Goal: Task Accomplishment & Management: Use online tool/utility

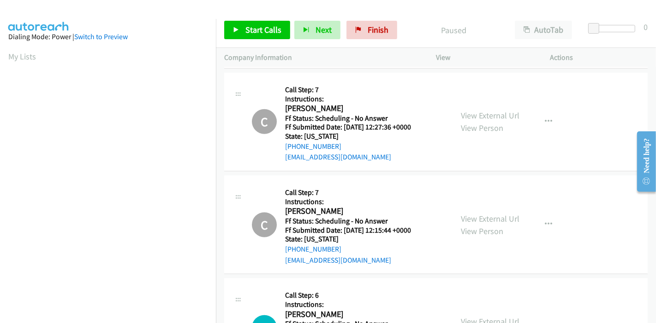
scroll to position [871, 0]
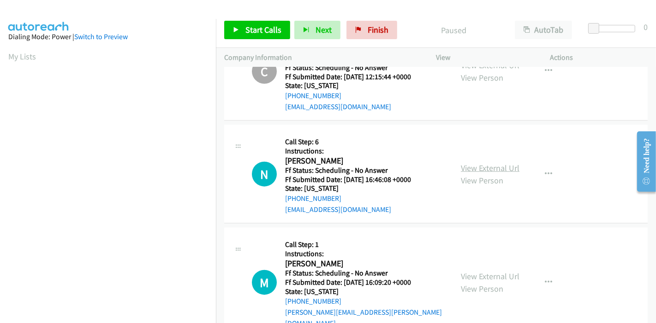
click at [491, 165] on link "View External Url" at bounding box center [490, 168] width 59 height 11
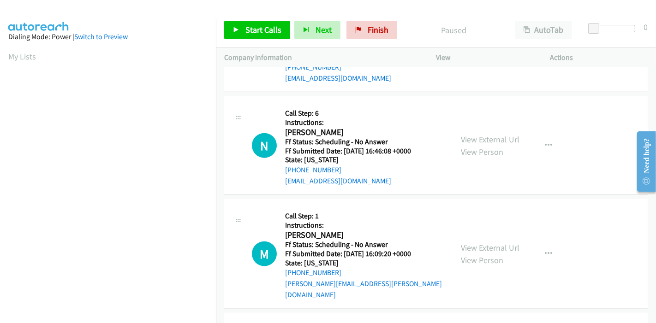
scroll to position [923, 0]
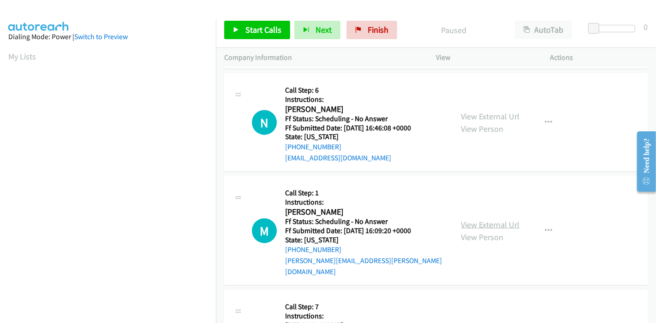
click at [485, 220] on link "View External Url" at bounding box center [490, 225] width 59 height 11
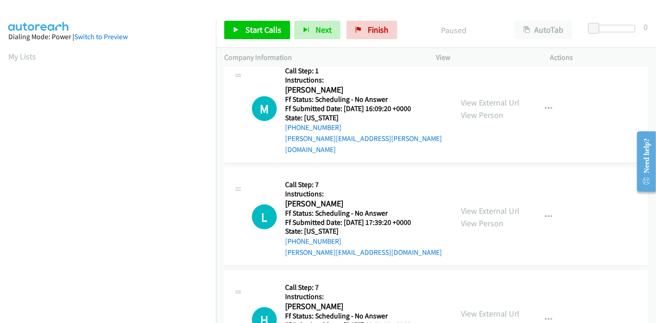
scroll to position [1076, 0]
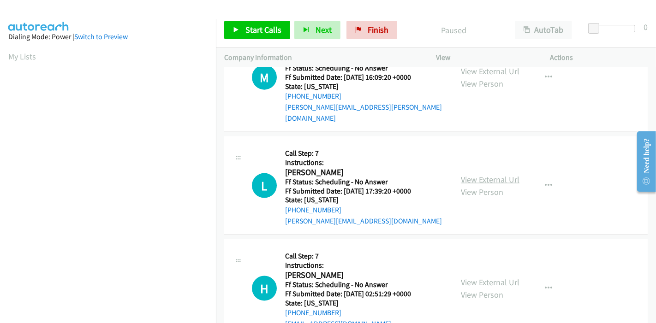
click at [483, 174] on link "View External Url" at bounding box center [490, 179] width 59 height 11
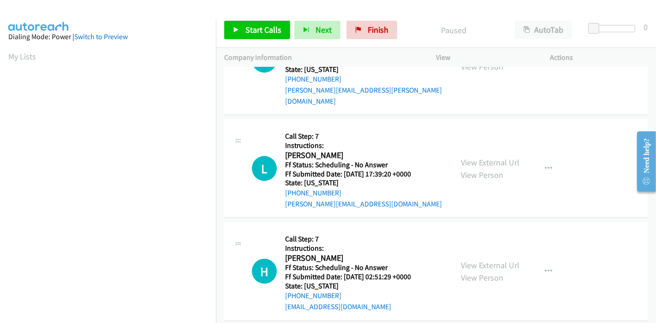
scroll to position [1128, 0]
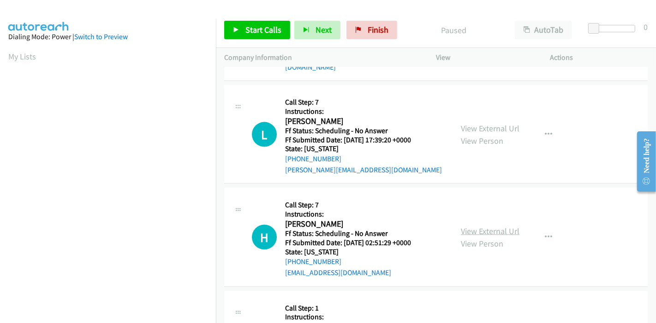
click at [471, 226] on link "View External Url" at bounding box center [490, 231] width 59 height 11
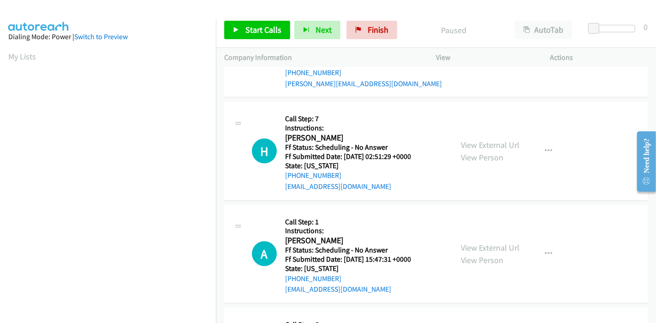
scroll to position [1230, 0]
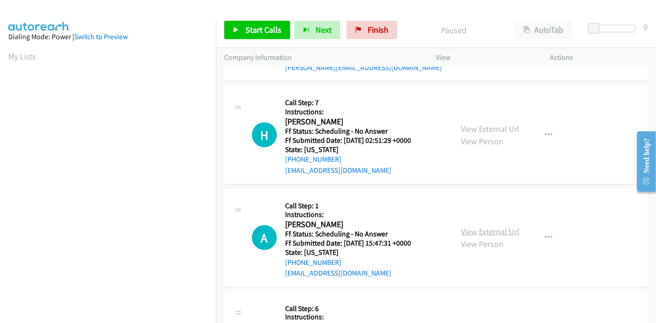
click at [472, 227] on link "View External Url" at bounding box center [490, 232] width 59 height 11
click at [265, 31] on span "Start Calls" at bounding box center [263, 29] width 36 height 11
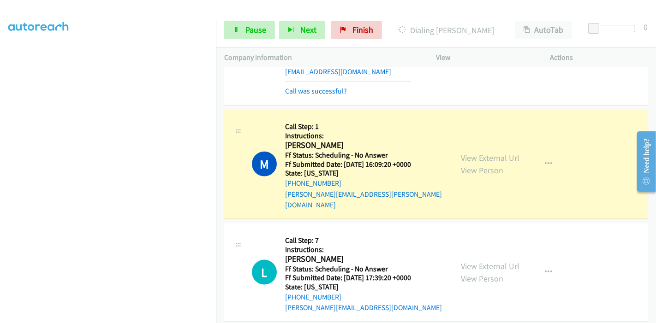
scroll to position [1025, 0]
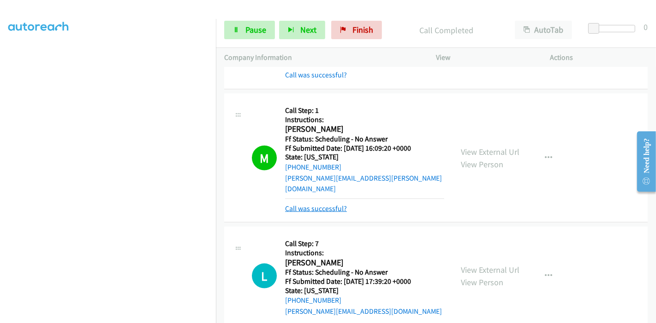
click at [332, 204] on link "Call was successful?" at bounding box center [316, 208] width 62 height 9
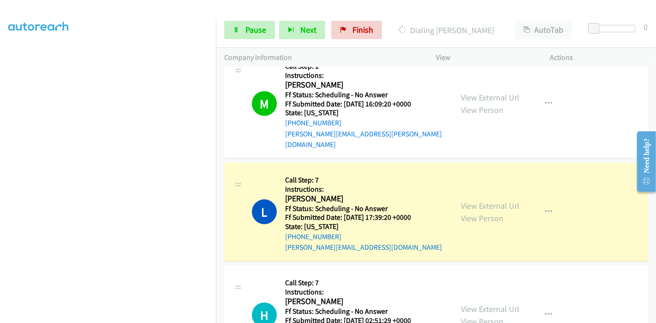
scroll to position [1128, 0]
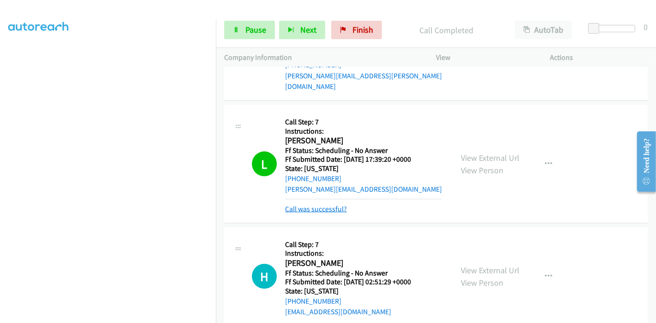
click at [305, 205] on link "Call was successful?" at bounding box center [316, 209] width 62 height 9
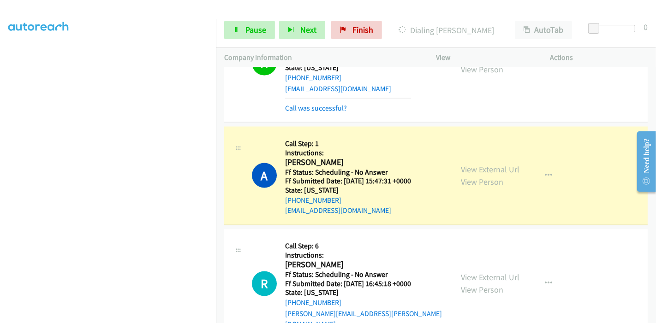
scroll to position [1333, 0]
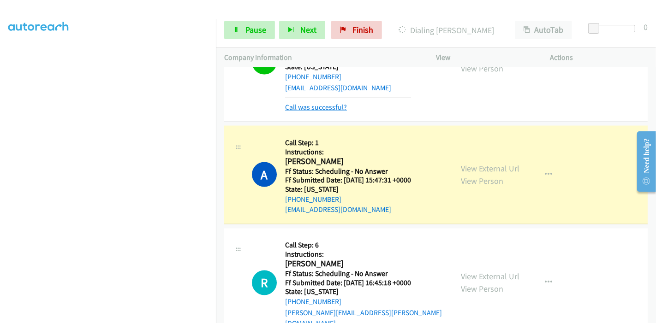
click at [328, 103] on link "Call was successful?" at bounding box center [316, 107] width 62 height 9
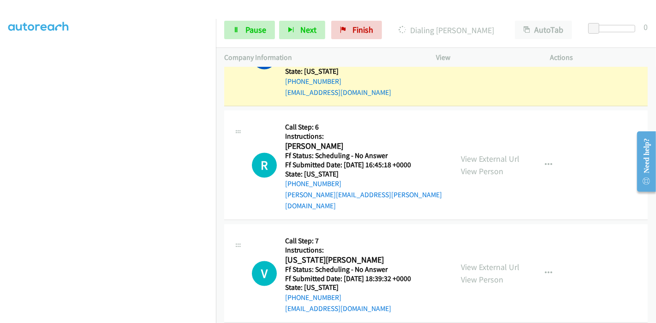
scroll to position [1435, 0]
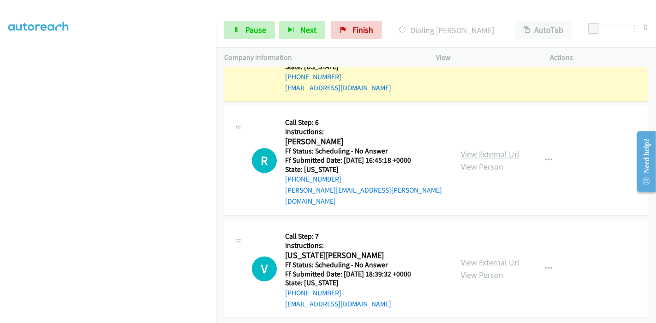
click at [480, 149] on link "View External Url" at bounding box center [490, 154] width 59 height 11
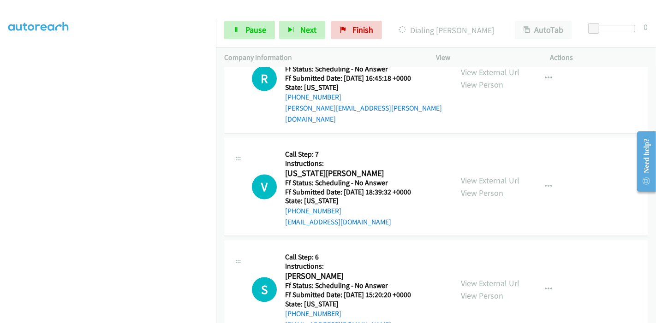
scroll to position [1538, 0]
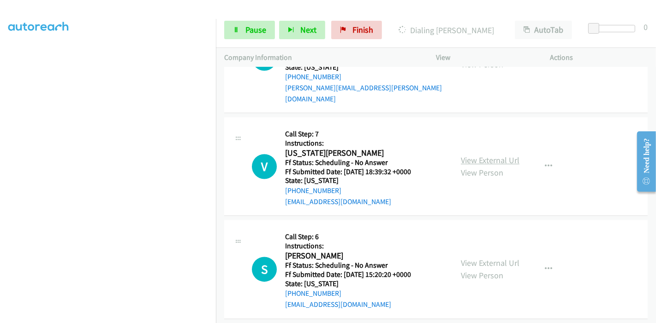
click at [469, 155] on link "View External Url" at bounding box center [490, 160] width 59 height 11
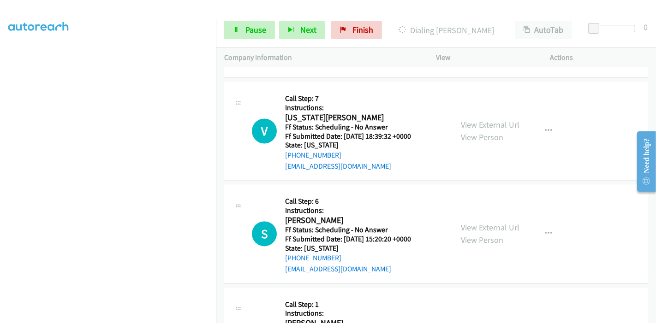
scroll to position [1589, 0]
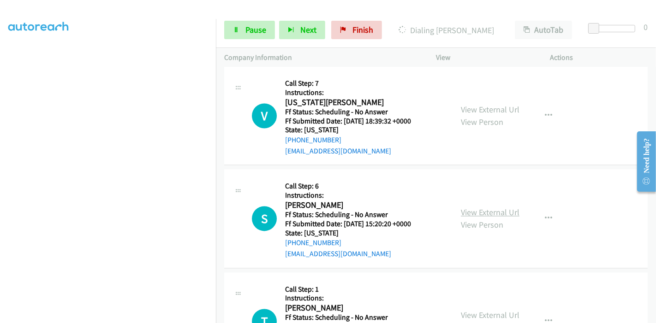
click at [477, 207] on link "View External Url" at bounding box center [490, 212] width 59 height 11
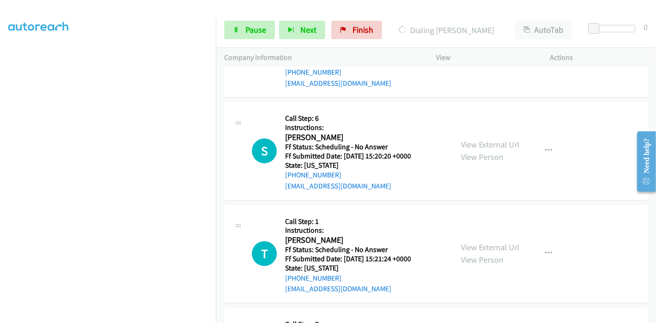
scroll to position [1692, 0]
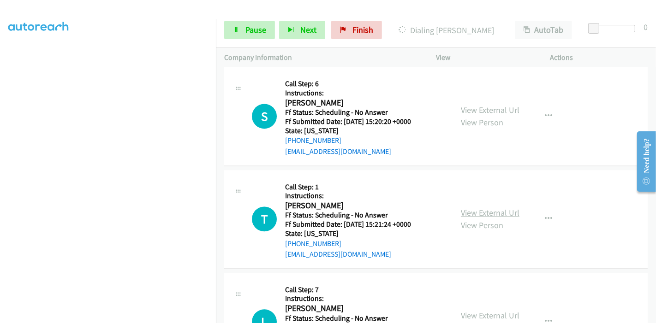
click at [484, 208] on link "View External Url" at bounding box center [490, 213] width 59 height 11
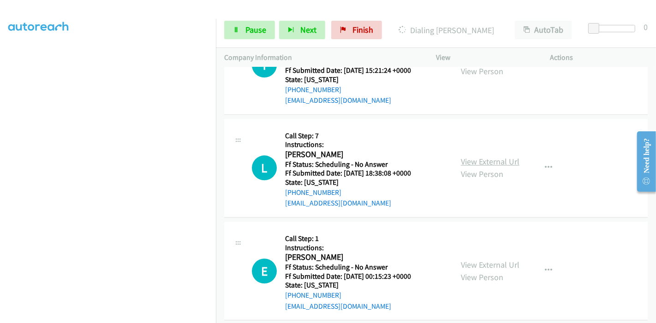
click at [474, 156] on link "View External Url" at bounding box center [490, 161] width 59 height 11
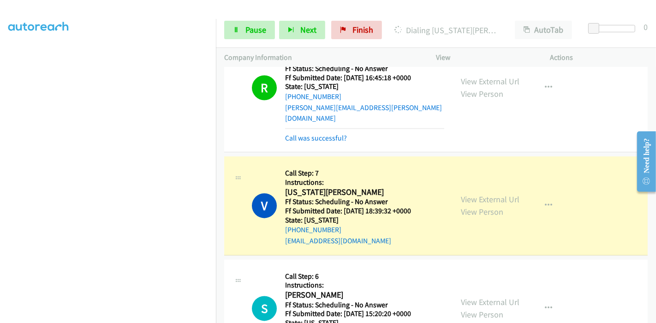
scroll to position [1548, 0]
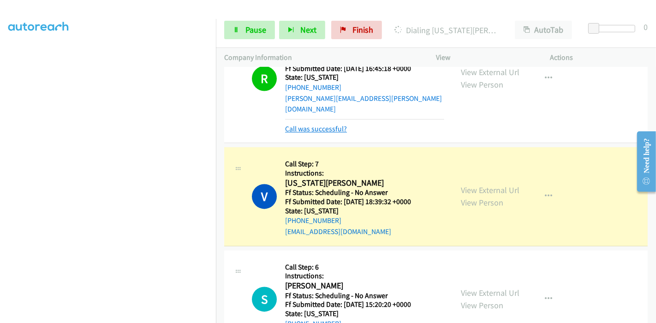
click at [302, 125] on link "Call was successful?" at bounding box center [316, 129] width 62 height 9
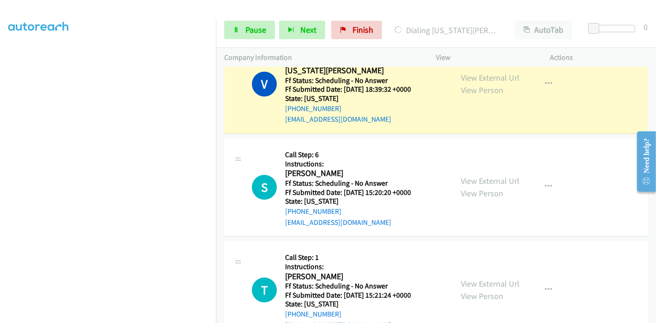
scroll to position [1589, 0]
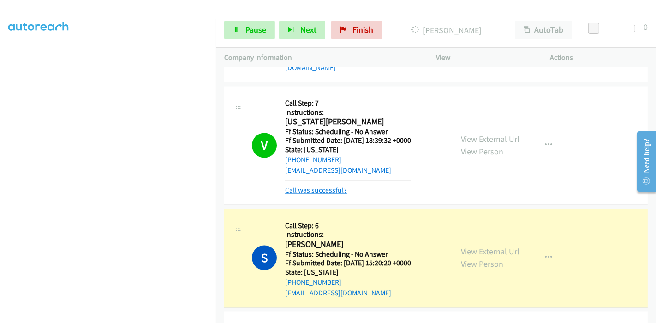
click at [324, 186] on link "Call was successful?" at bounding box center [316, 190] width 62 height 9
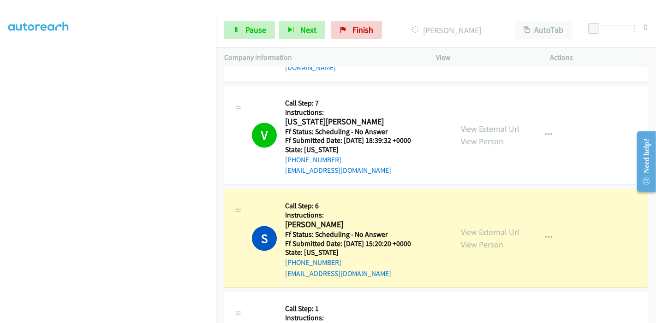
scroll to position [1640, 0]
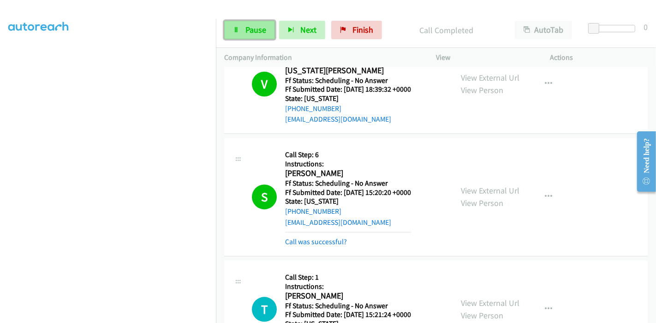
click at [254, 32] on span "Pause" at bounding box center [255, 29] width 21 height 11
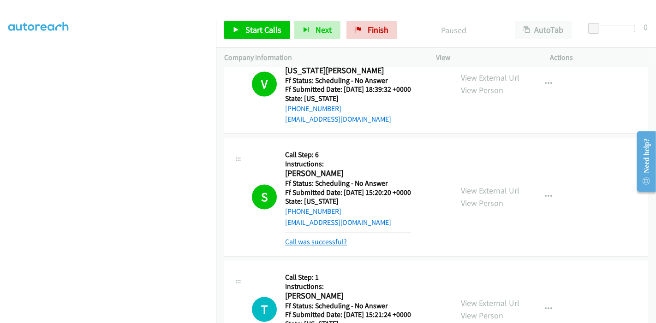
click at [312, 238] on link "Call was successful?" at bounding box center [316, 242] width 62 height 9
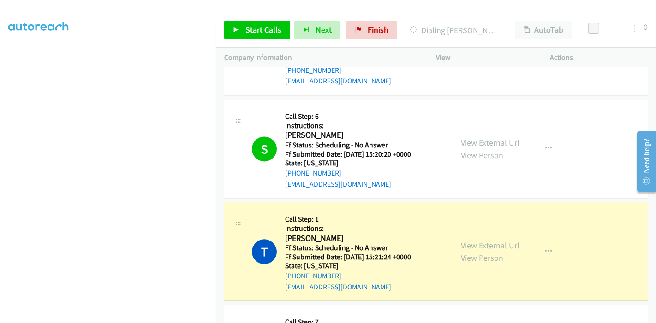
scroll to position [1743, 0]
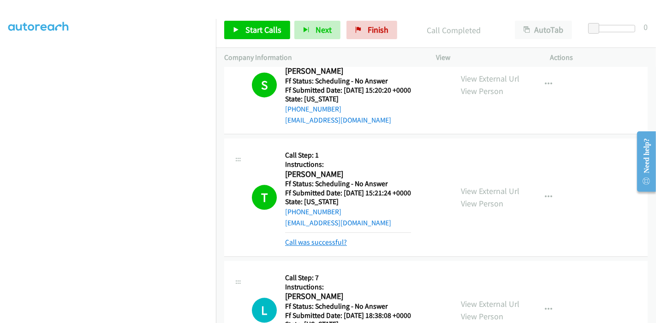
click at [310, 238] on link "Call was successful?" at bounding box center [316, 242] width 62 height 9
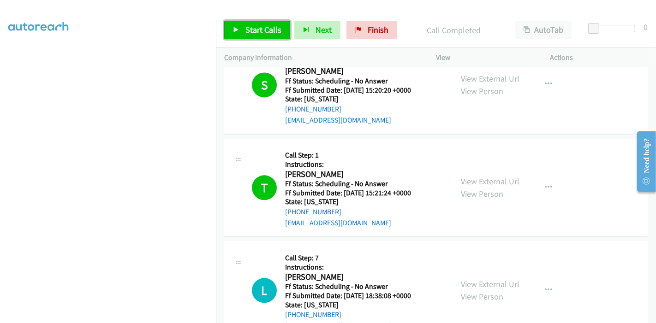
click at [247, 32] on span "Start Calls" at bounding box center [263, 29] width 36 height 11
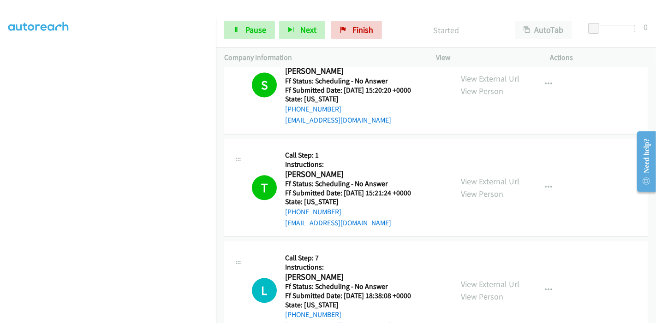
scroll to position [1846, 0]
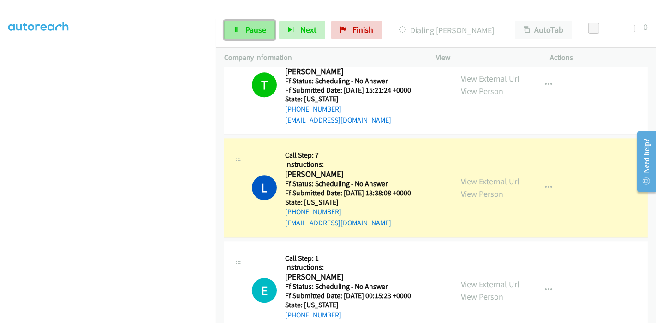
click at [245, 30] on span "Pause" at bounding box center [255, 29] width 21 height 11
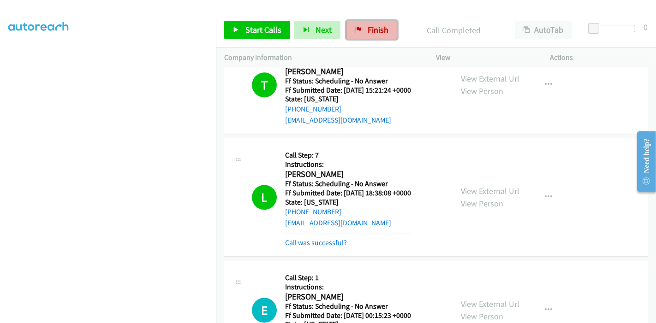
click at [361, 29] on link "Finish" at bounding box center [372, 30] width 51 height 18
click at [376, 35] on link "Finish" at bounding box center [372, 30] width 51 height 18
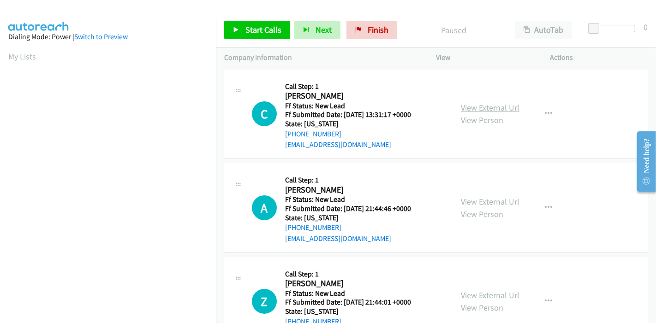
click at [465, 108] on link "View External Url" at bounding box center [490, 107] width 59 height 11
click at [474, 203] on link "View External Url" at bounding box center [490, 202] width 59 height 11
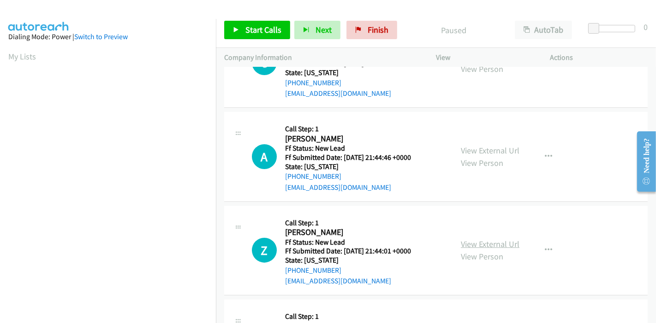
click at [476, 243] on link "View External Url" at bounding box center [490, 244] width 59 height 11
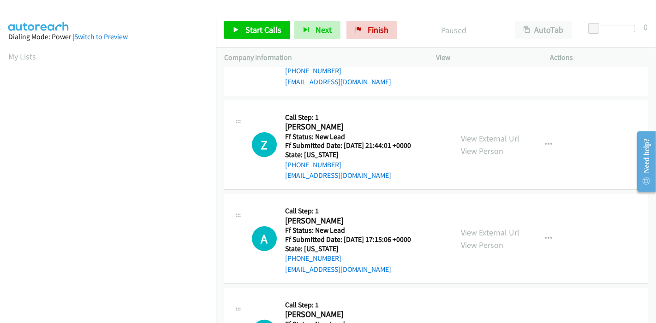
scroll to position [205, 0]
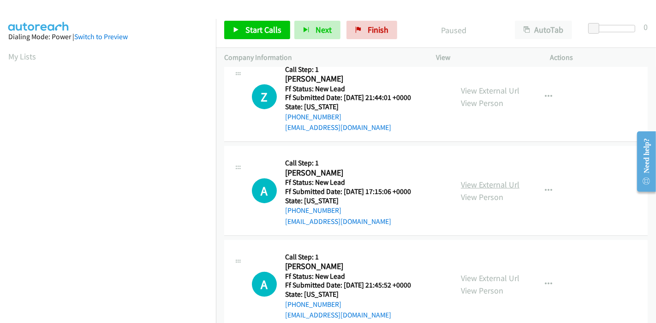
click at [478, 186] on link "View External Url" at bounding box center [490, 184] width 59 height 11
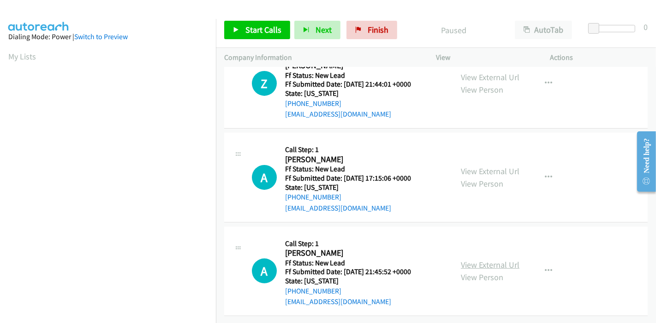
click at [484, 260] on link "View External Url" at bounding box center [490, 265] width 59 height 11
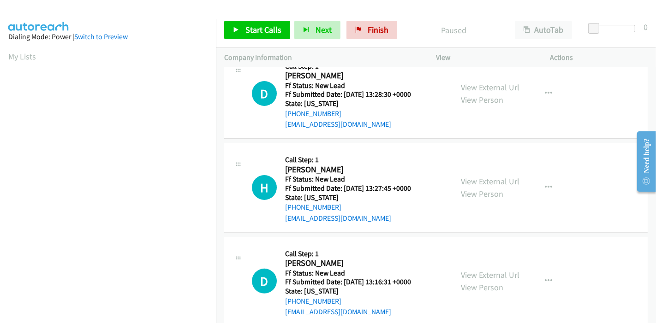
scroll to position [135, 0]
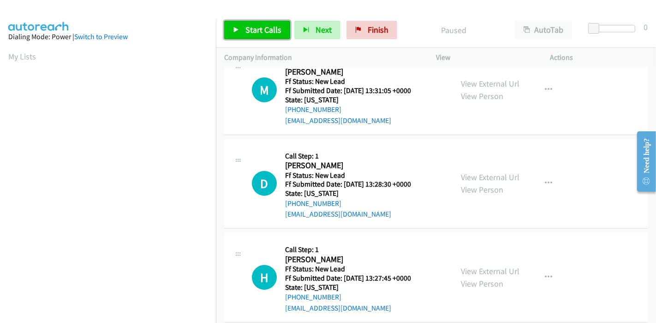
click at [232, 30] on link "Start Calls" at bounding box center [257, 30] width 66 height 18
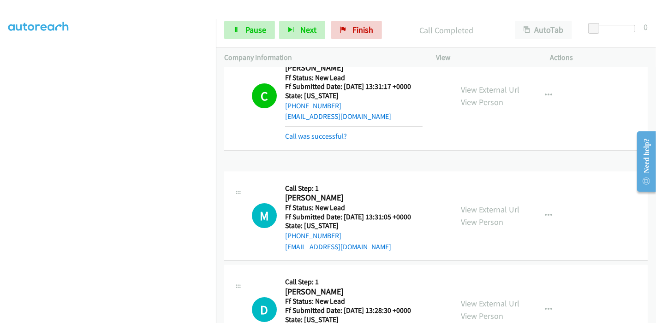
scroll to position [51, 0]
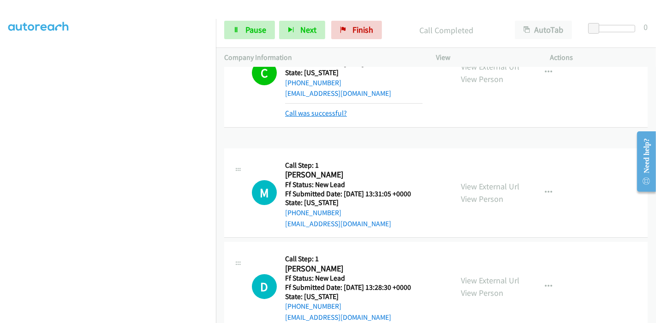
click at [330, 115] on link "Call was successful?" at bounding box center [316, 113] width 62 height 9
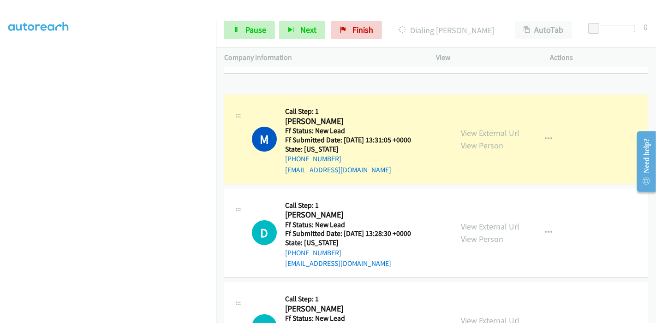
scroll to position [36, 0]
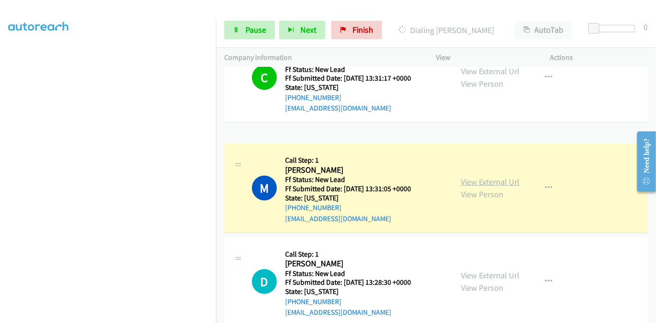
click at [479, 182] on link "View External Url" at bounding box center [490, 182] width 59 height 11
click at [245, 30] on span "Pause" at bounding box center [255, 29] width 21 height 11
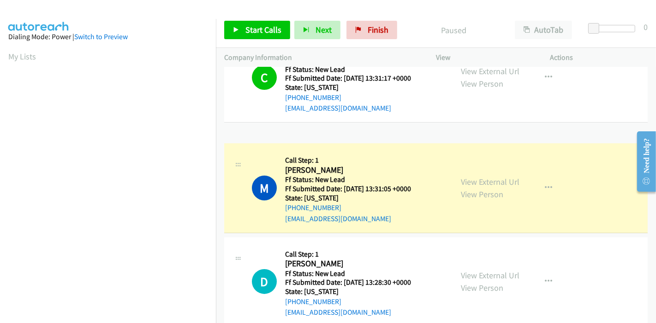
scroll to position [195, 0]
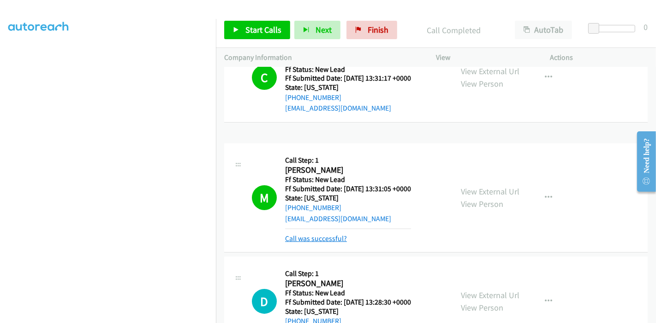
click at [324, 235] on link "Call was successful?" at bounding box center [316, 238] width 62 height 9
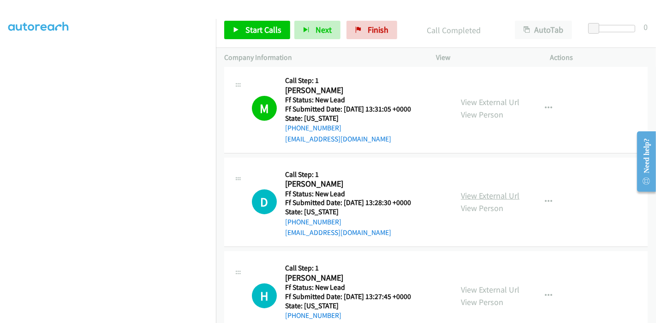
scroll to position [139, 0]
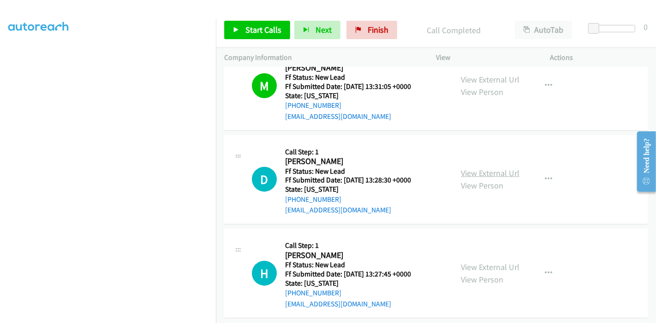
click at [485, 176] on link "View External Url" at bounding box center [490, 173] width 59 height 11
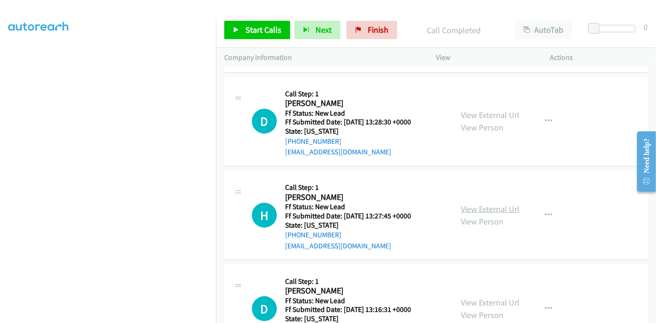
scroll to position [241, 0]
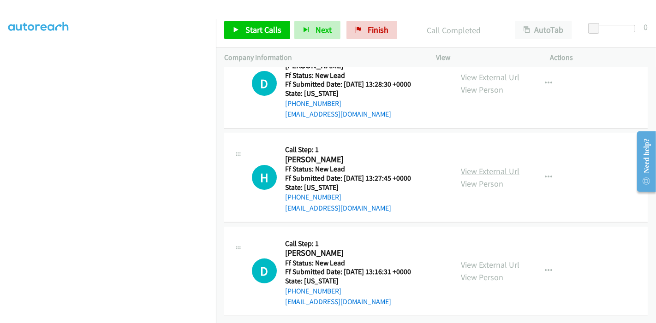
click at [484, 166] on link "View External Url" at bounding box center [490, 171] width 59 height 11
click at [466, 260] on link "View External Url" at bounding box center [490, 265] width 59 height 11
click at [259, 30] on span "Start Calls" at bounding box center [263, 29] width 36 height 11
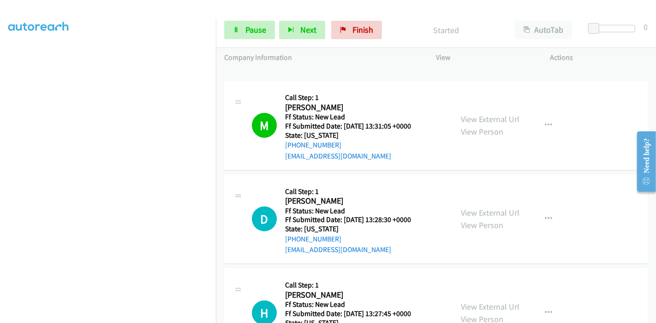
scroll to position [0, 0]
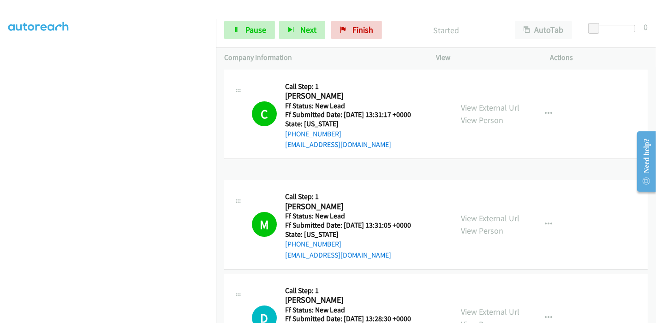
click at [329, 168] on td at bounding box center [436, 168] width 440 height 4
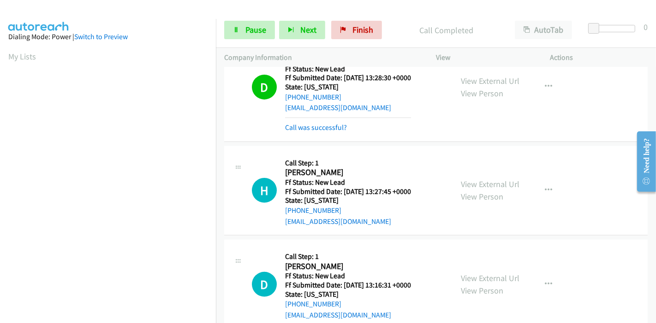
scroll to position [251, 0]
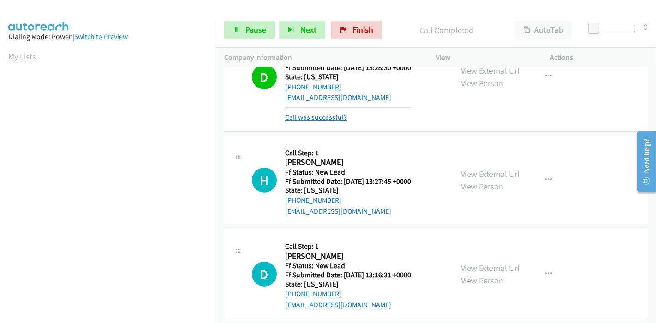
click at [293, 114] on link "Call was successful?" at bounding box center [316, 117] width 62 height 9
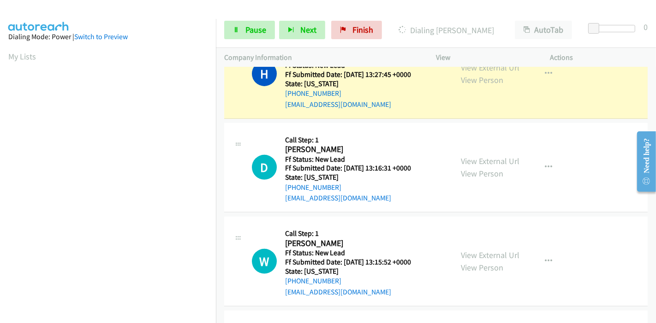
scroll to position [447, 0]
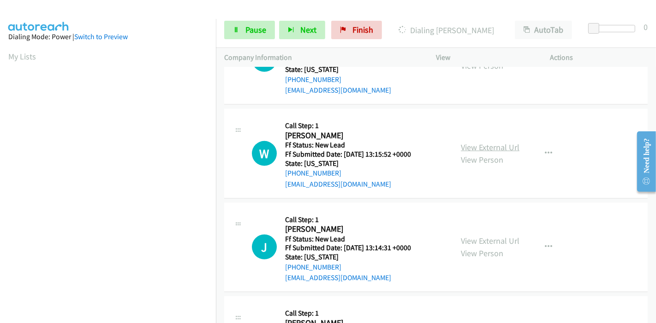
click at [471, 148] on link "View External Url" at bounding box center [490, 147] width 59 height 11
click at [488, 242] on link "View External Url" at bounding box center [490, 241] width 59 height 11
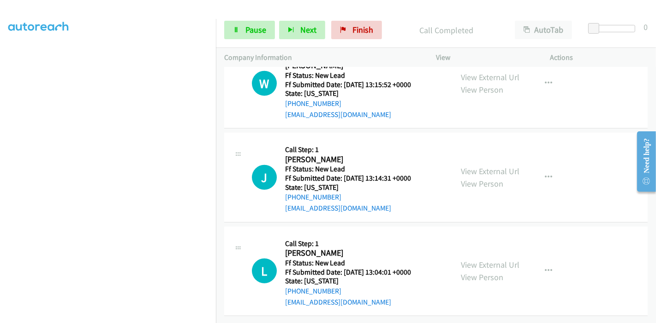
scroll to position [542, 0]
click at [469, 260] on link "View External Url" at bounding box center [490, 265] width 59 height 11
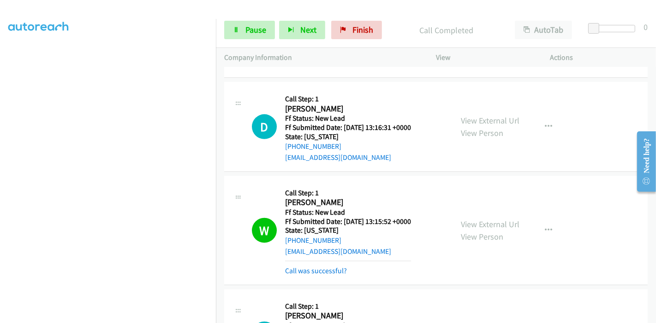
scroll to position [398, 0]
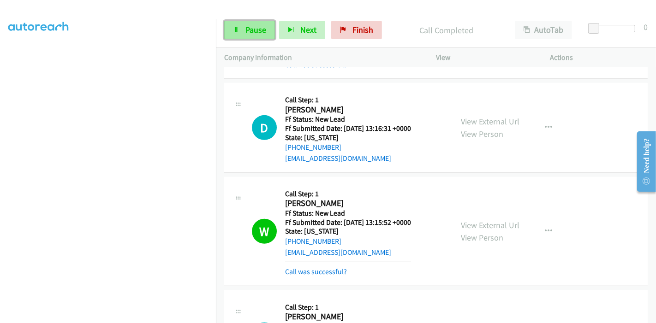
click at [241, 28] on link "Pause" at bounding box center [249, 30] width 51 height 18
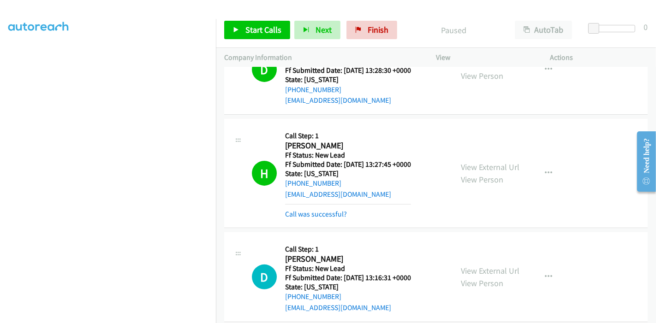
scroll to position [245, 0]
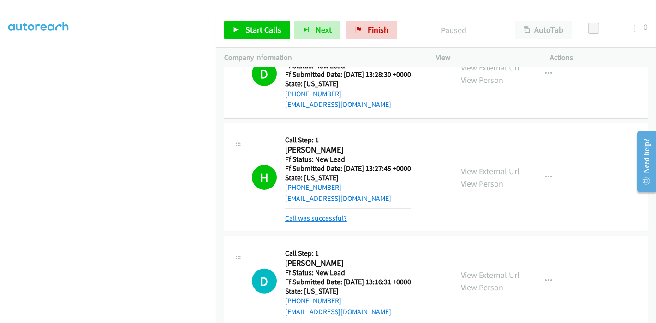
click at [322, 217] on link "Call was successful?" at bounding box center [316, 218] width 62 height 9
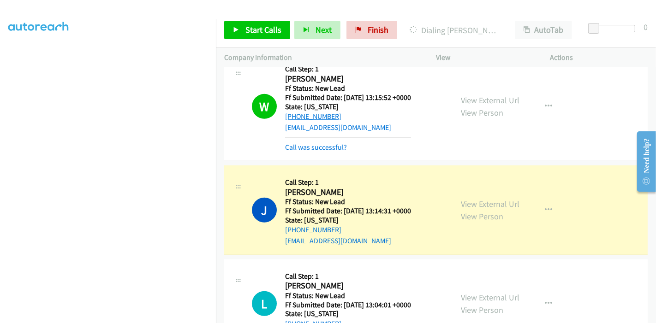
scroll to position [542, 0]
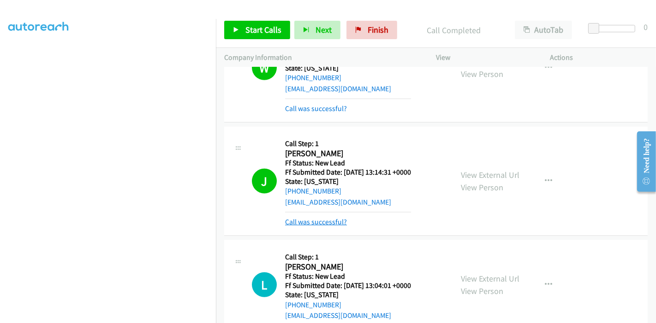
click at [312, 218] on link "Call was successful?" at bounding box center [316, 222] width 62 height 9
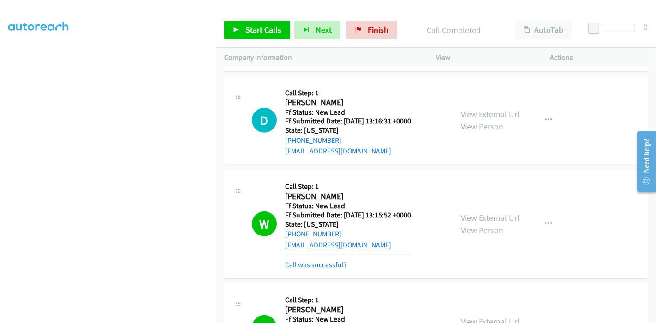
scroll to position [491, 0]
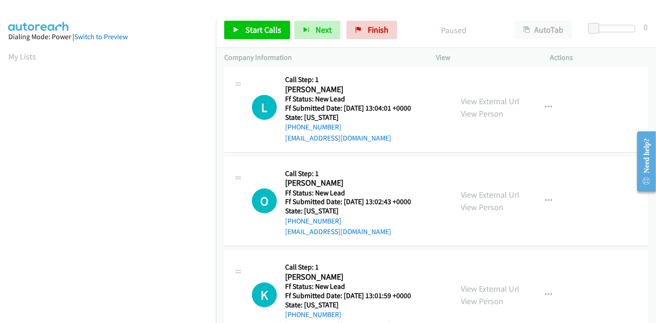
scroll to position [102, 0]
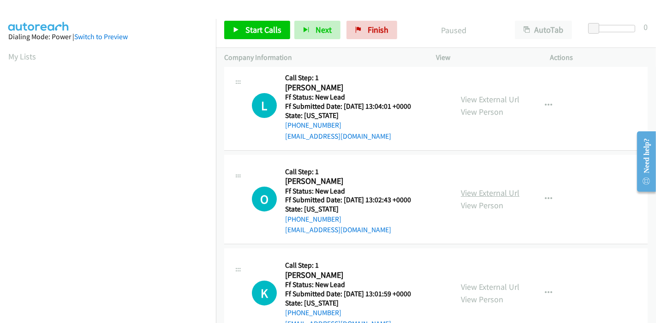
click at [464, 196] on link "View External Url" at bounding box center [490, 193] width 59 height 11
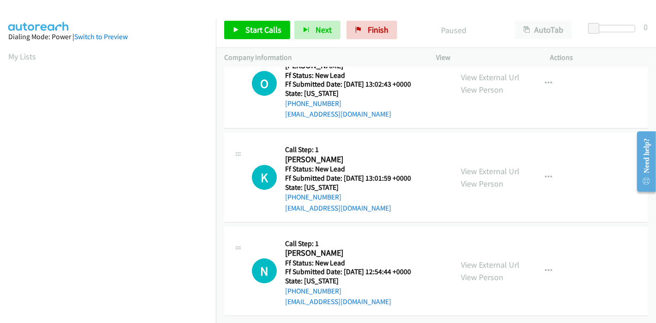
scroll to position [225, 0]
click at [461, 166] on link "View External Url" at bounding box center [490, 171] width 59 height 11
click at [489, 260] on link "View External Url" at bounding box center [490, 265] width 59 height 11
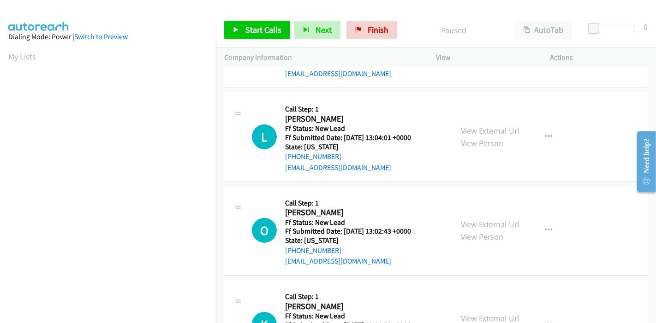
scroll to position [0, 0]
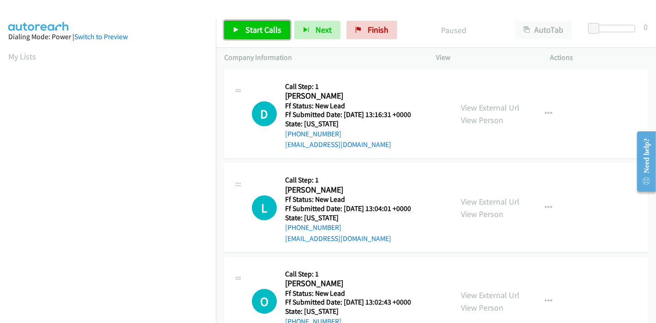
click at [245, 28] on span "Start Calls" at bounding box center [263, 29] width 36 height 11
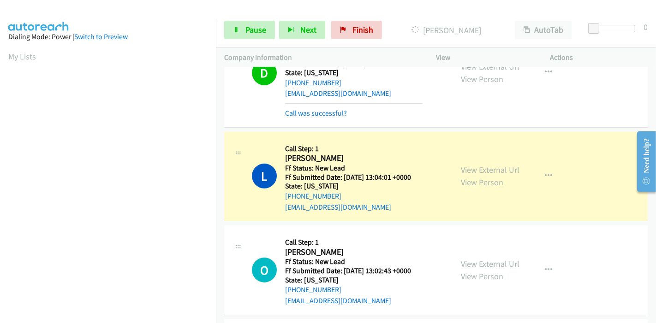
scroll to position [61, 0]
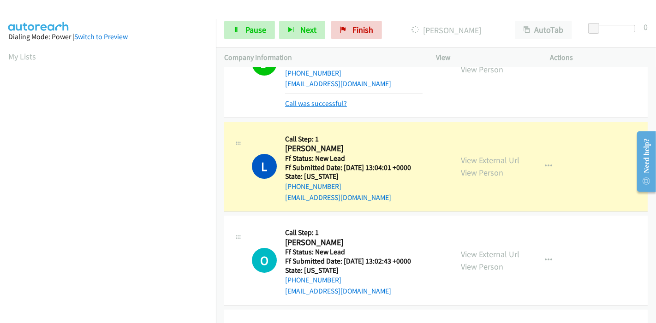
click at [323, 101] on link "Call was successful?" at bounding box center [316, 103] width 62 height 9
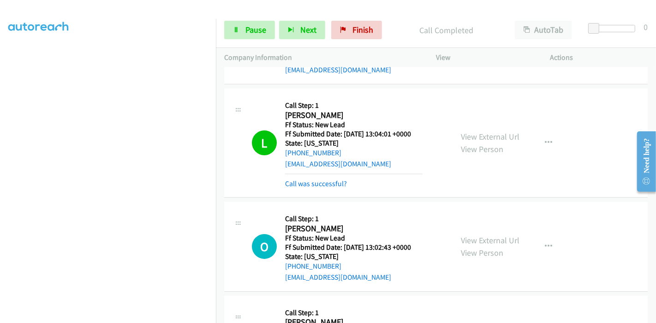
scroll to position [71, 0]
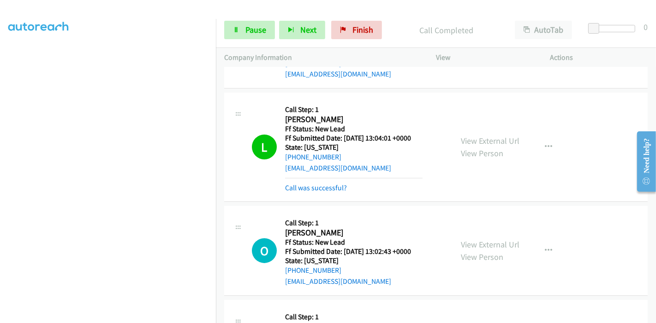
click at [312, 193] on div "L Callback Scheduled Call Step: 1 [PERSON_NAME] America/New_York Ff Status: New…" at bounding box center [436, 147] width 424 height 109
click at [311, 189] on link "Call was successful?" at bounding box center [316, 188] width 62 height 9
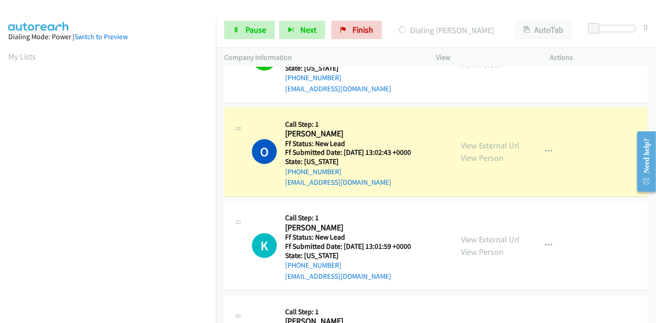
scroll to position [154, 0]
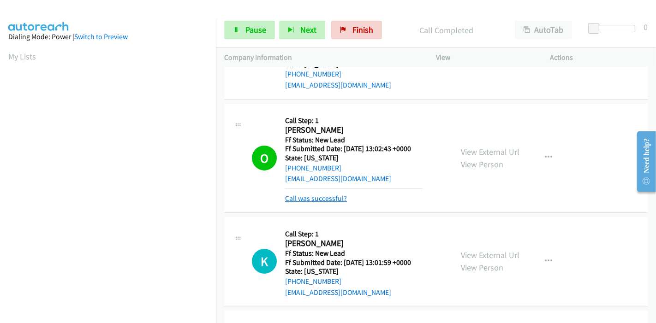
click at [305, 199] on link "Call was successful?" at bounding box center [316, 198] width 62 height 9
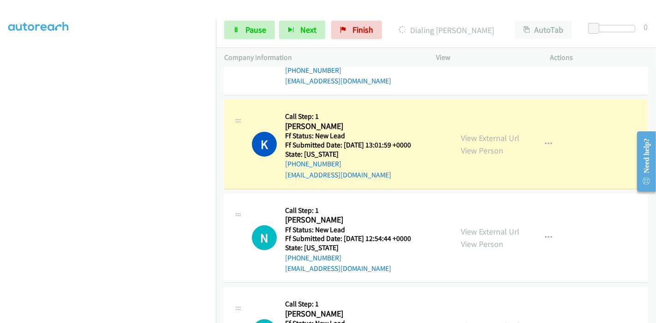
scroll to position [276, 0]
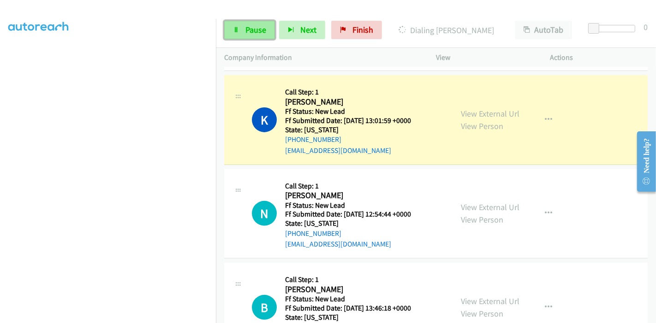
click at [255, 26] on span "Pause" at bounding box center [255, 29] width 21 height 11
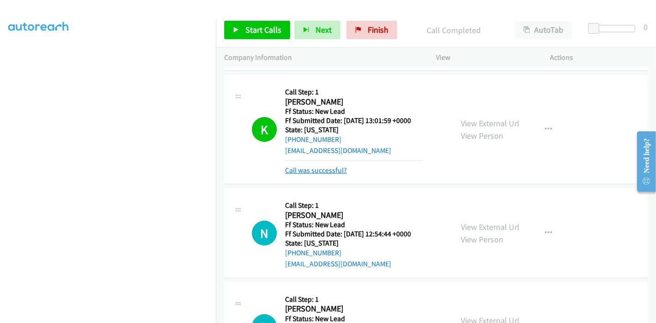
click at [329, 166] on link "Call was successful?" at bounding box center [316, 170] width 62 height 9
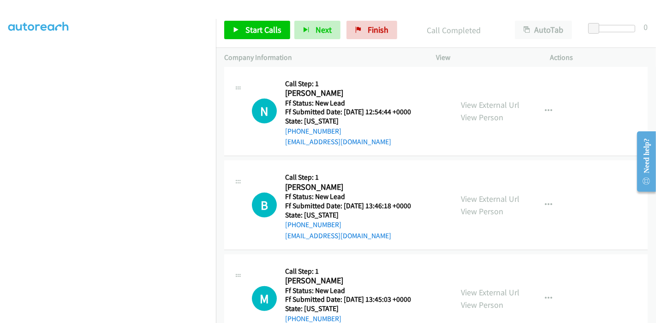
scroll to position [225, 0]
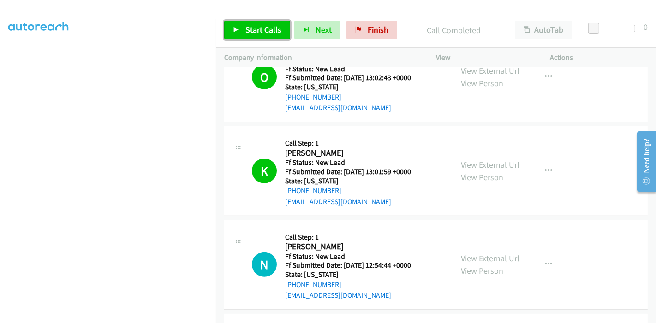
click at [268, 35] on span "Start Calls" at bounding box center [263, 29] width 36 height 11
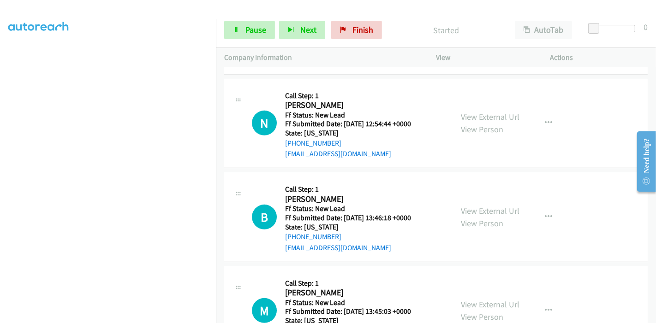
scroll to position [378, 0]
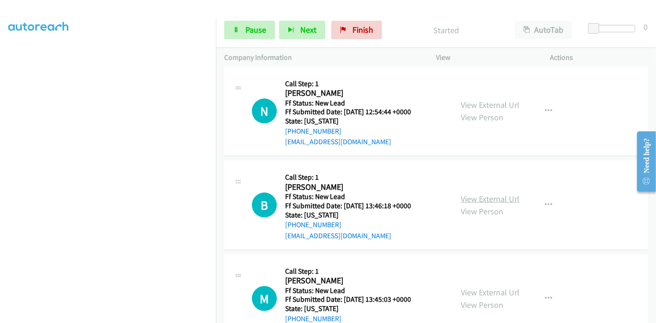
click at [478, 198] on link "View External Url" at bounding box center [490, 199] width 59 height 11
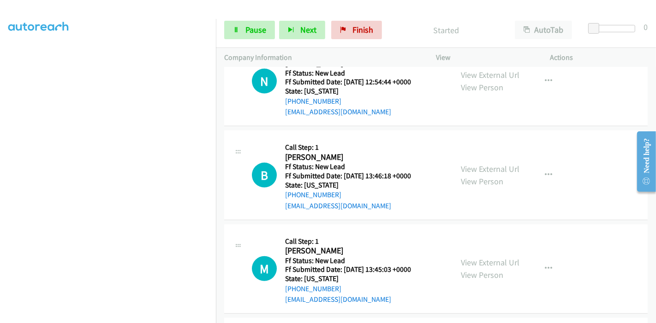
scroll to position [430, 0]
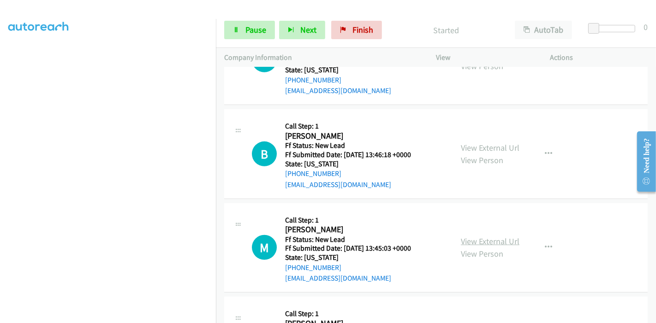
click at [466, 242] on link "View External Url" at bounding box center [490, 241] width 59 height 11
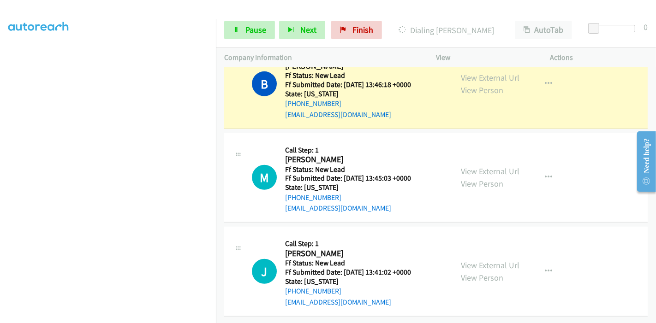
scroll to position [506, 0]
click at [468, 260] on link "View External Url" at bounding box center [490, 265] width 59 height 11
click at [263, 27] on span "Pause" at bounding box center [255, 29] width 21 height 11
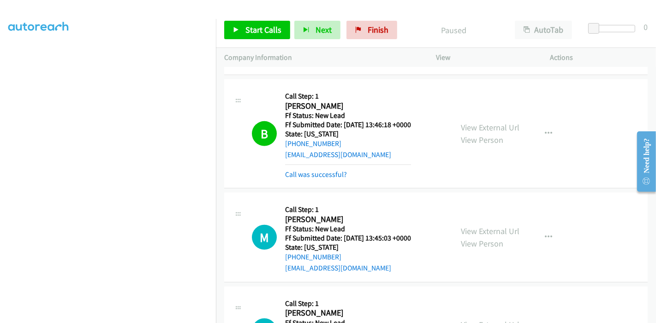
scroll to position [464, 0]
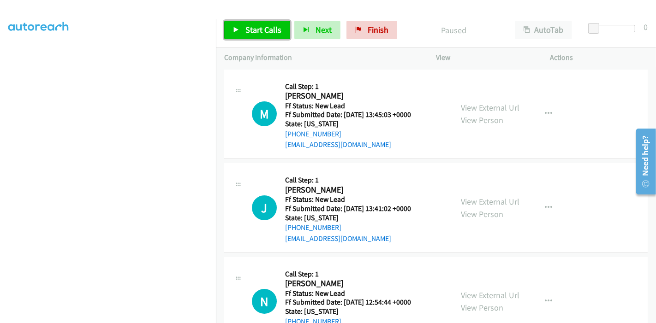
click at [251, 28] on span "Start Calls" at bounding box center [263, 29] width 36 height 11
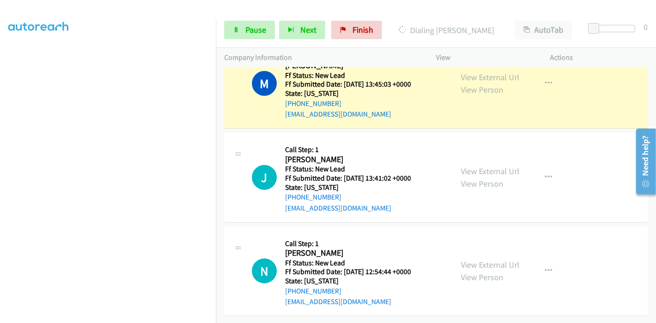
scroll to position [195, 0]
click at [253, 33] on span "Pause" at bounding box center [255, 29] width 21 height 11
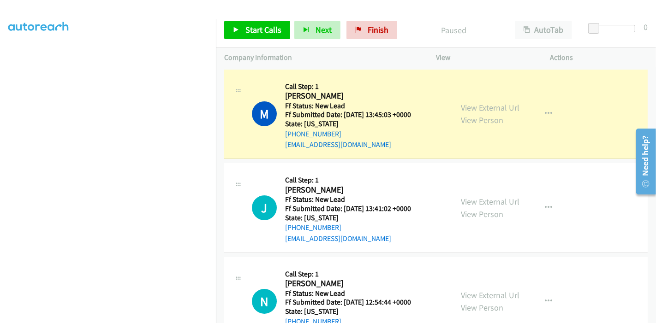
scroll to position [70, 0]
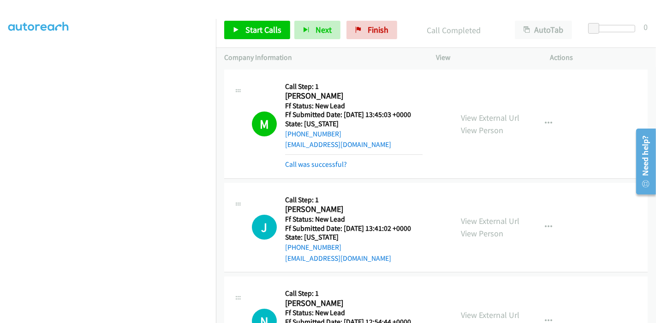
click at [306, 169] on div "Call was successful?" at bounding box center [354, 164] width 138 height 11
click at [311, 164] on link "Call was successful?" at bounding box center [316, 164] width 62 height 9
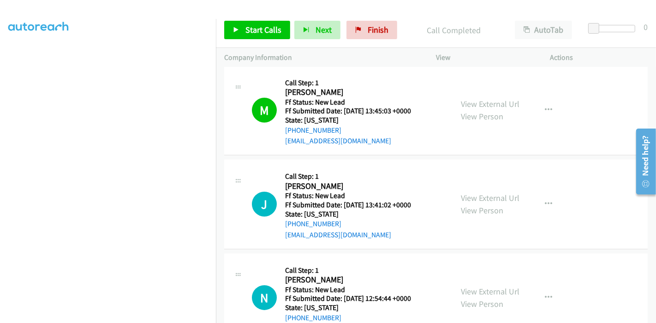
scroll to position [0, 0]
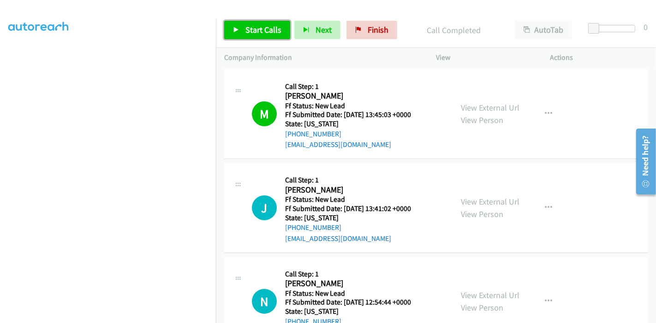
click at [252, 37] on link "Start Calls" at bounding box center [257, 30] width 66 height 18
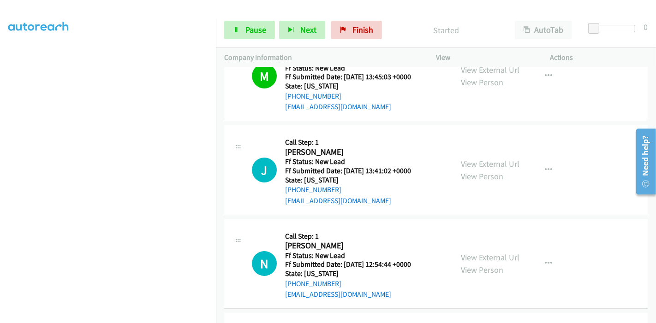
scroll to position [102, 0]
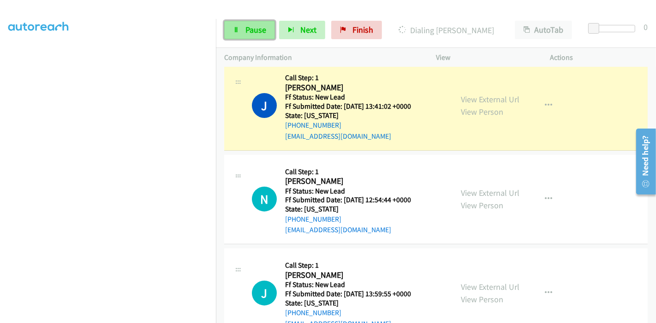
click at [243, 31] on link "Pause" at bounding box center [249, 30] width 51 height 18
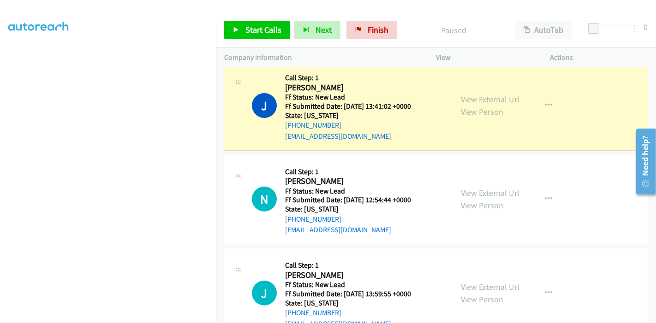
scroll to position [195, 0]
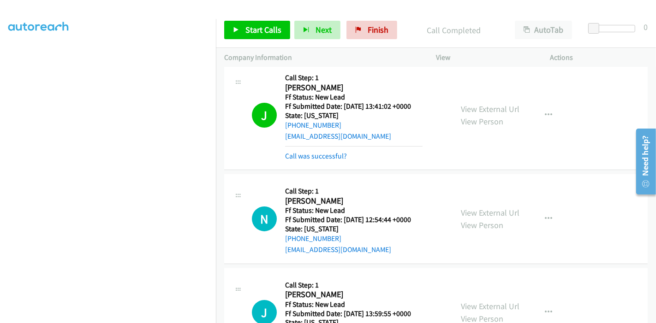
click at [322, 161] on div "J Callback Scheduled Call Step: 1 Jamie Polak America/New_York Ff Status: New L…" at bounding box center [436, 115] width 424 height 109
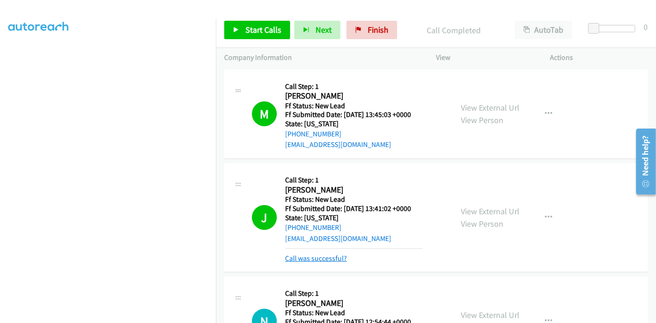
click at [306, 259] on link "Call was successful?" at bounding box center [316, 258] width 62 height 9
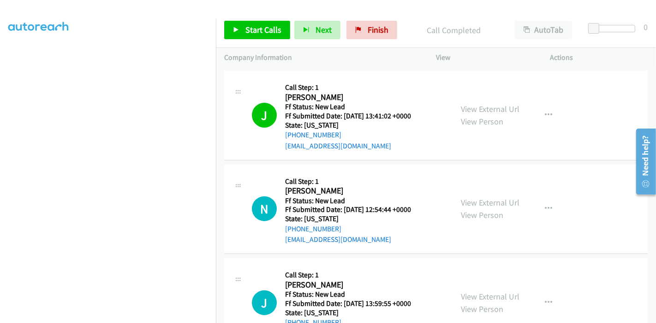
scroll to position [102, 0]
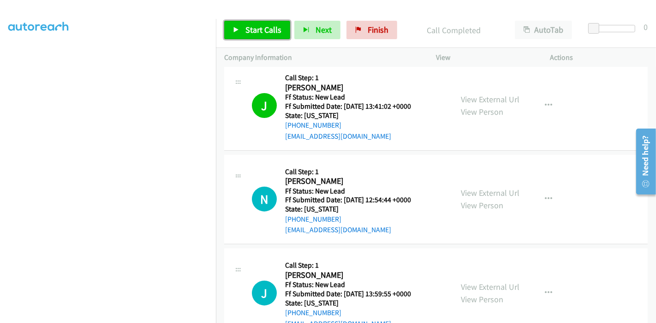
click at [262, 35] on span "Start Calls" at bounding box center [263, 29] width 36 height 11
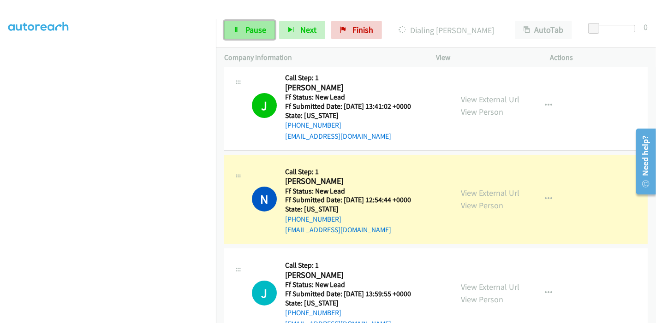
click at [245, 24] on span "Pause" at bounding box center [255, 29] width 21 height 11
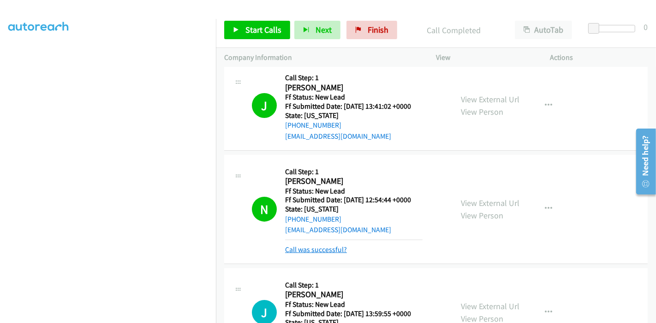
click at [311, 250] on link "Call was successful?" at bounding box center [316, 249] width 62 height 9
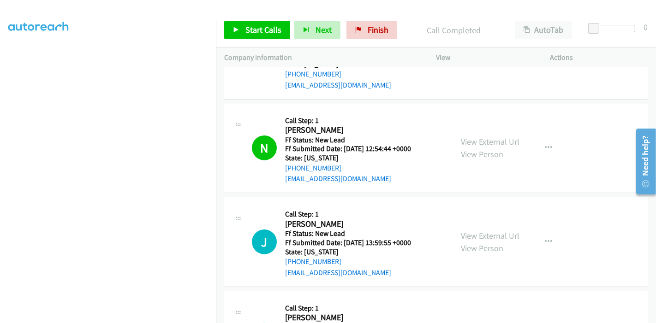
scroll to position [216, 0]
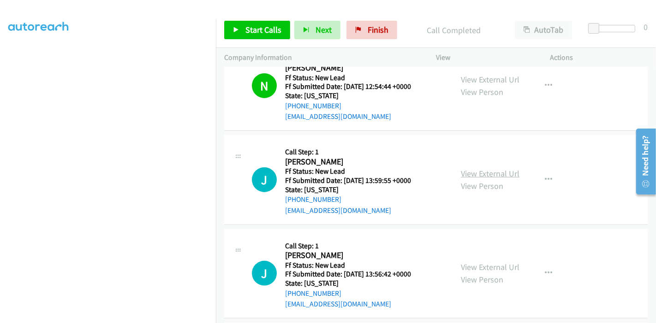
click at [493, 172] on link "View External Url" at bounding box center [490, 173] width 59 height 11
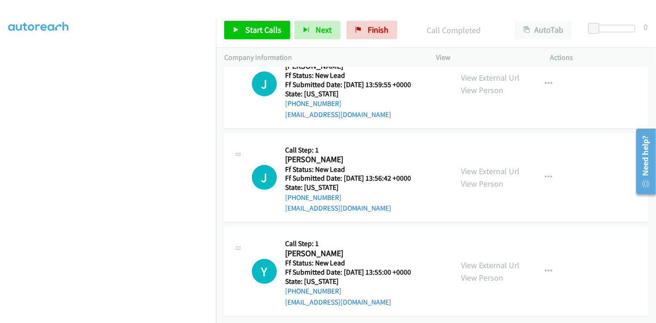
scroll to position [318, 0]
click at [487, 156] on div "View External Url View Person View External Url Email Schedule/Manage Callback …" at bounding box center [514, 178] width 123 height 73
click at [490, 166] on link "View External Url" at bounding box center [490, 171] width 59 height 11
click at [478, 260] on link "View External Url" at bounding box center [490, 265] width 59 height 11
click at [256, 25] on span "Start Calls" at bounding box center [263, 29] width 36 height 11
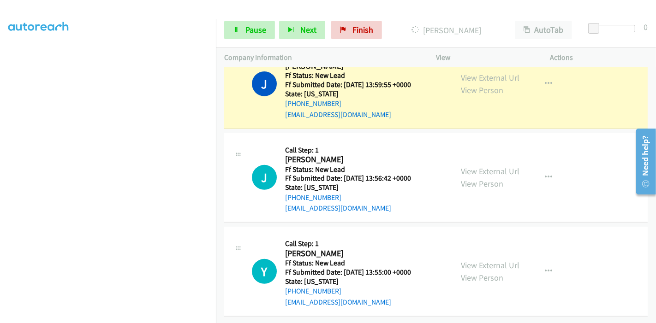
scroll to position [216, 0]
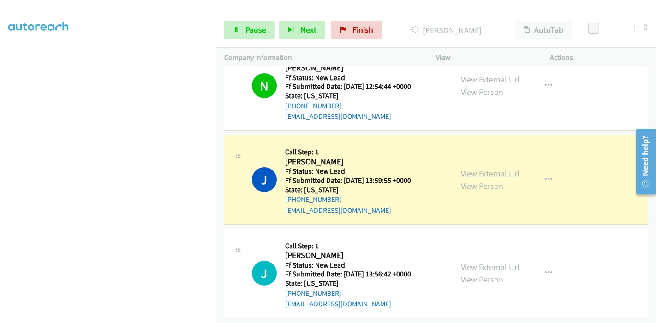
click at [480, 170] on link "View External Url" at bounding box center [490, 173] width 59 height 11
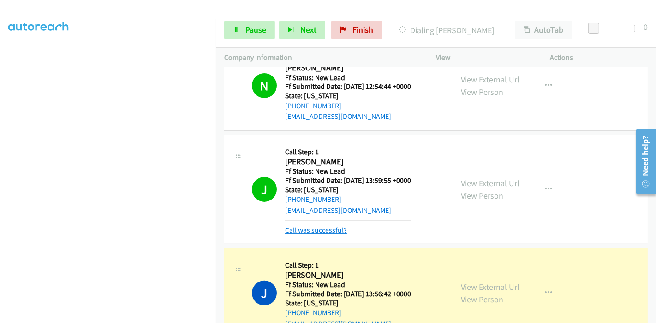
click at [310, 228] on link "Call was successful?" at bounding box center [316, 230] width 62 height 9
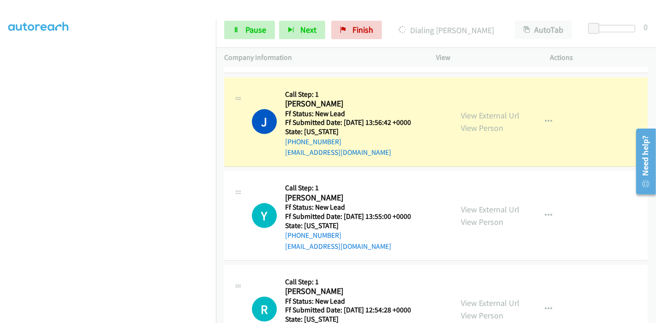
scroll to position [370, 0]
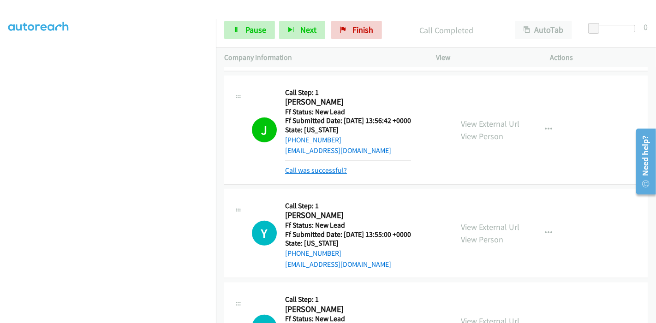
click at [309, 170] on link "Call was successful?" at bounding box center [316, 170] width 62 height 9
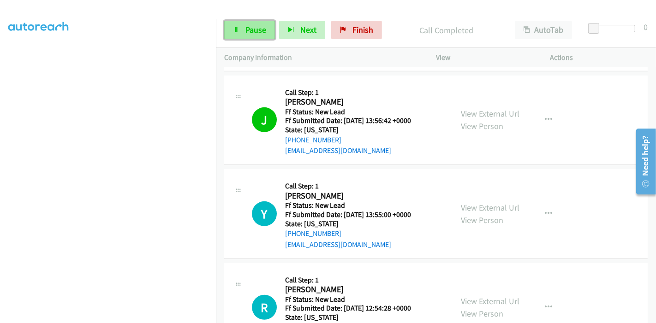
click at [249, 32] on span "Pause" at bounding box center [255, 29] width 21 height 11
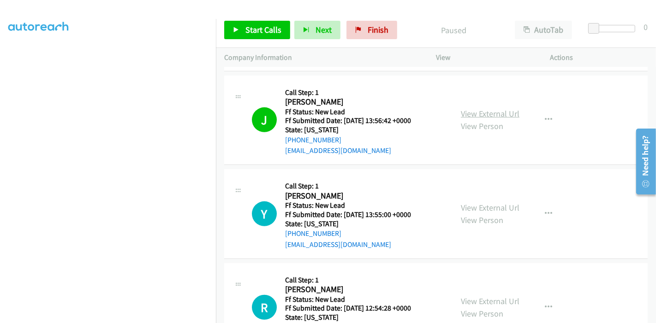
click at [483, 114] on link "View External Url" at bounding box center [490, 113] width 59 height 11
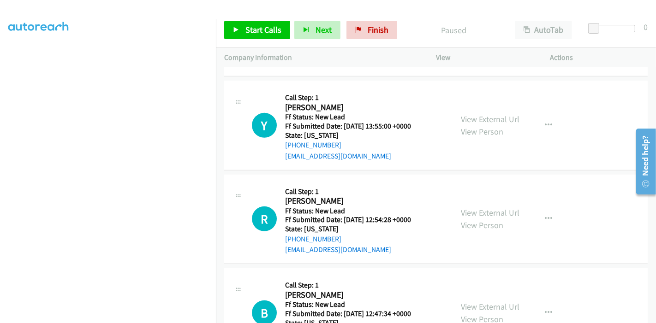
scroll to position [497, 0]
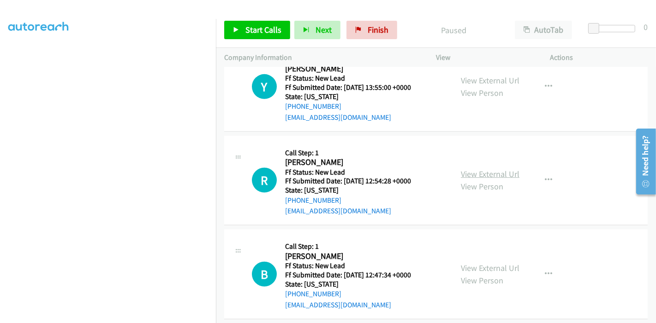
click at [463, 171] on link "View External Url" at bounding box center [490, 174] width 59 height 11
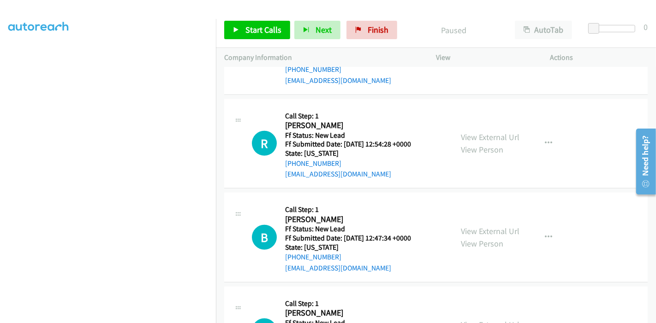
scroll to position [600, 0]
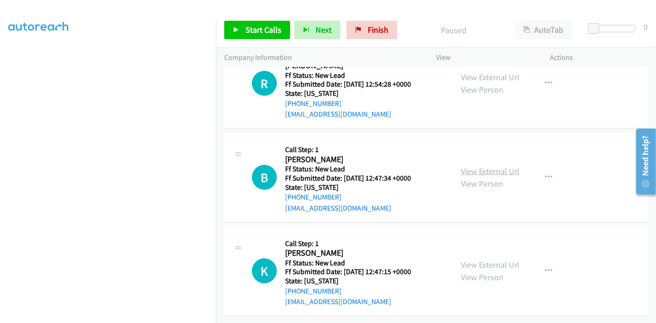
click at [471, 166] on link "View External Url" at bounding box center [490, 171] width 59 height 11
click at [471, 260] on link "View External Url" at bounding box center [490, 265] width 59 height 11
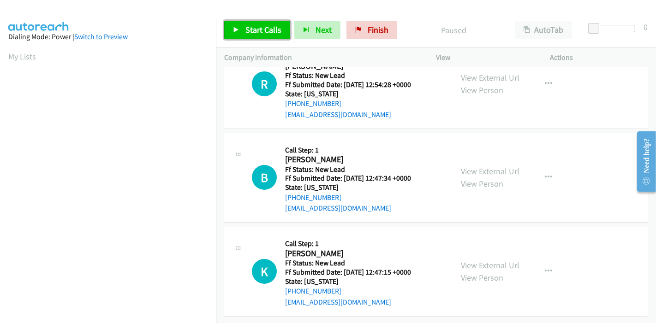
click at [248, 26] on span "Start Calls" at bounding box center [263, 29] width 36 height 11
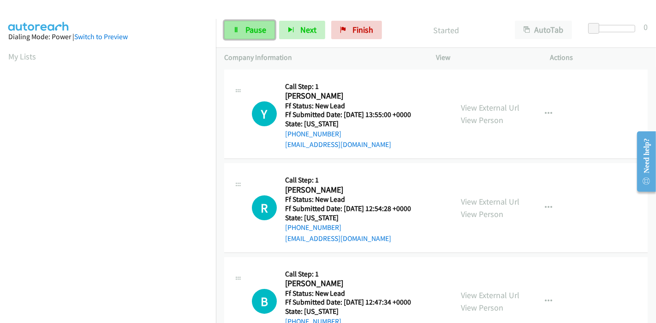
click at [241, 32] on link "Pause" at bounding box center [249, 30] width 51 height 18
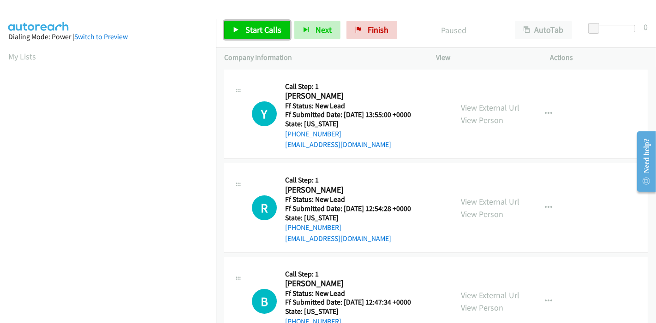
click at [240, 30] on link "Start Calls" at bounding box center [257, 30] width 66 height 18
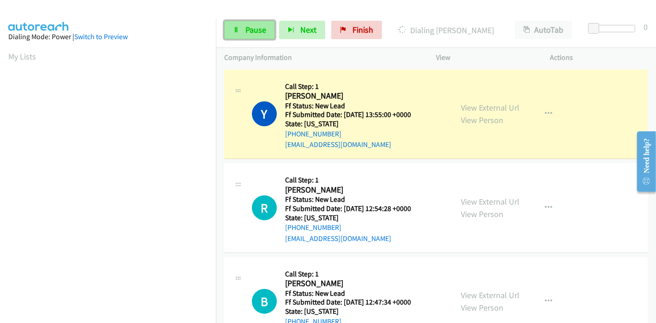
click at [254, 30] on span "Pause" at bounding box center [255, 29] width 21 height 11
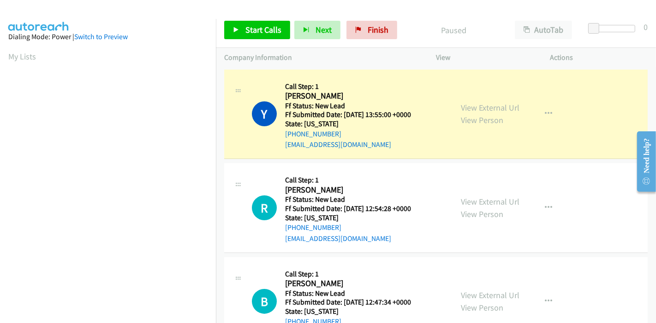
scroll to position [195, 0]
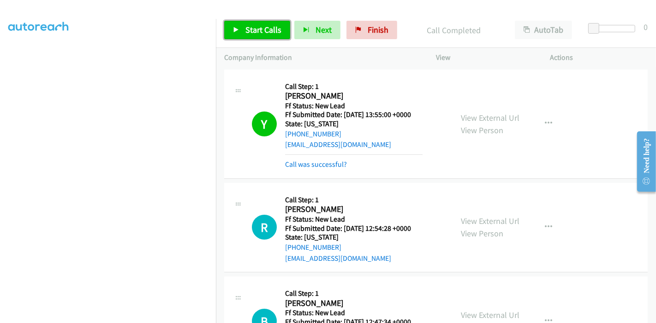
click at [249, 28] on span "Start Calls" at bounding box center [263, 29] width 36 height 11
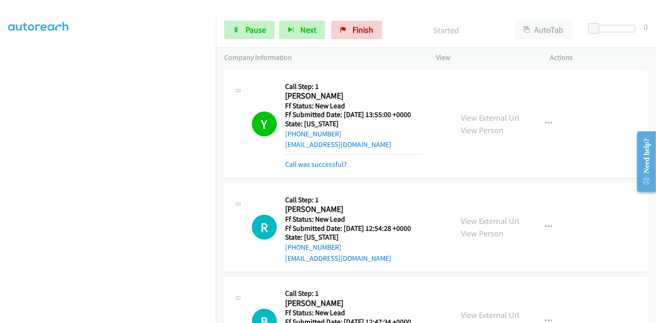
click at [299, 157] on mb0 "Call was successful?" at bounding box center [354, 163] width 138 height 16
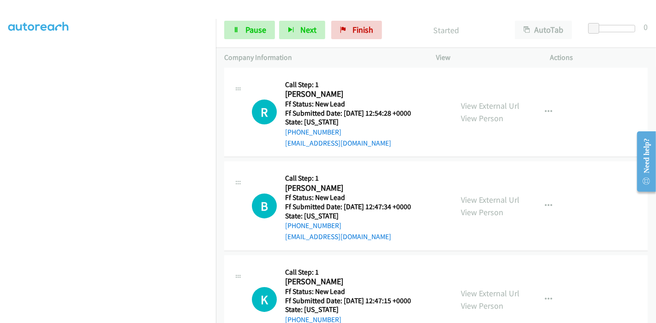
scroll to position [99, 0]
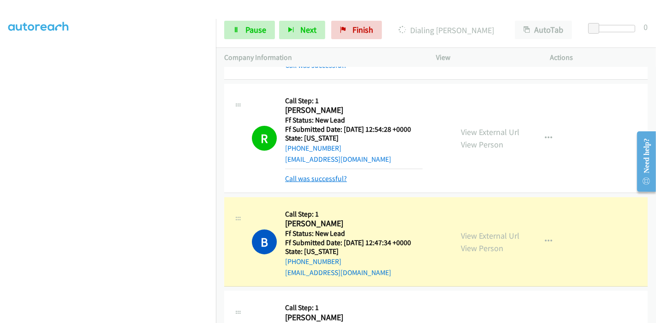
click at [319, 178] on link "Call was successful?" at bounding box center [316, 178] width 62 height 9
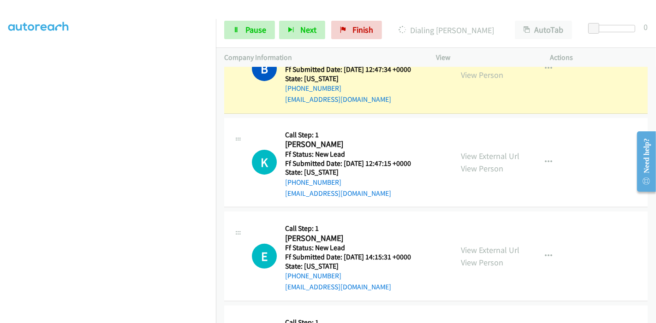
scroll to position [195, 0]
click at [254, 34] on span "Pause" at bounding box center [255, 29] width 21 height 11
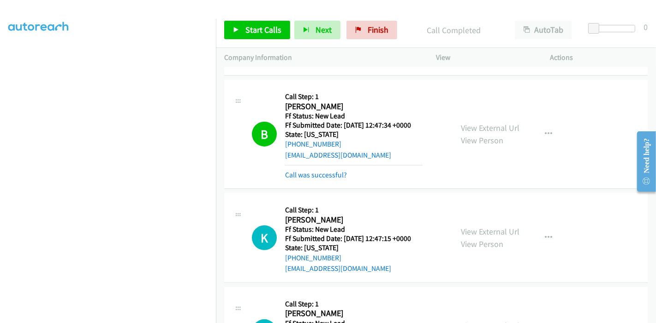
scroll to position [202, 0]
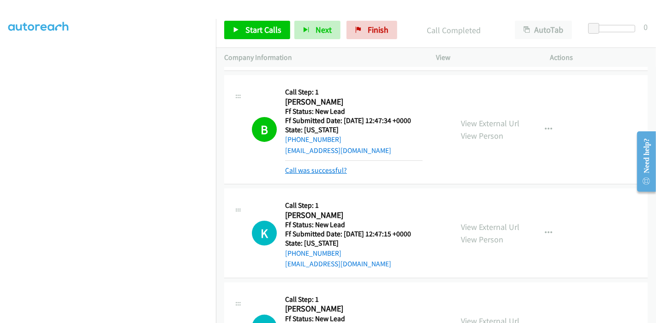
click at [334, 169] on link "Call was successful?" at bounding box center [316, 170] width 62 height 9
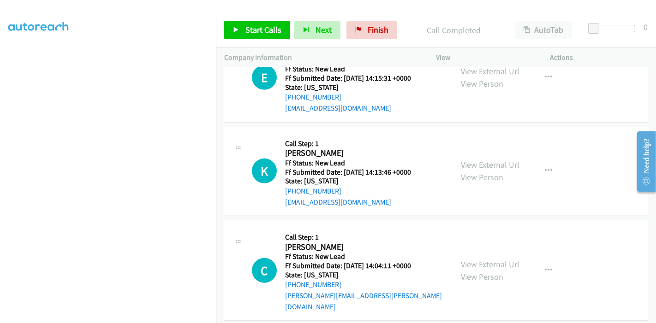
scroll to position [175, 0]
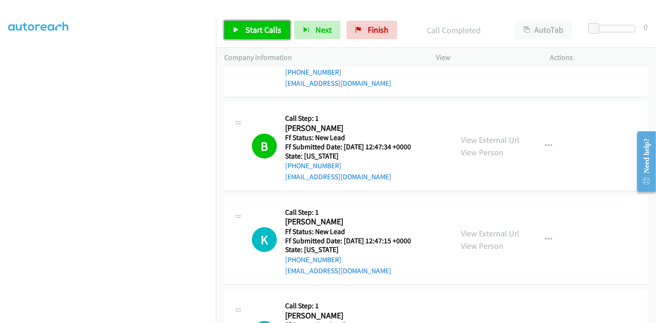
click at [263, 31] on span "Start Calls" at bounding box center [263, 29] width 36 height 11
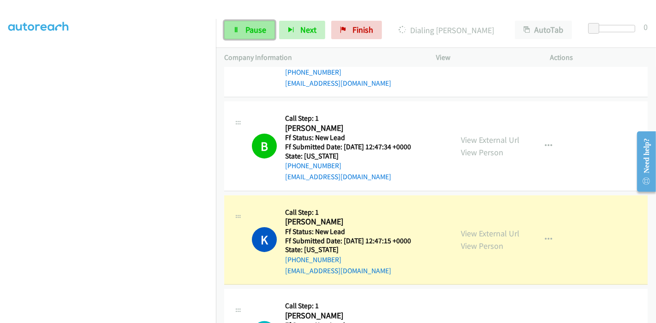
click at [254, 32] on span "Pause" at bounding box center [255, 29] width 21 height 11
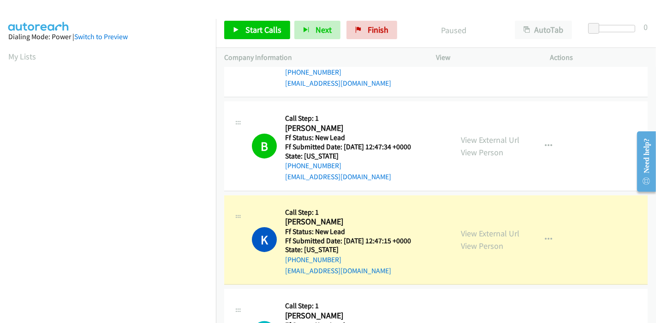
scroll to position [195, 0]
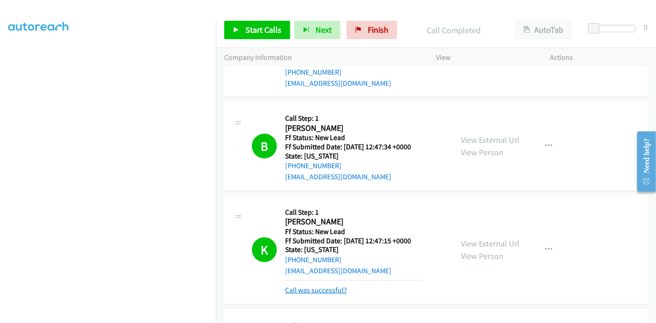
click at [305, 288] on link "Call was successful?" at bounding box center [316, 290] width 62 height 9
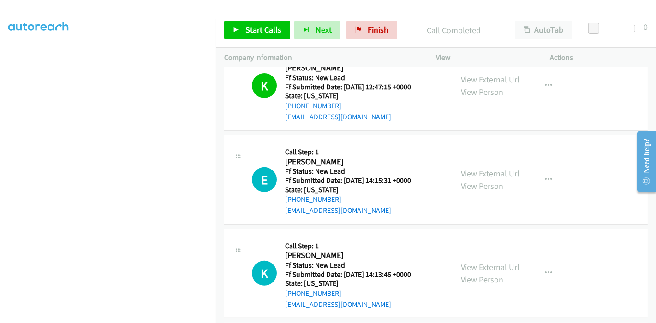
scroll to position [432, 0]
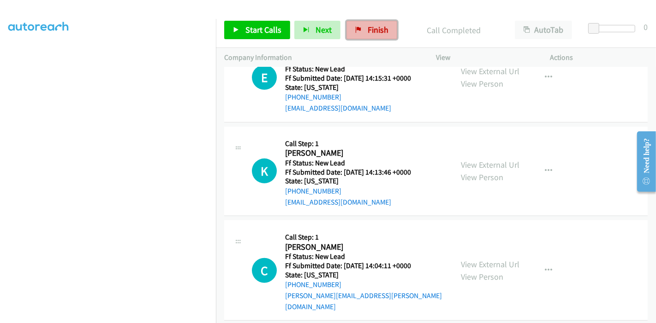
click at [368, 33] on span "Finish" at bounding box center [378, 29] width 21 height 11
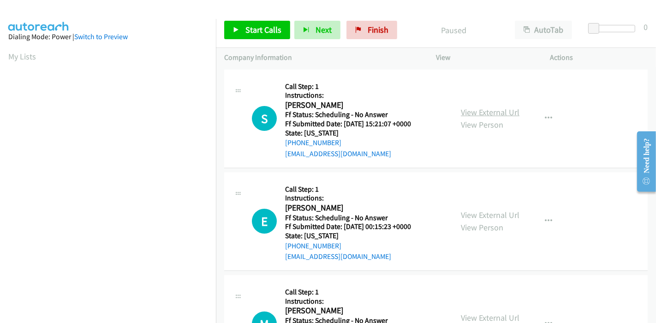
click at [497, 112] on link "View External Url" at bounding box center [490, 112] width 59 height 11
click at [479, 215] on link "View External Url" at bounding box center [490, 215] width 59 height 11
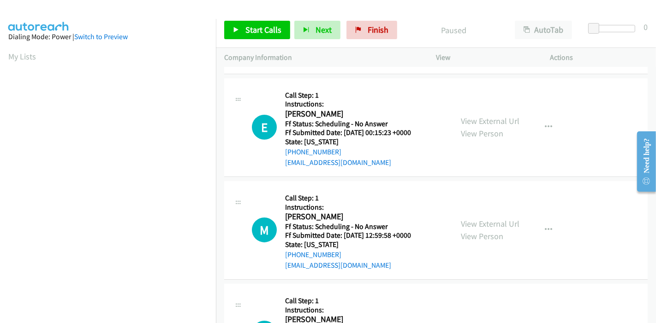
scroll to position [102, 0]
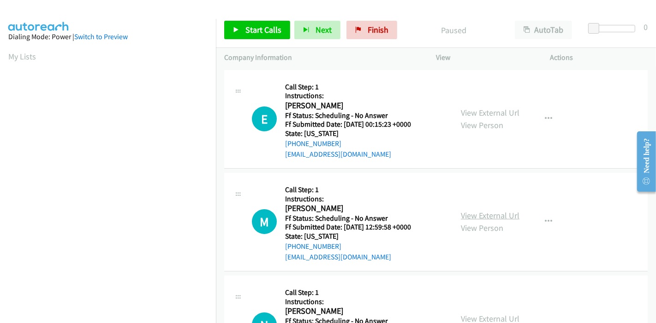
click at [465, 214] on link "View External Url" at bounding box center [490, 215] width 59 height 11
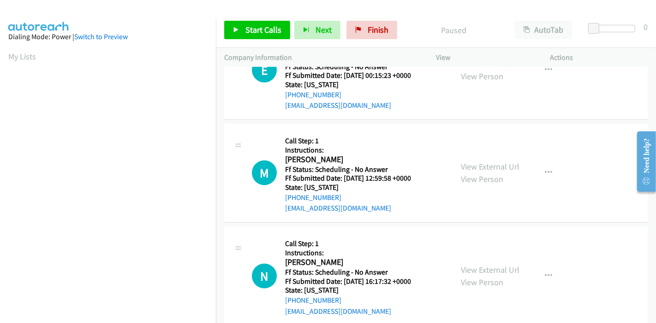
scroll to position [154, 0]
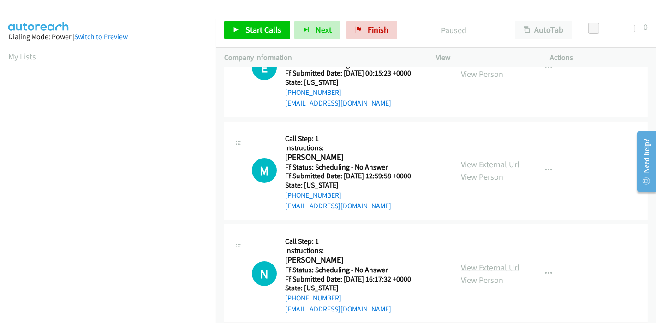
click at [489, 265] on link "View External Url" at bounding box center [490, 268] width 59 height 11
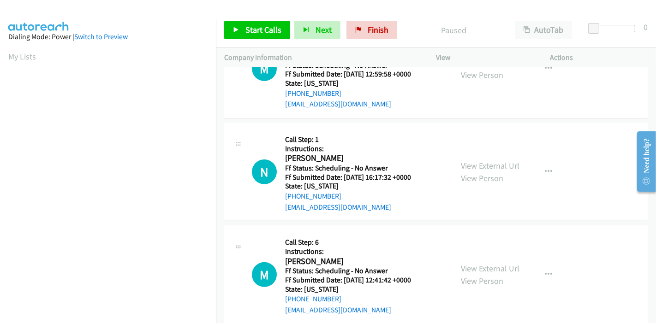
scroll to position [256, 0]
click at [477, 266] on link "View External Url" at bounding box center [490, 268] width 59 height 11
click at [264, 30] on span "Start Calls" at bounding box center [263, 29] width 36 height 11
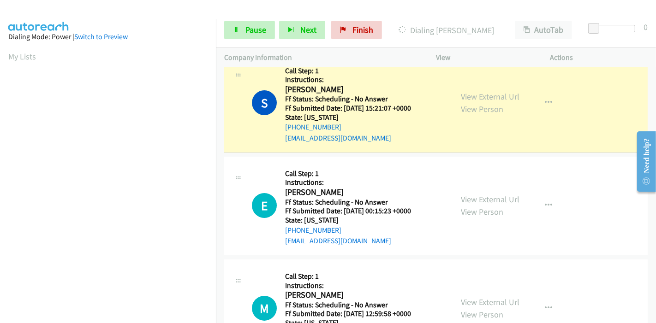
scroll to position [0, 0]
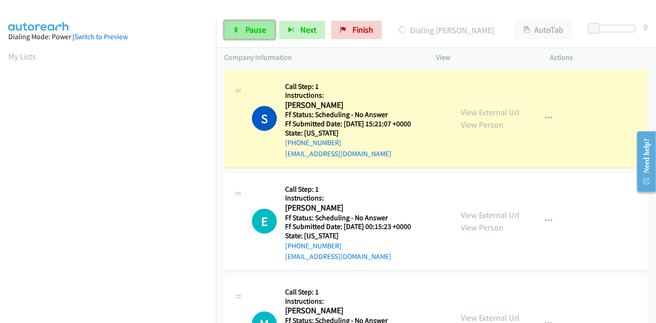
click at [257, 30] on span "Pause" at bounding box center [255, 29] width 21 height 11
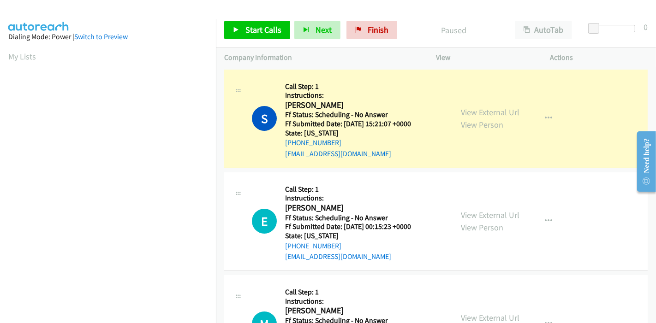
scroll to position [195, 0]
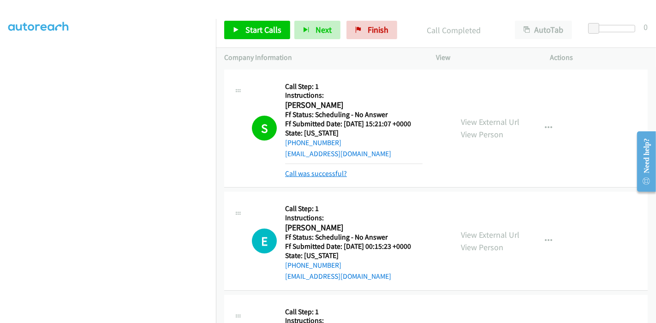
click at [325, 172] on link "Call was successful?" at bounding box center [316, 173] width 62 height 9
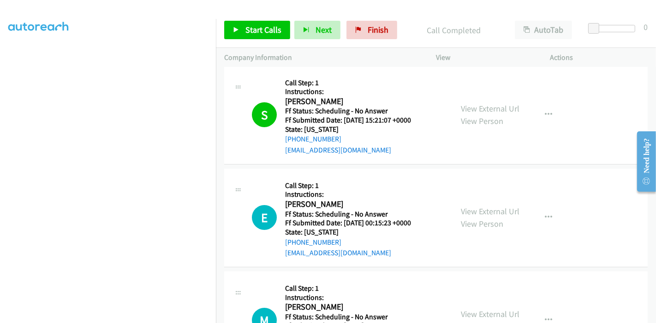
scroll to position [0, 0]
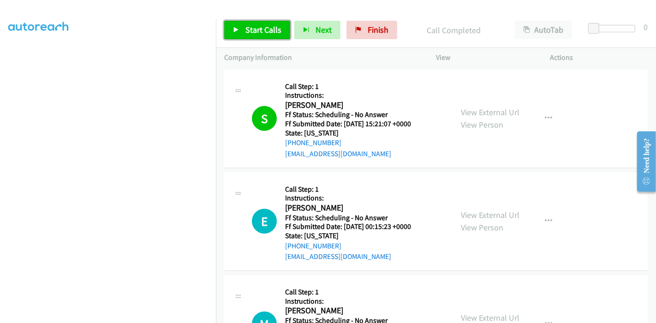
click at [250, 33] on span "Start Calls" at bounding box center [263, 29] width 36 height 11
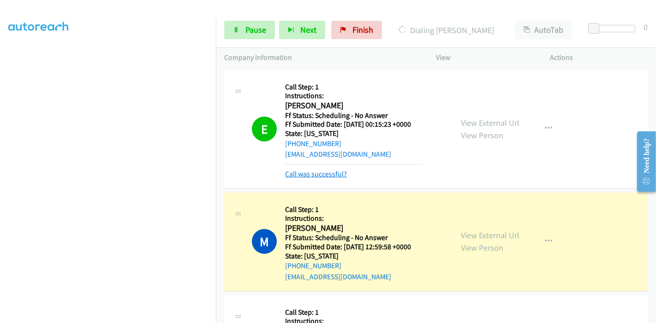
click at [333, 177] on link "Call was successful?" at bounding box center [316, 174] width 62 height 9
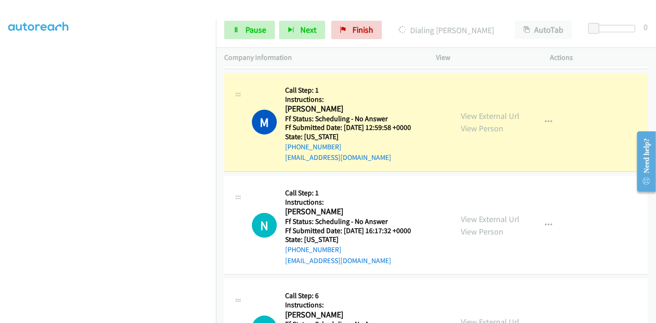
scroll to position [205, 0]
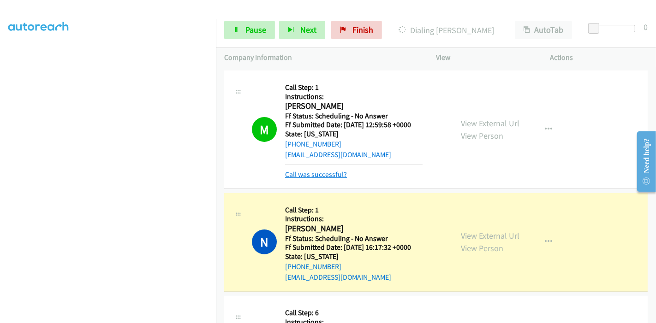
click at [322, 174] on link "Call was successful?" at bounding box center [316, 174] width 62 height 9
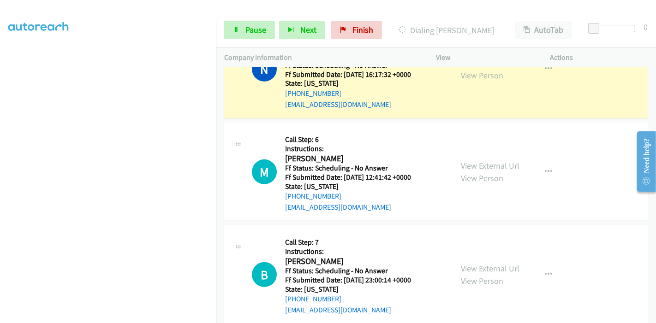
scroll to position [369, 0]
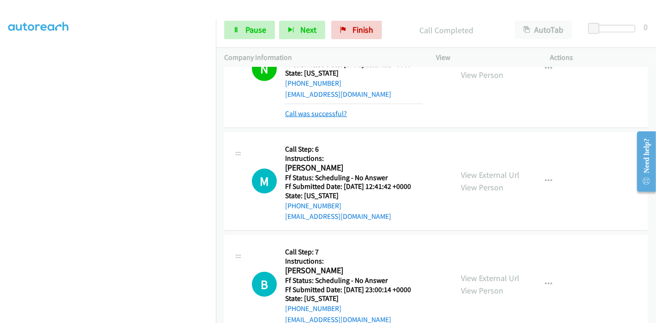
click at [314, 112] on link "Call was successful?" at bounding box center [316, 113] width 62 height 9
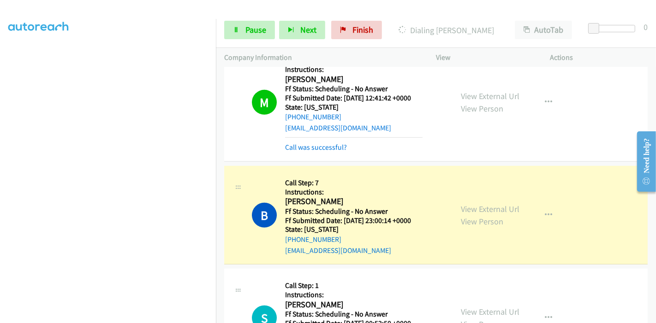
scroll to position [461, 0]
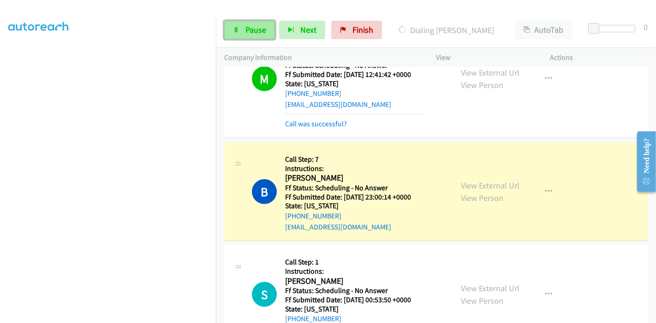
click at [258, 25] on span "Pause" at bounding box center [255, 29] width 21 height 11
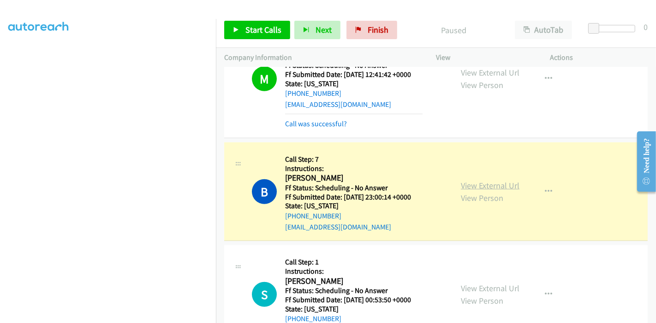
click at [461, 181] on link "View External Url" at bounding box center [490, 185] width 59 height 11
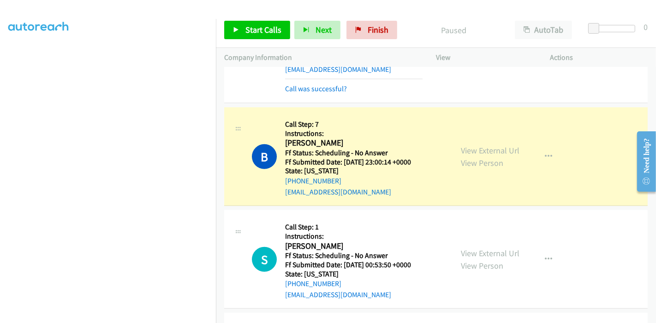
scroll to position [513, 0]
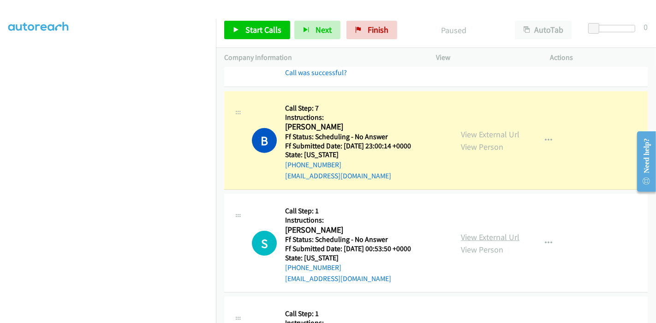
click at [471, 233] on link "View External Url" at bounding box center [490, 237] width 59 height 11
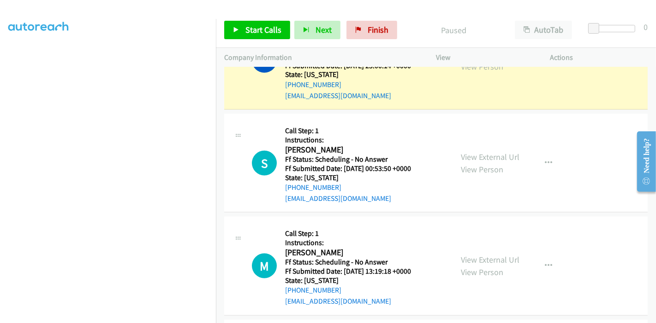
scroll to position [666, 0]
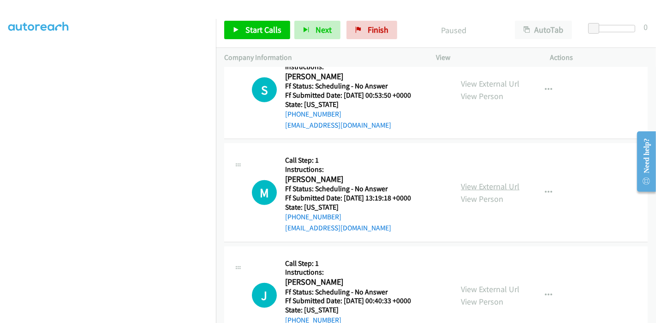
click at [493, 182] on link "View External Url" at bounding box center [490, 186] width 59 height 11
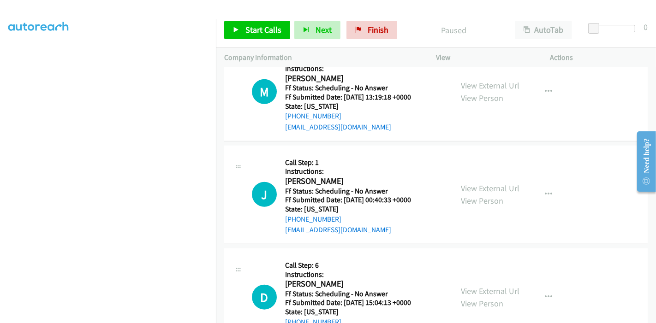
scroll to position [769, 0]
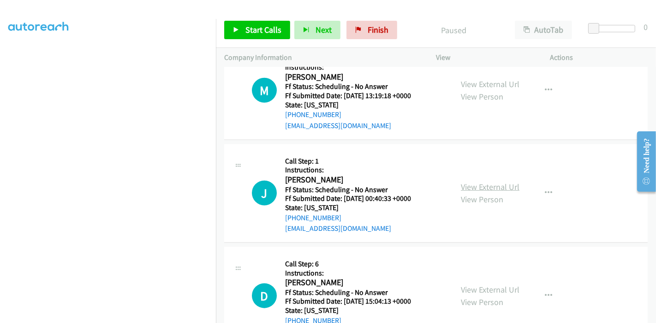
click at [498, 190] on link "View External Url" at bounding box center [490, 187] width 59 height 11
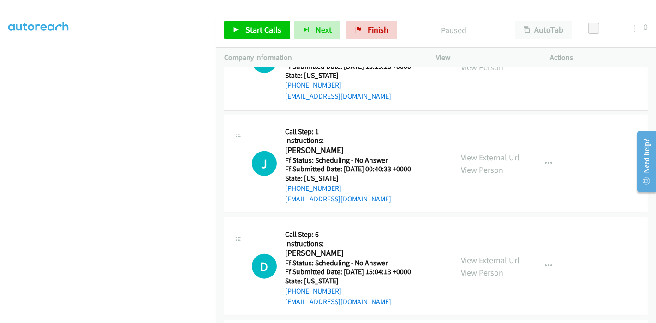
scroll to position [820, 0]
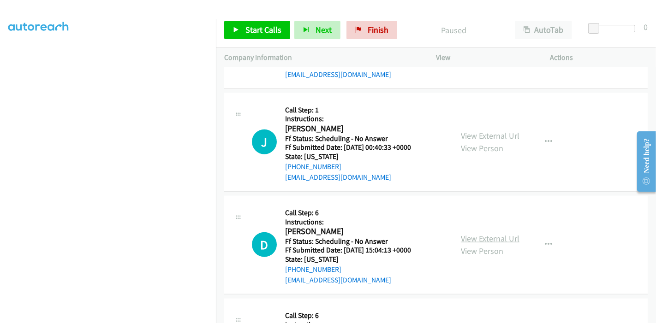
click at [472, 238] on link "View External Url" at bounding box center [490, 238] width 59 height 11
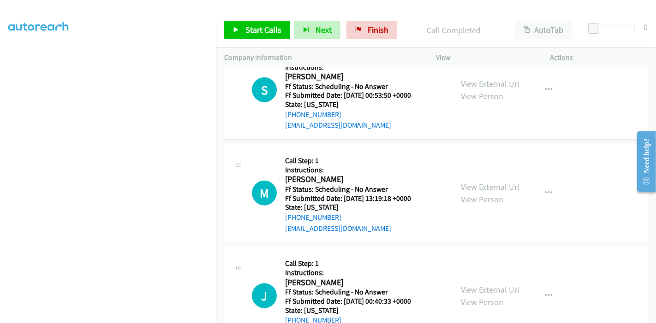
click at [256, 18] on div "Start Calls Pause Next Finish Call Completed AutoTab AutoTab 0" at bounding box center [436, 30] width 440 height 36
click at [257, 25] on span "Start Calls" at bounding box center [263, 29] width 36 height 11
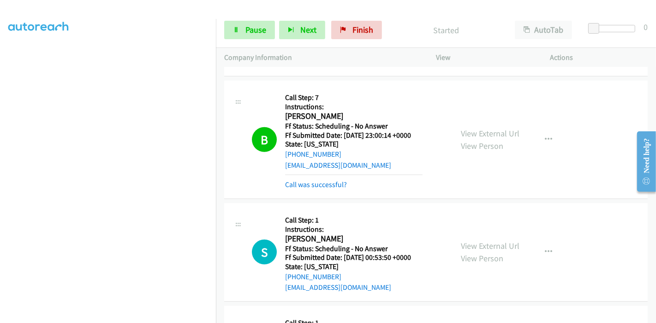
scroll to position [583, 0]
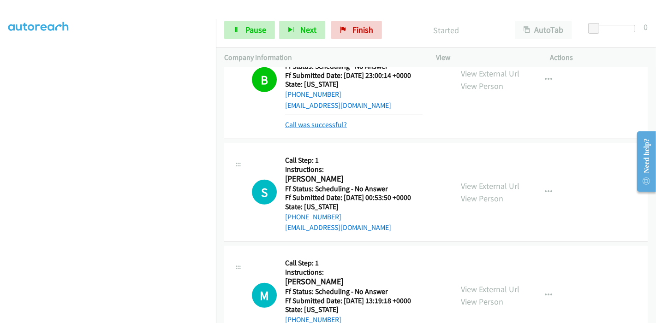
click at [336, 128] on link "Call was successful?" at bounding box center [316, 124] width 62 height 9
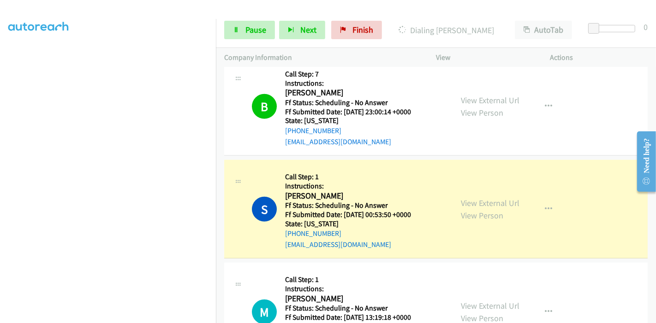
scroll to position [522, 0]
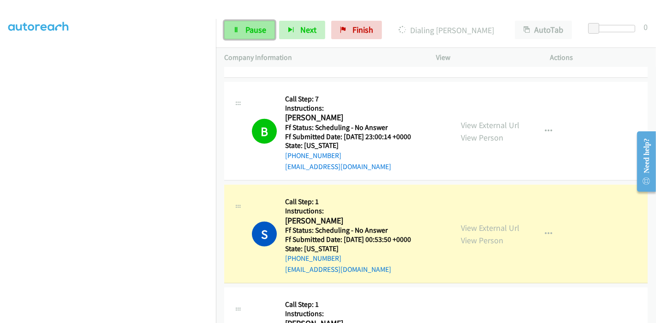
click at [254, 23] on link "Pause" at bounding box center [249, 30] width 51 height 18
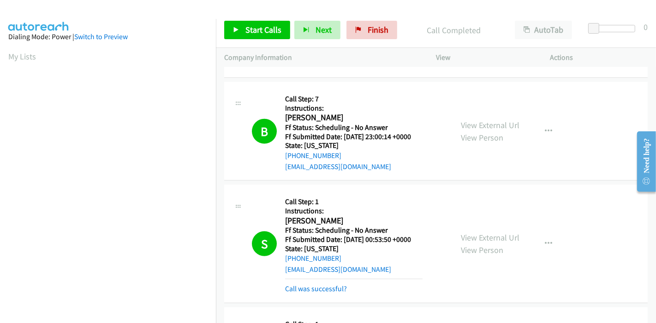
scroll to position [195, 0]
click at [327, 287] on link "Call was successful?" at bounding box center [316, 289] width 62 height 9
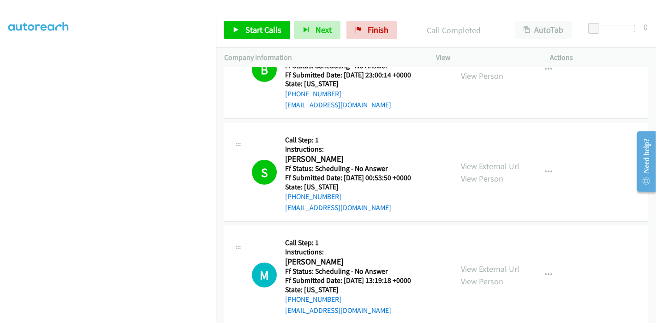
scroll to position [573, 0]
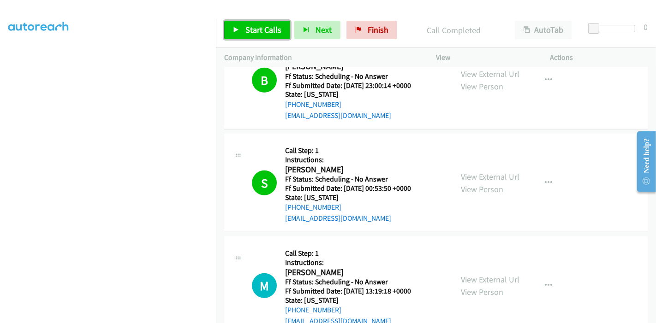
click at [266, 27] on span "Start Calls" at bounding box center [263, 29] width 36 height 11
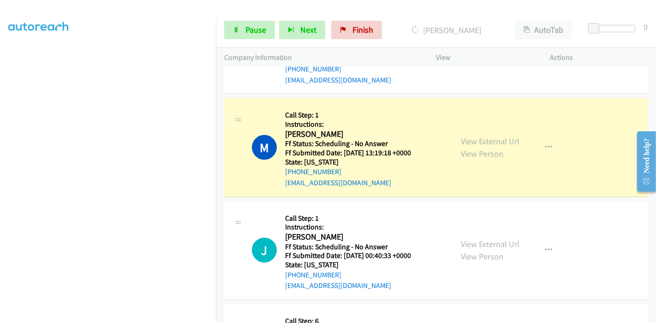
scroll to position [727, 0]
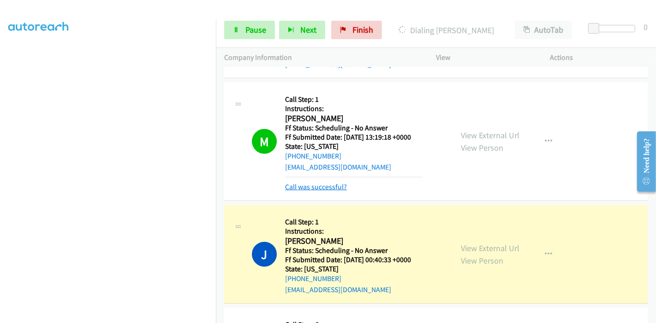
click at [304, 189] on link "Call was successful?" at bounding box center [316, 187] width 62 height 9
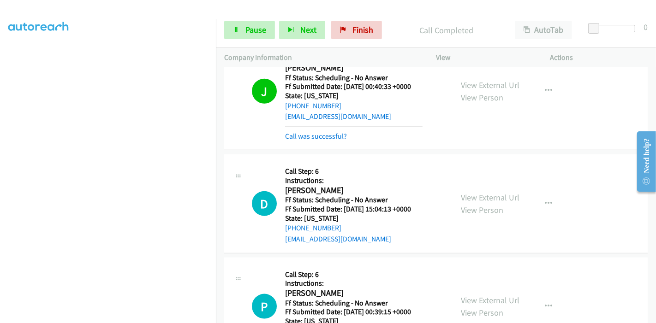
scroll to position [891, 0]
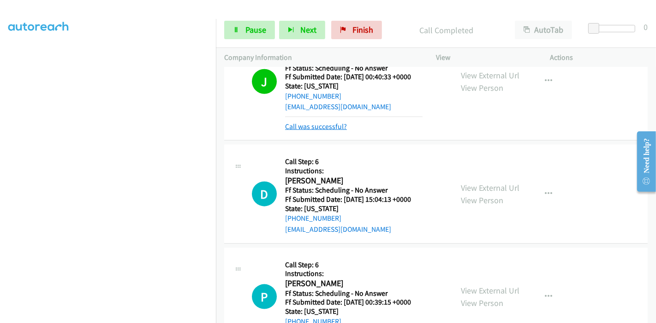
click at [316, 127] on link "Call was successful?" at bounding box center [316, 126] width 62 height 9
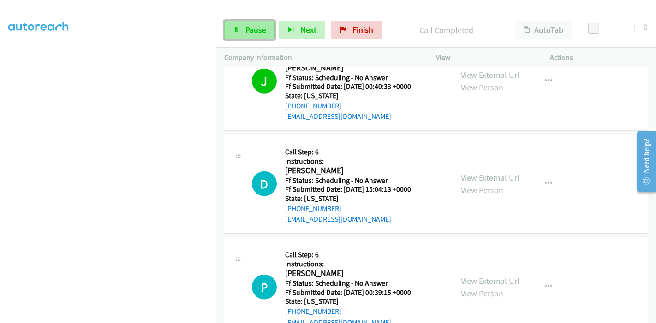
click at [234, 33] on link "Pause" at bounding box center [249, 30] width 51 height 18
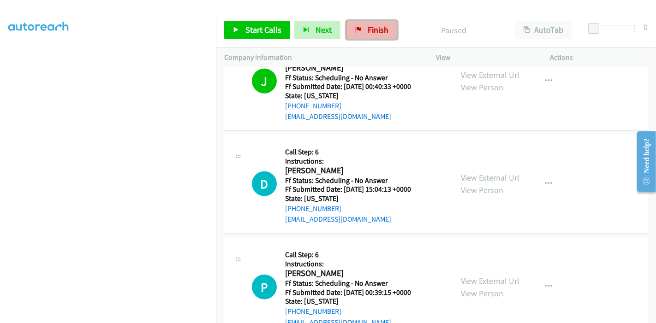
click at [383, 30] on span "Finish" at bounding box center [378, 29] width 21 height 11
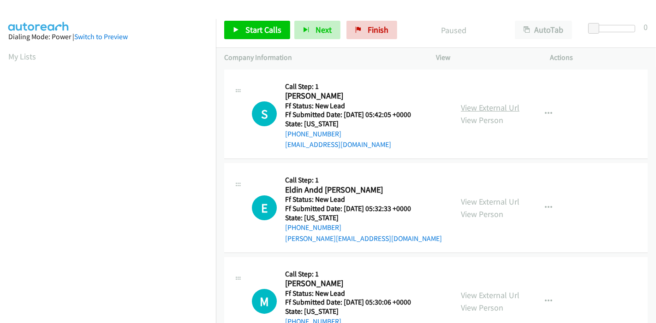
click at [466, 105] on link "View External Url" at bounding box center [490, 107] width 59 height 11
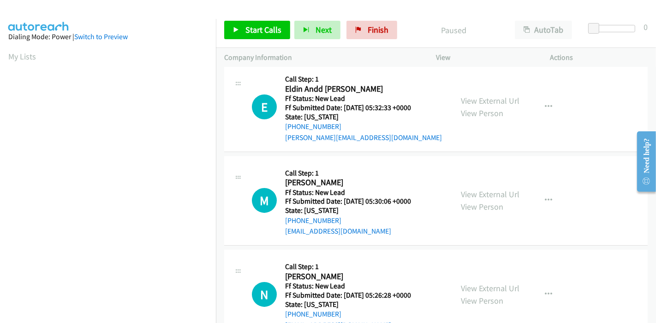
scroll to position [102, 0]
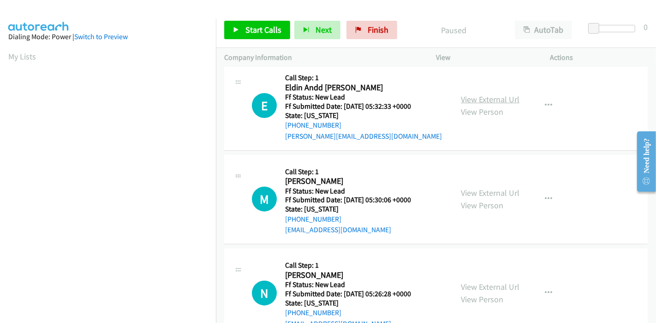
click at [489, 98] on link "View External Url" at bounding box center [490, 99] width 59 height 11
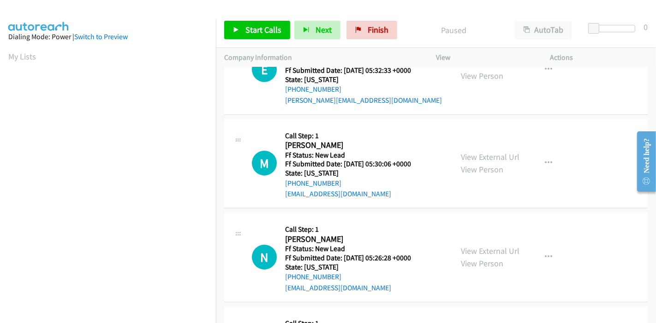
scroll to position [154, 0]
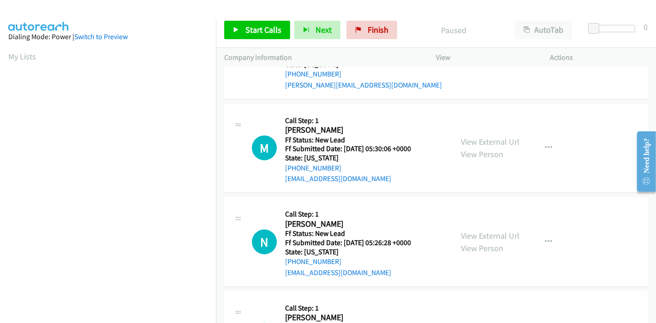
click at [480, 133] on div "View External Url View Person View External Url Email Schedule/Manage Callback …" at bounding box center [514, 148] width 123 height 73
click at [479, 137] on link "View External Url" at bounding box center [490, 142] width 59 height 11
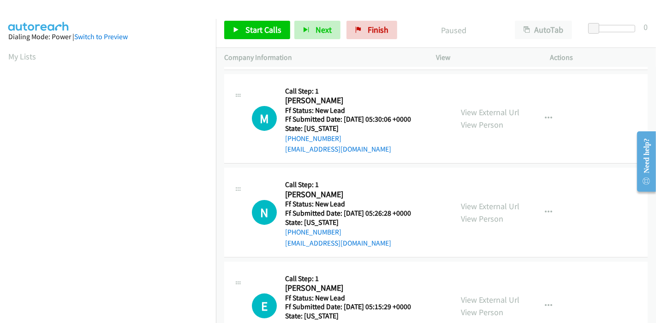
scroll to position [205, 0]
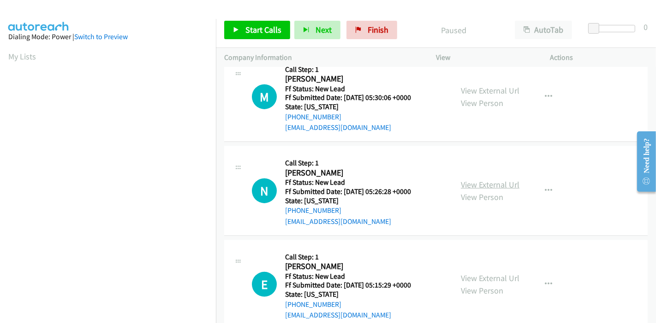
click at [469, 182] on link "View External Url" at bounding box center [490, 184] width 59 height 11
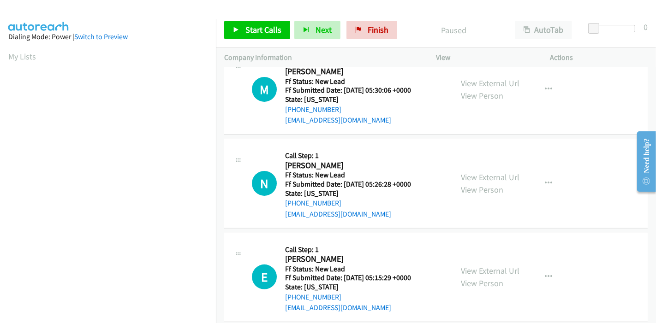
scroll to position [225, 0]
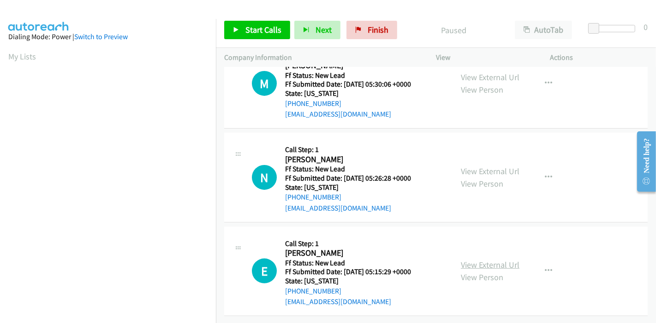
click at [466, 260] on link "View External Url" at bounding box center [490, 265] width 59 height 11
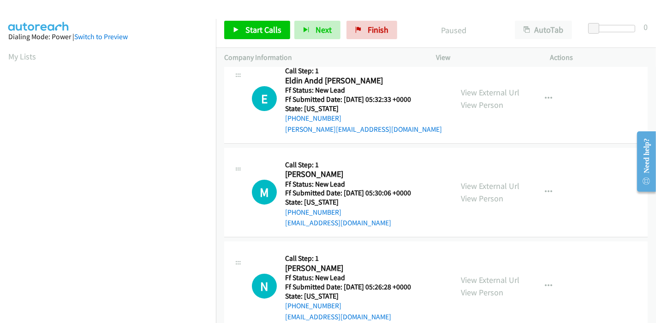
scroll to position [0, 0]
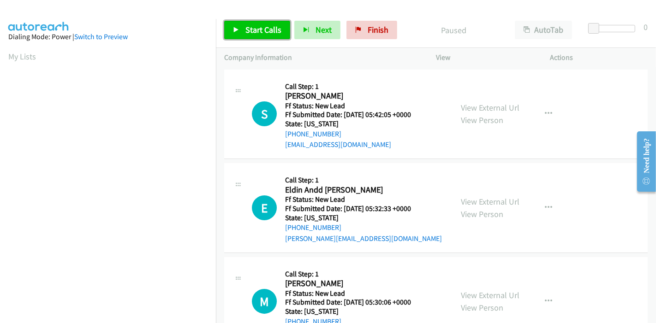
click at [253, 35] on link "Start Calls" at bounding box center [257, 30] width 66 height 18
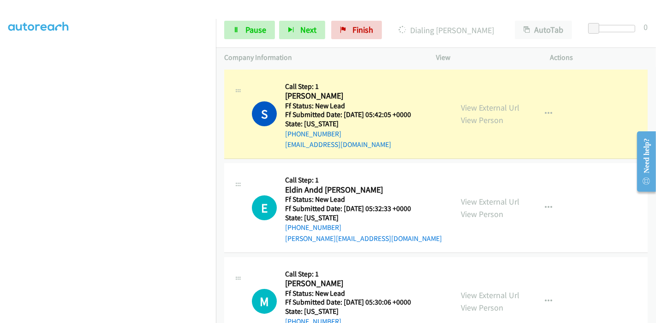
scroll to position [195, 0]
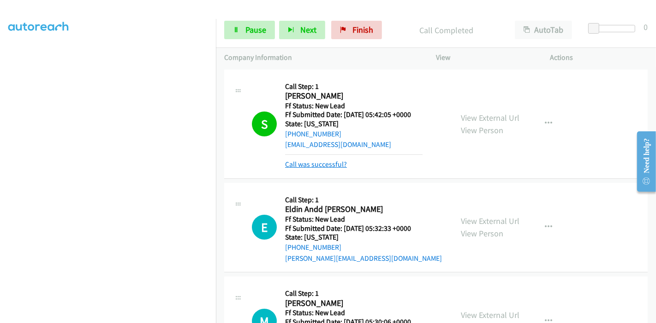
click at [320, 164] on link "Call was successful?" at bounding box center [316, 164] width 62 height 9
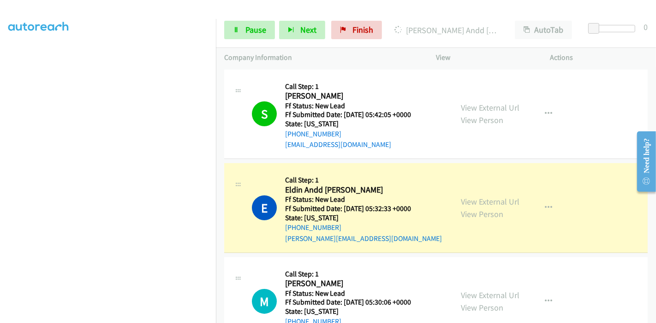
scroll to position [0, 0]
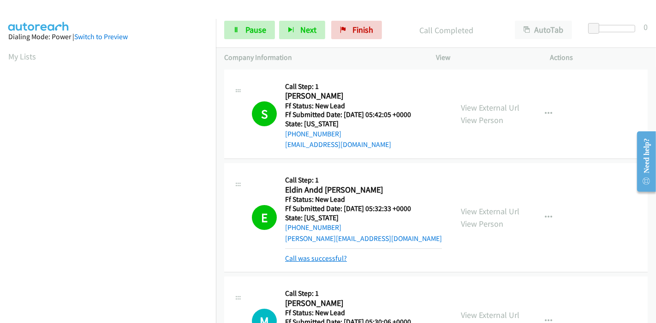
click at [301, 262] on link "Call was successful?" at bounding box center [316, 258] width 62 height 9
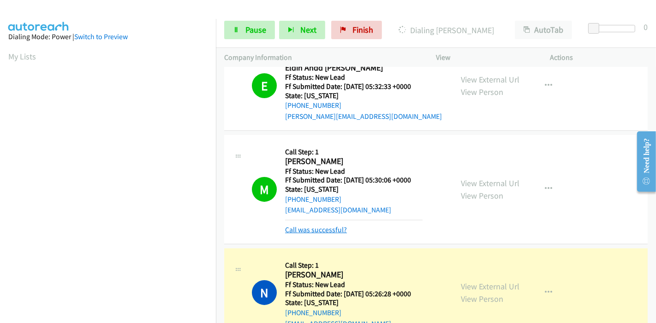
click at [318, 229] on link "Call was successful?" at bounding box center [316, 230] width 62 height 9
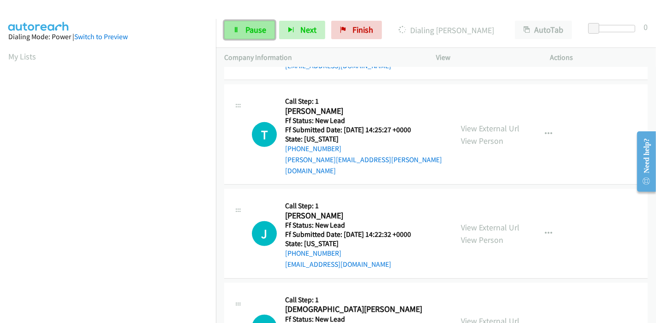
click at [246, 24] on span "Pause" at bounding box center [255, 29] width 21 height 11
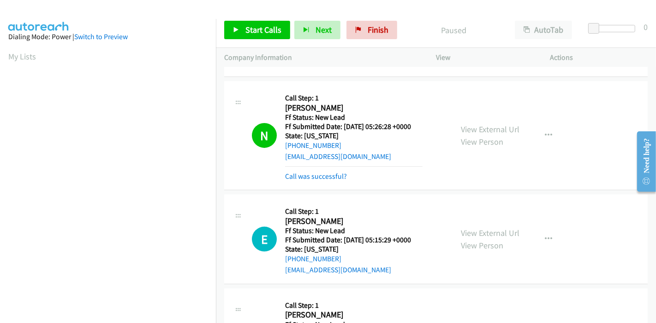
scroll to position [269, 0]
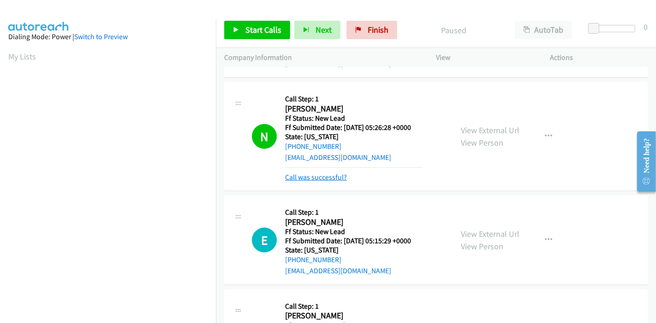
click at [310, 173] on link "Call was successful?" at bounding box center [316, 177] width 62 height 9
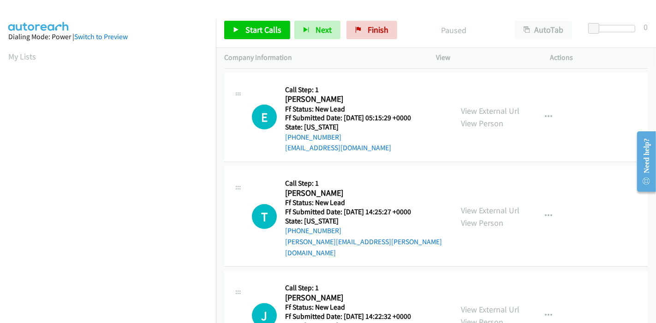
scroll to position [506, 0]
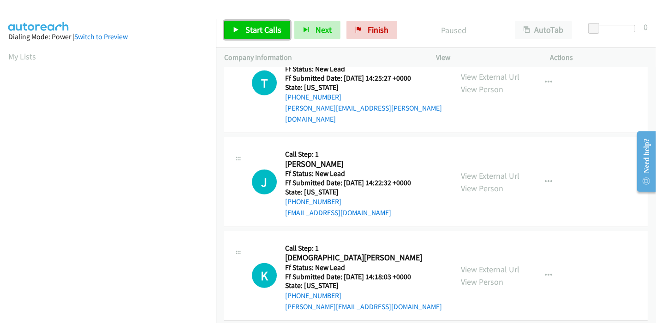
click at [257, 35] on span "Start Calls" at bounding box center [263, 29] width 36 height 11
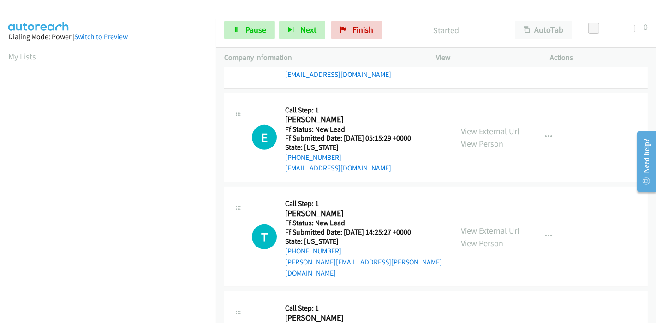
scroll to position [301, 0]
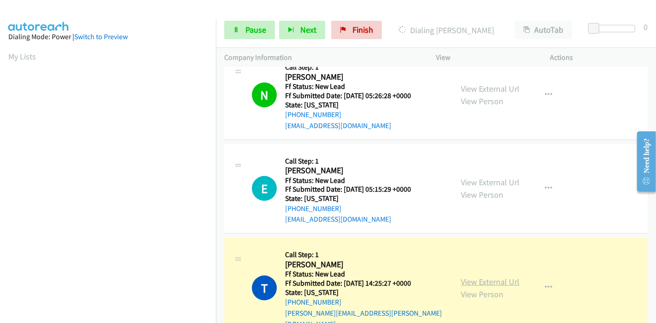
click at [493, 276] on tbody "S Callback Scheduled Call Step: 1 [PERSON_NAME] America/[GEOGRAPHIC_DATA] Ff St…" at bounding box center [436, 242] width 440 height 950
click at [461, 277] on link "View External Url" at bounding box center [490, 282] width 59 height 11
click at [257, 32] on span "Pause" at bounding box center [255, 29] width 21 height 11
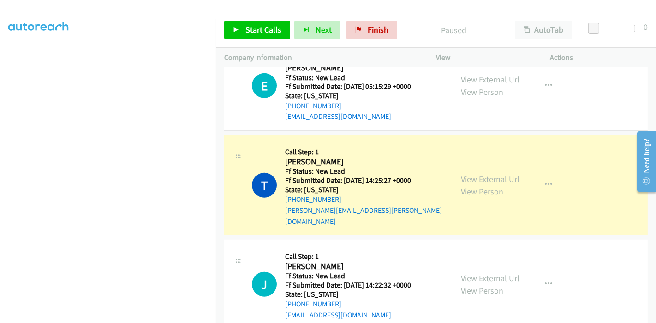
scroll to position [195, 0]
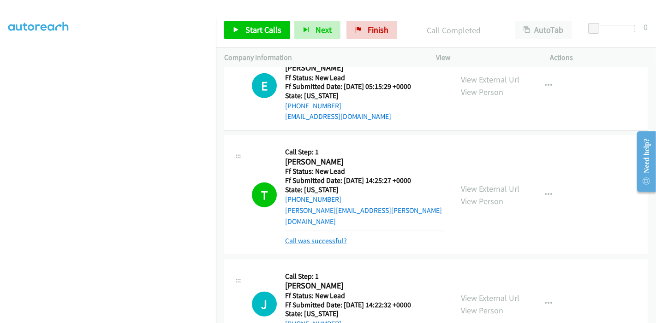
click at [308, 237] on link "Call was successful?" at bounding box center [316, 241] width 62 height 9
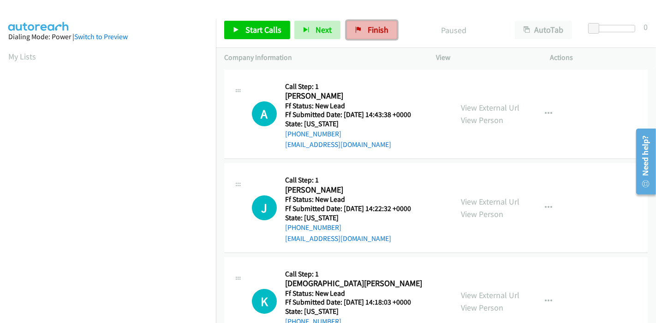
click at [373, 33] on span "Finish" at bounding box center [378, 29] width 21 height 11
click at [497, 110] on link "View External Url" at bounding box center [490, 107] width 59 height 11
click at [499, 200] on link "View External Url" at bounding box center [490, 202] width 59 height 11
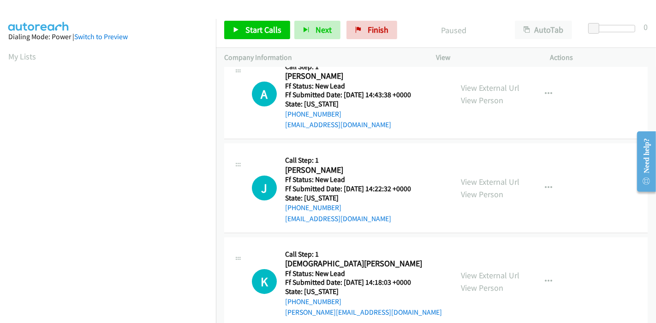
scroll to position [51, 0]
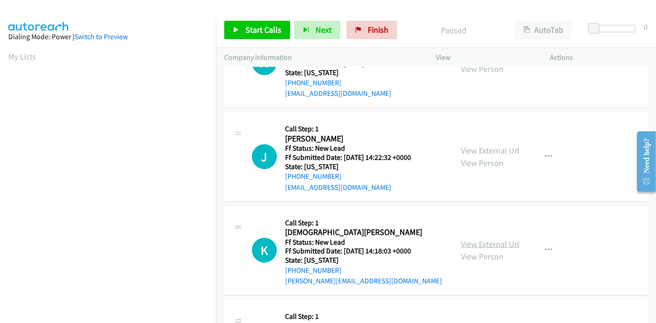
click at [479, 247] on link "View External Url" at bounding box center [490, 244] width 59 height 11
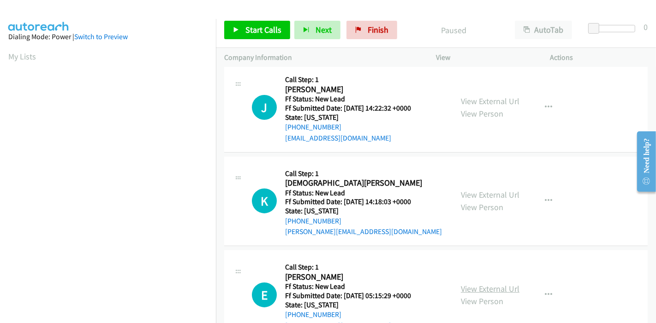
scroll to position [154, 0]
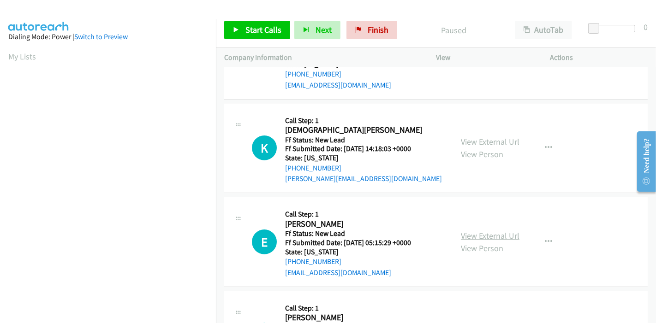
click at [472, 235] on link "View External Url" at bounding box center [490, 236] width 59 height 11
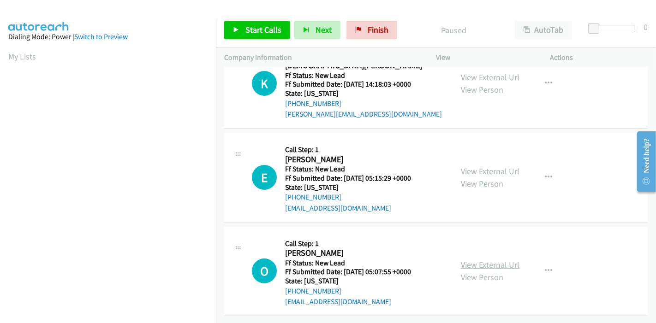
scroll to position [225, 0]
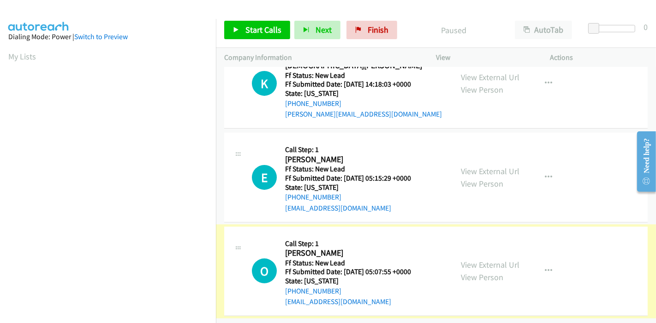
click at [500, 261] on link "View External Url" at bounding box center [490, 265] width 59 height 11
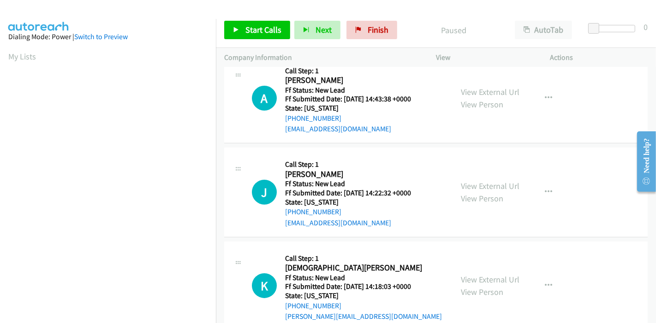
scroll to position [0, 0]
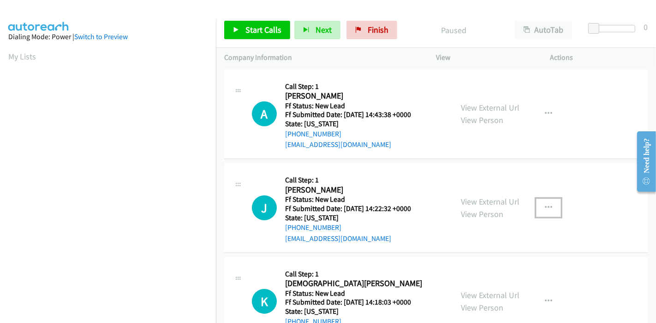
click at [536, 205] on button "button" at bounding box center [548, 208] width 25 height 18
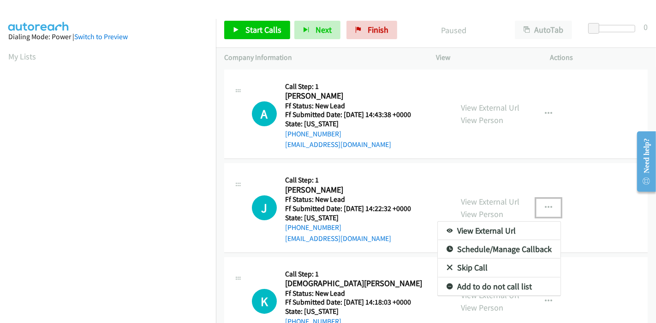
click at [473, 264] on link "Skip Call" at bounding box center [499, 268] width 123 height 18
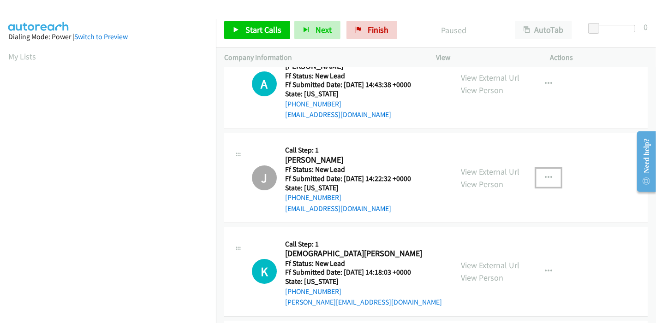
scroll to position [51, 0]
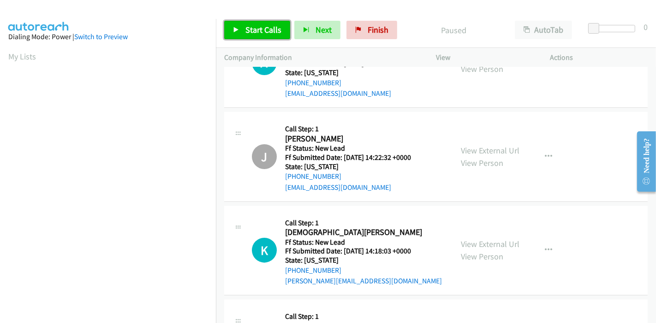
click at [245, 32] on span "Start Calls" at bounding box center [263, 29] width 36 height 11
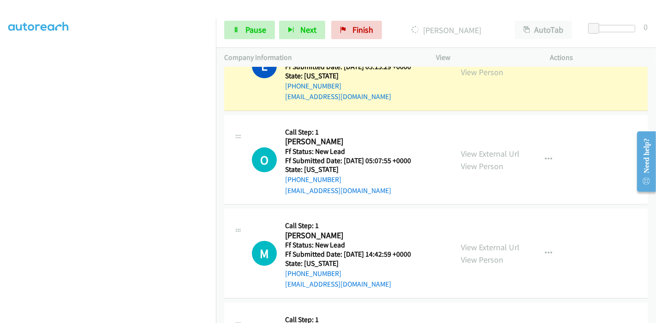
scroll to position [418, 0]
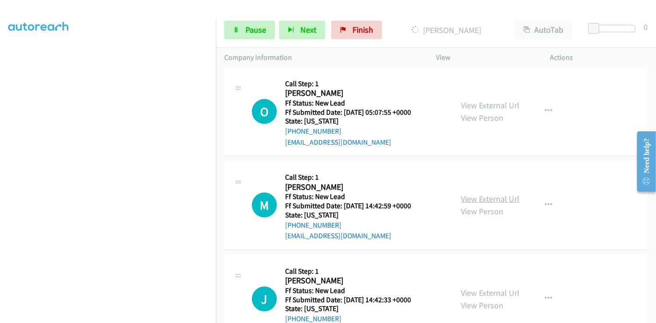
click at [497, 201] on link "View External Url" at bounding box center [490, 199] width 59 height 11
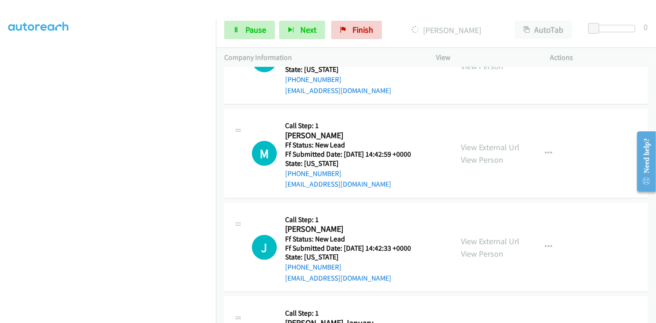
scroll to position [520, 0]
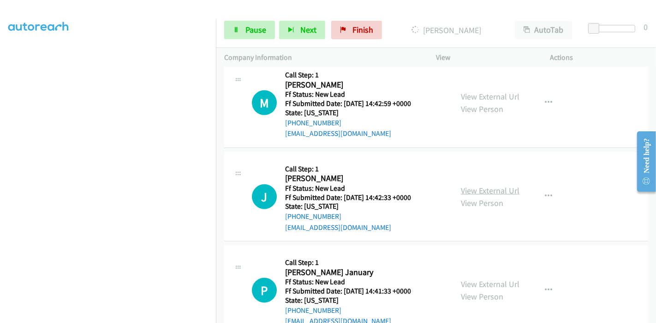
click at [505, 192] on link "View External Url" at bounding box center [490, 190] width 59 height 11
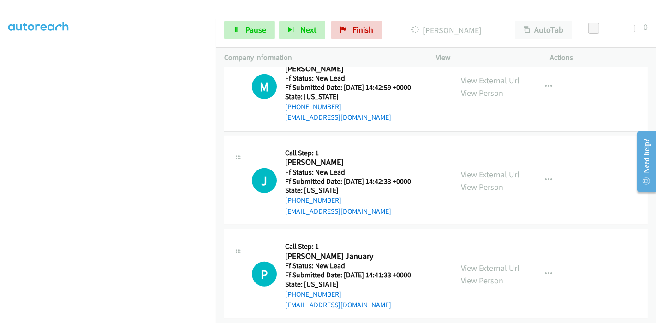
scroll to position [545, 0]
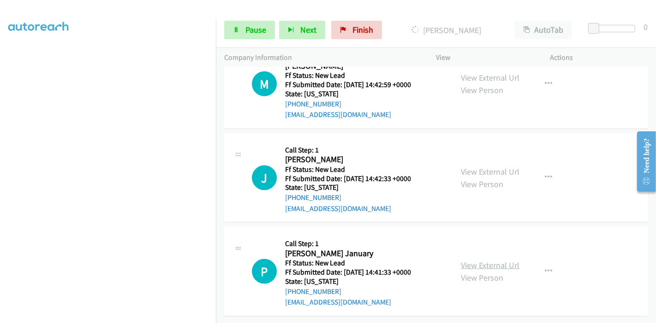
click at [481, 260] on link "View External Url" at bounding box center [490, 265] width 59 height 11
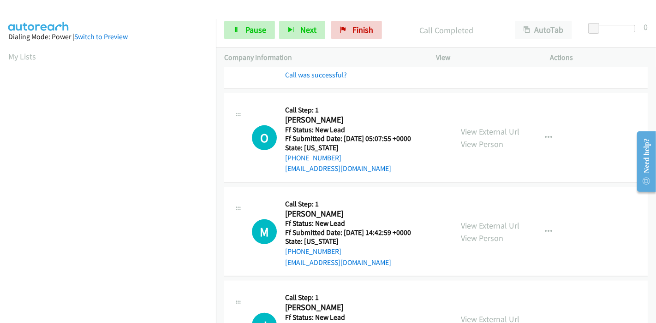
scroll to position [257, 0]
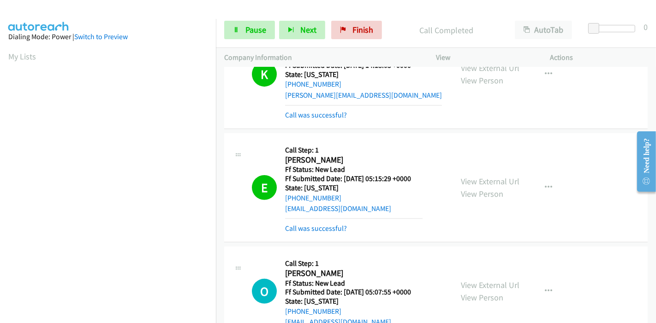
click at [302, 233] on div "E Callback Scheduled Call Step: 1 Estrella Martinez America/New_York Ff Status:…" at bounding box center [436, 187] width 424 height 109
click at [305, 229] on link "Call was successful?" at bounding box center [316, 228] width 62 height 9
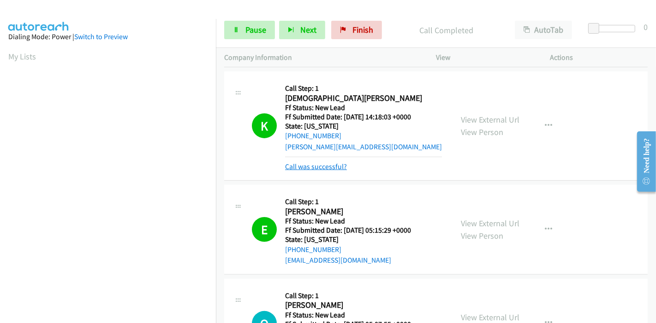
click at [311, 167] on link "Call was successful?" at bounding box center [316, 166] width 62 height 9
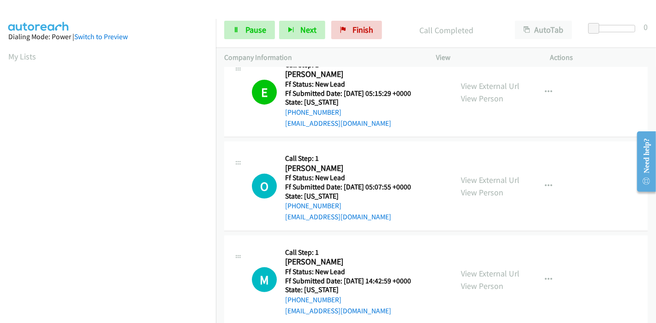
scroll to position [308, 0]
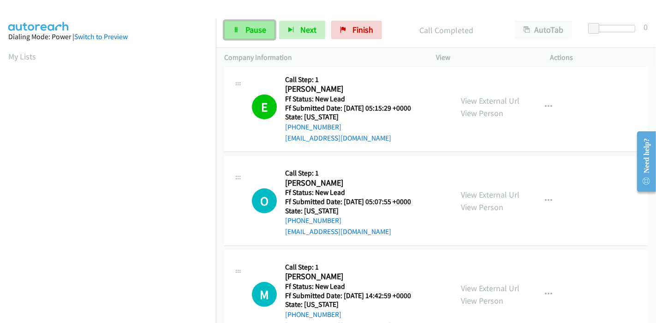
click at [236, 29] on icon at bounding box center [236, 30] width 6 height 6
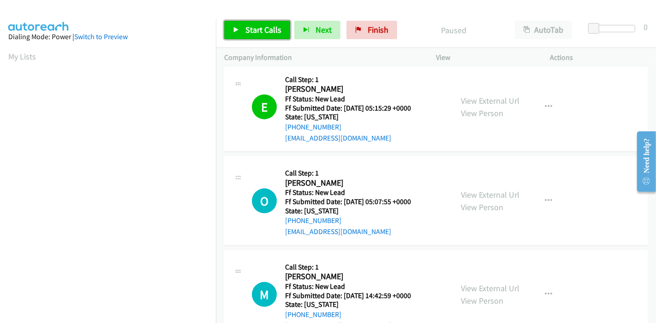
click at [261, 32] on span "Start Calls" at bounding box center [263, 29] width 36 height 11
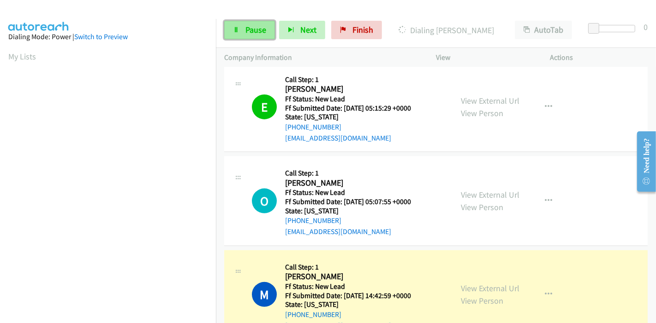
click at [261, 31] on span "Pause" at bounding box center [255, 29] width 21 height 11
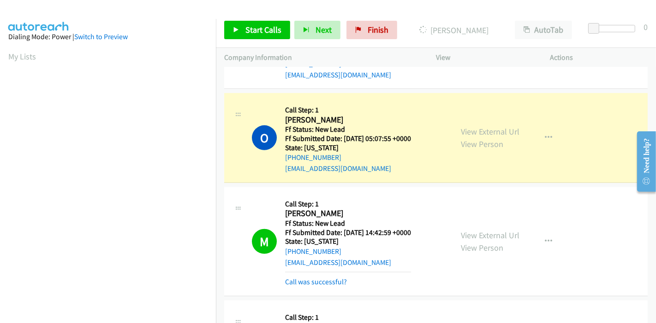
scroll to position [195, 0]
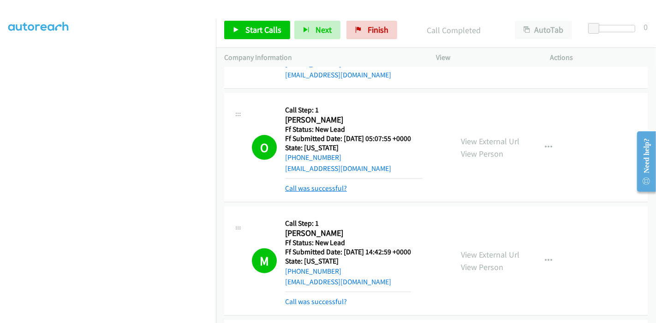
click at [323, 189] on link "Call was successful?" at bounding box center [316, 188] width 62 height 9
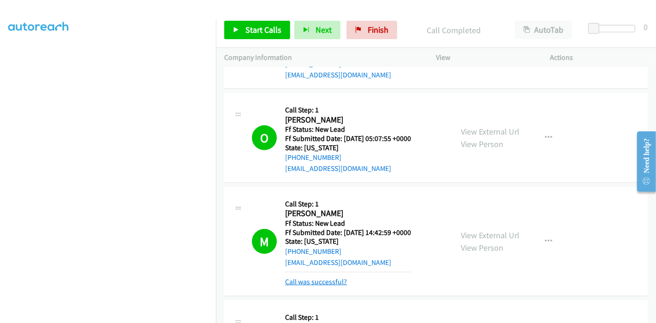
click at [319, 278] on link "Call was successful?" at bounding box center [316, 282] width 62 height 9
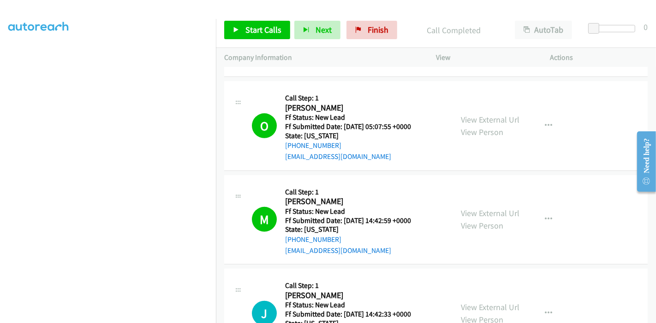
scroll to position [423, 0]
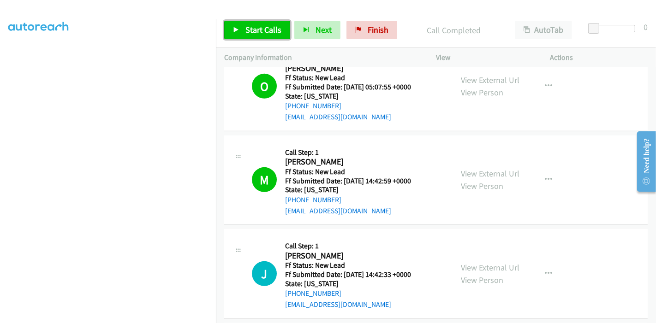
click at [254, 31] on span "Start Calls" at bounding box center [263, 29] width 36 height 11
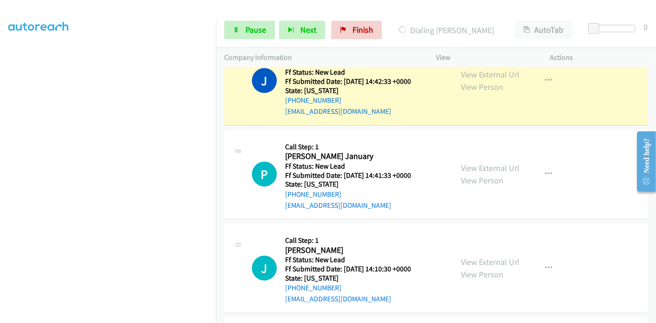
scroll to position [679, 0]
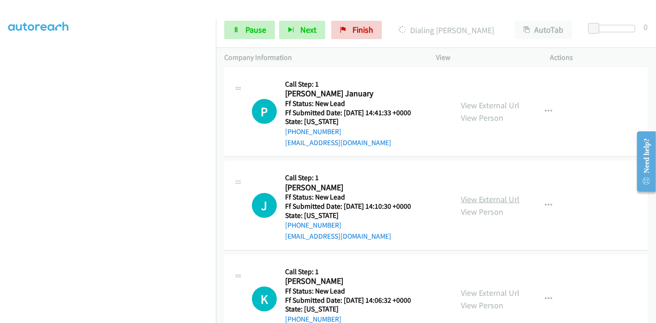
click at [478, 199] on link "View External Url" at bounding box center [490, 199] width 59 height 11
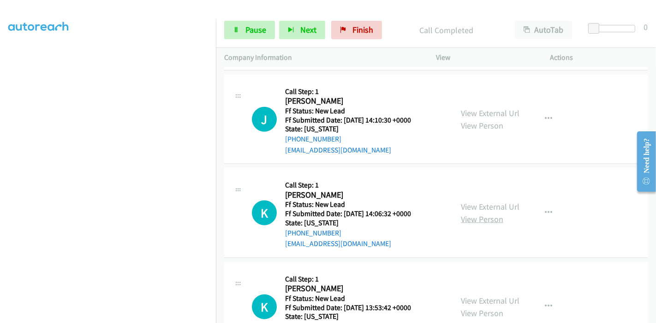
scroll to position [801, 0]
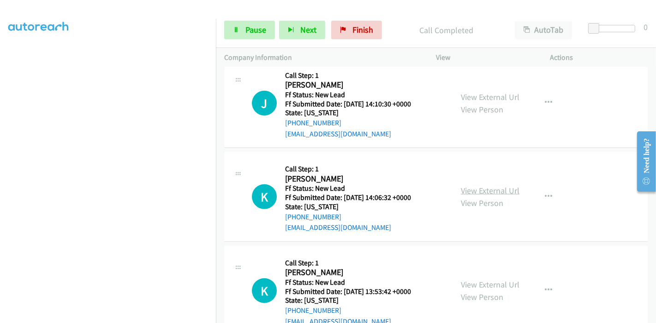
click at [466, 188] on link "View External Url" at bounding box center [490, 190] width 59 height 11
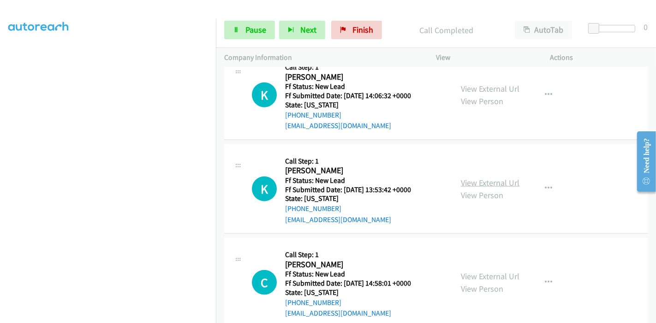
scroll to position [904, 0]
click at [473, 179] on link "View External Url" at bounding box center [490, 182] width 59 height 11
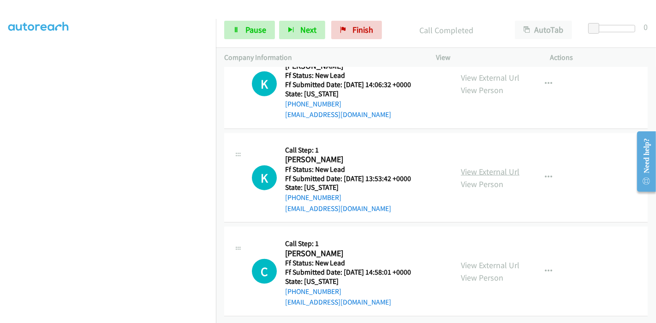
scroll to position [920, 0]
click at [486, 260] on link "View External Url" at bounding box center [490, 265] width 59 height 11
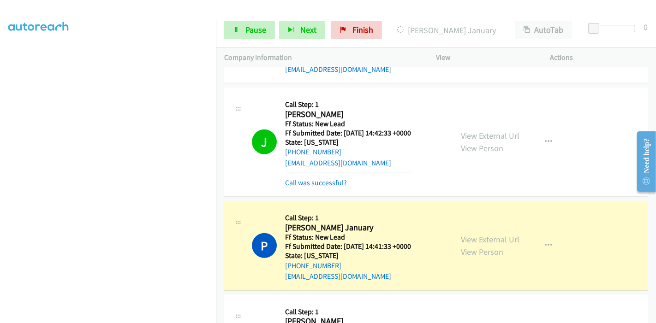
scroll to position [562, 0]
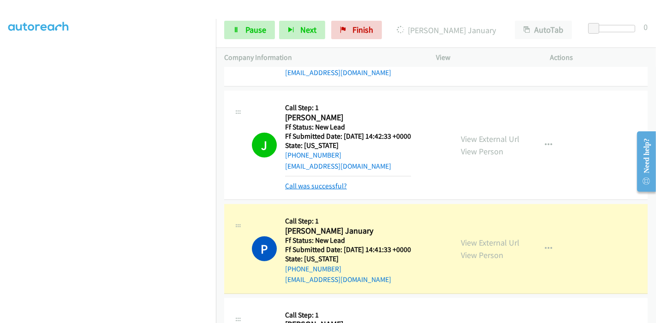
click at [311, 186] on link "Call was successful?" at bounding box center [316, 186] width 62 height 9
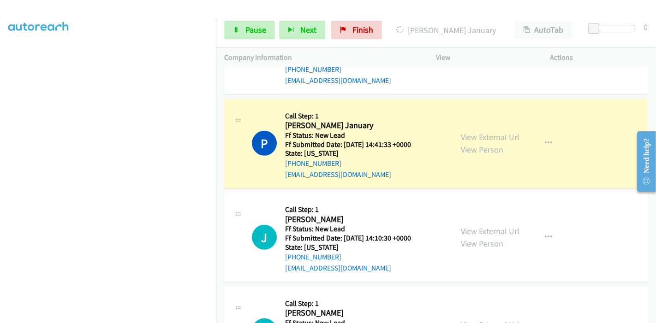
scroll to position [664, 0]
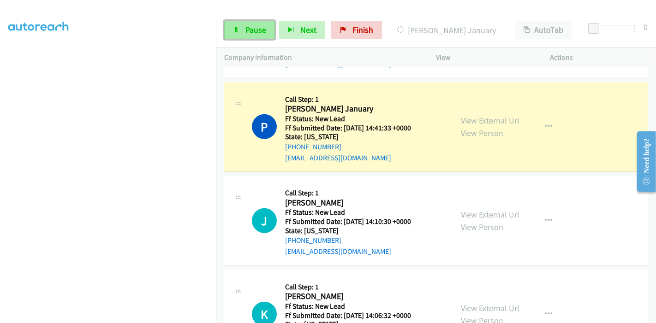
click at [236, 24] on link "Pause" at bounding box center [249, 30] width 51 height 18
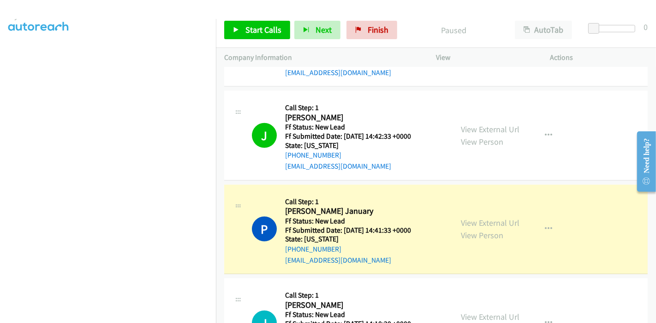
scroll to position [41, 0]
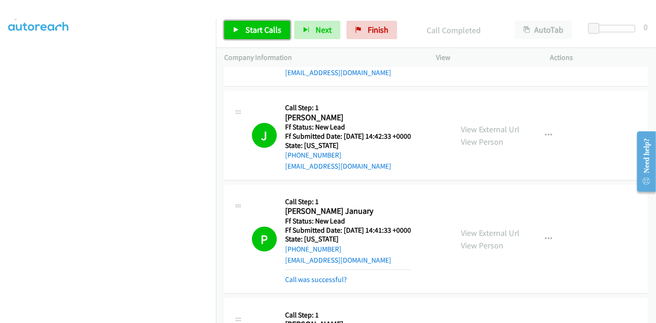
click at [247, 29] on span "Start Calls" at bounding box center [263, 29] width 36 height 11
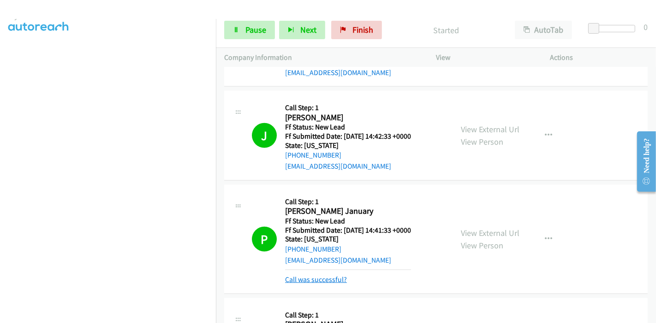
click at [300, 277] on link "Call was successful?" at bounding box center [316, 279] width 62 height 9
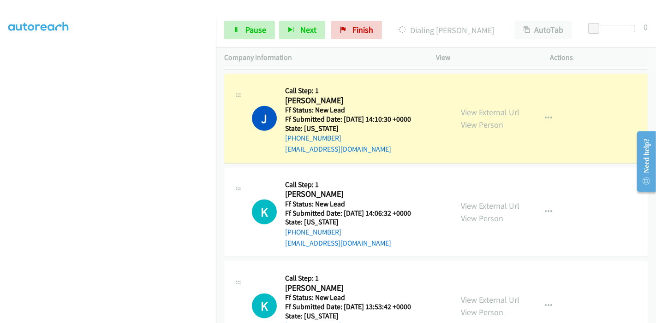
scroll to position [195, 0]
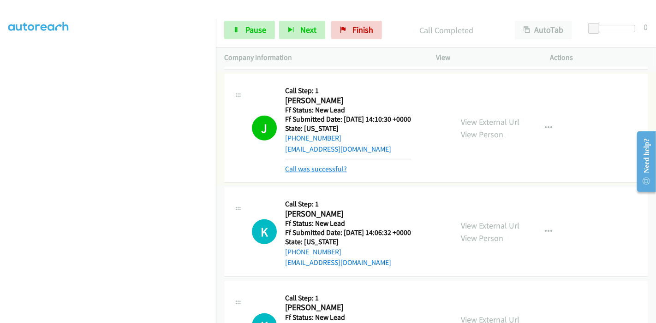
click at [333, 165] on link "Call was successful?" at bounding box center [316, 169] width 62 height 9
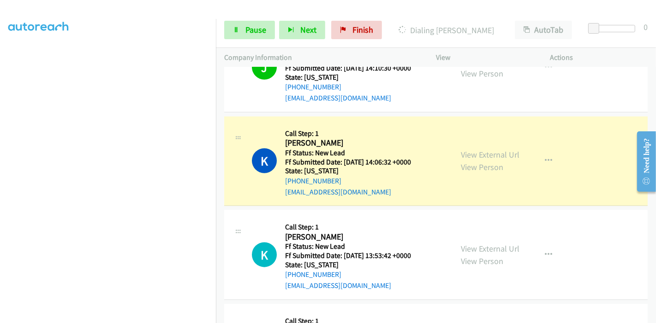
scroll to position [0, 0]
click at [249, 36] on link "Pause" at bounding box center [249, 30] width 51 height 18
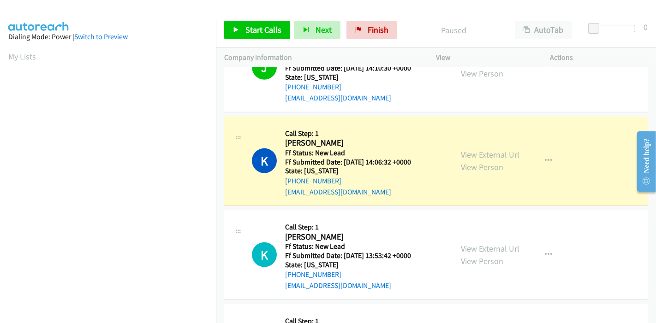
scroll to position [195, 0]
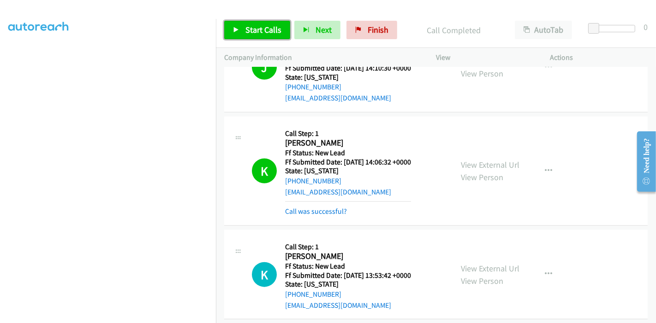
click at [248, 25] on span "Start Calls" at bounding box center [263, 29] width 36 height 11
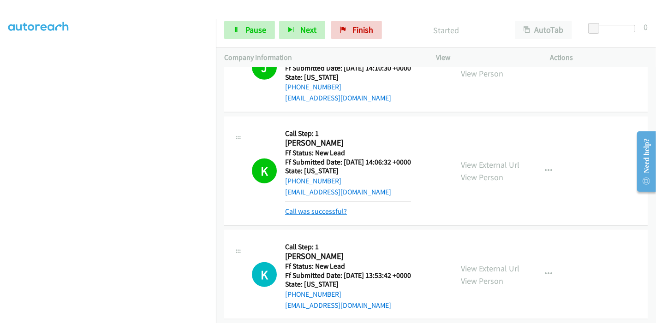
click at [305, 209] on link "Call was successful?" at bounding box center [316, 211] width 62 height 9
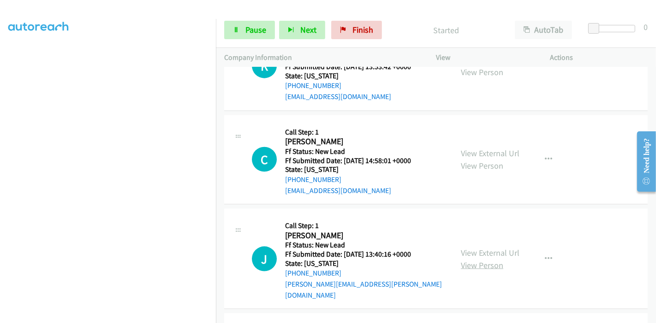
scroll to position [1023, 0]
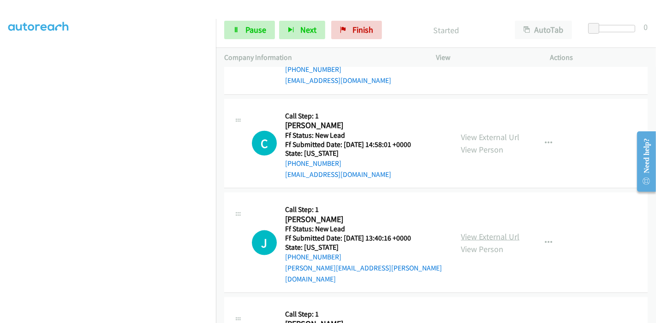
click at [498, 232] on link "View External Url" at bounding box center [490, 237] width 59 height 11
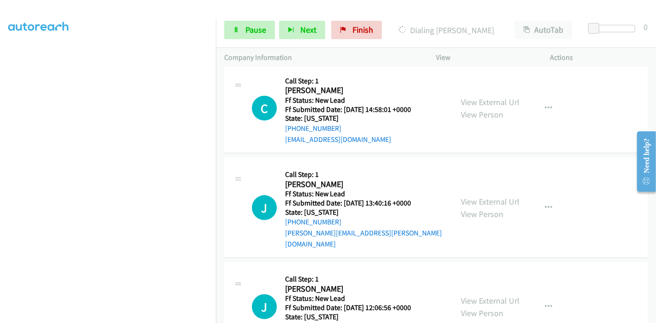
scroll to position [1074, 0]
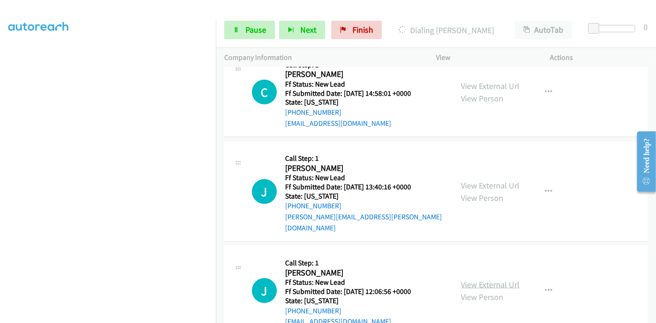
click at [491, 280] on link "View External Url" at bounding box center [490, 285] width 59 height 11
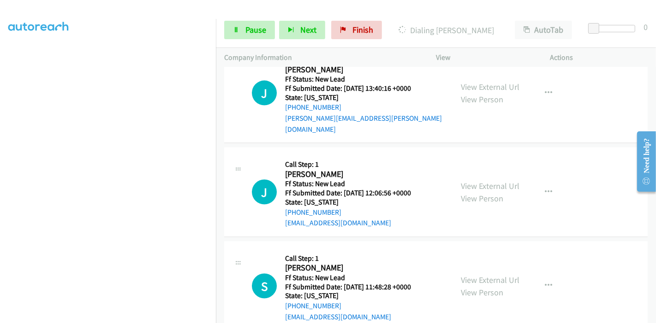
scroll to position [1182, 0]
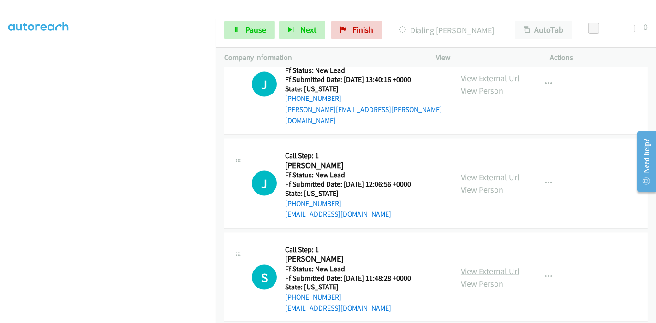
click at [466, 266] on link "View External Url" at bounding box center [490, 271] width 59 height 11
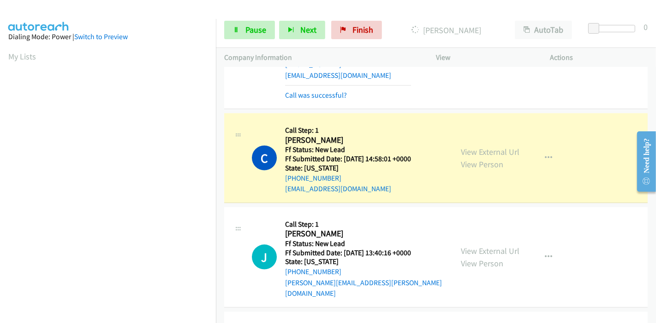
scroll to position [195, 0]
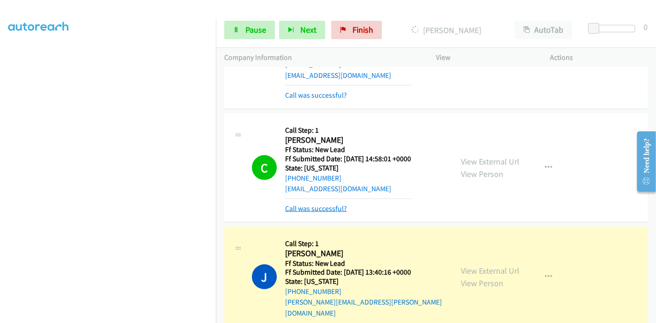
click at [314, 205] on link "Call was successful?" at bounding box center [316, 208] width 62 height 9
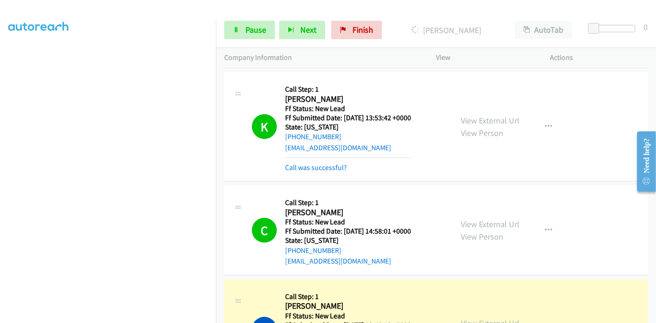
scroll to position [925, 0]
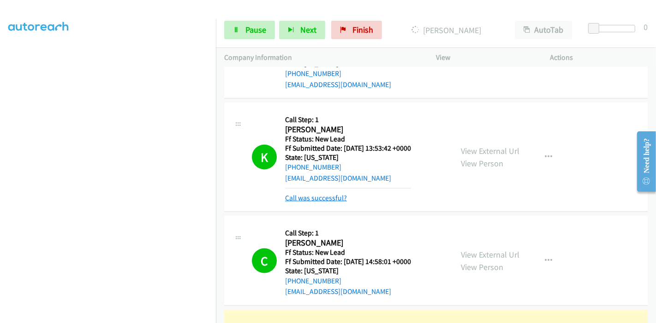
click at [316, 197] on link "Call was successful?" at bounding box center [316, 198] width 62 height 9
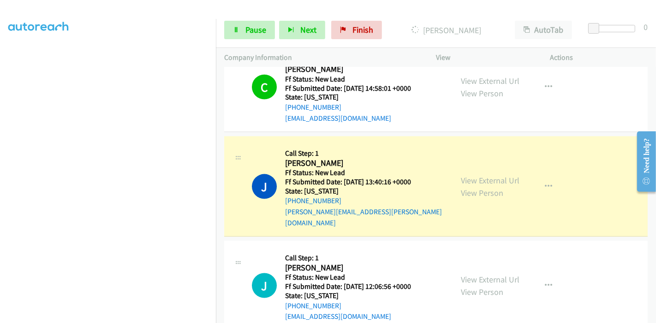
scroll to position [0, 0]
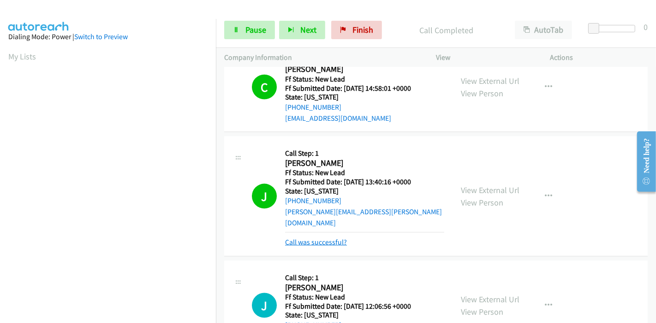
click at [329, 238] on link "Call was successful?" at bounding box center [316, 242] width 62 height 9
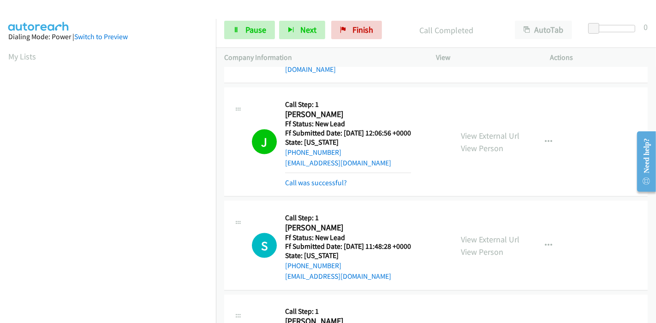
scroll to position [195, 0]
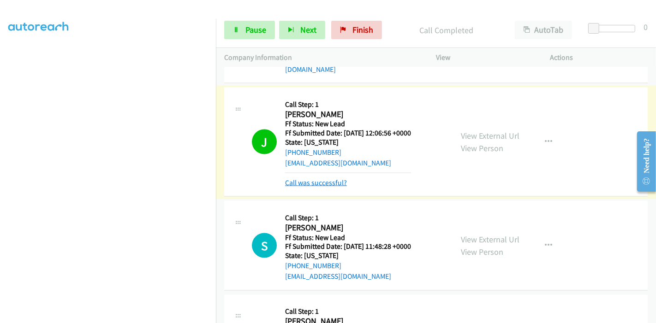
click at [311, 179] on link "Call was successful?" at bounding box center [316, 183] width 62 height 9
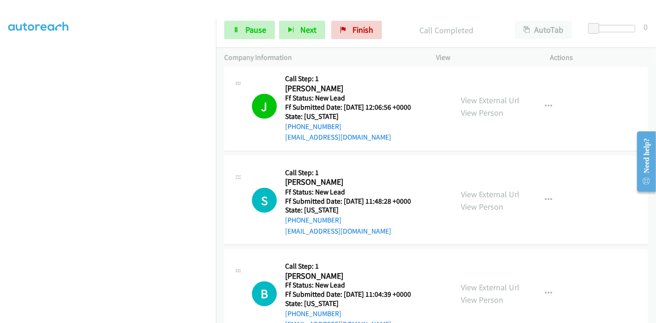
scroll to position [1258, 0]
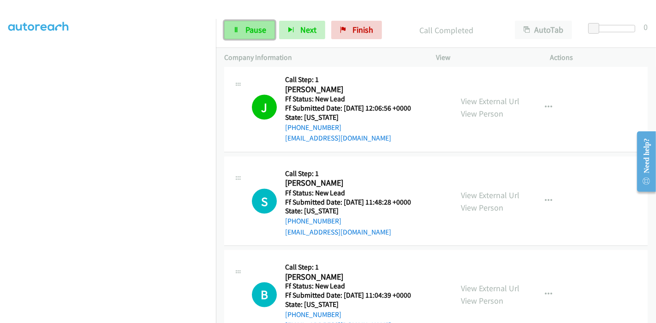
click at [239, 31] on icon at bounding box center [236, 30] width 6 height 6
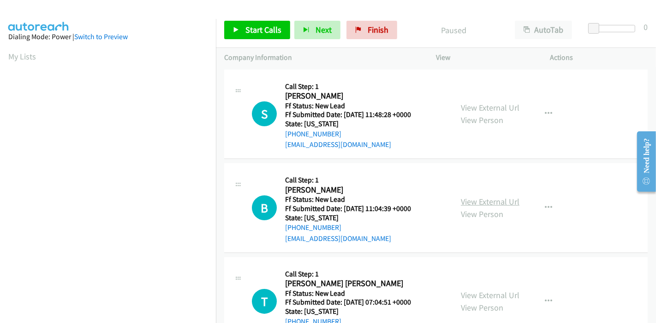
click at [484, 199] on link "View External Url" at bounding box center [490, 202] width 59 height 11
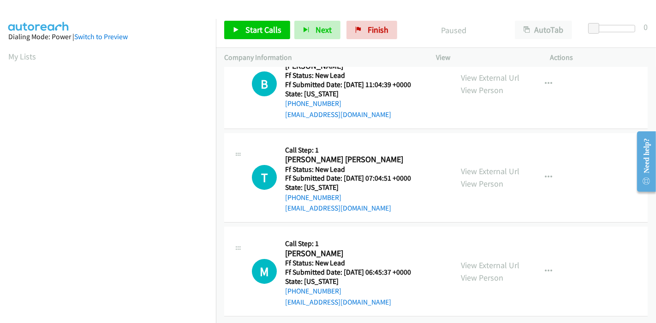
scroll to position [131, 0]
click at [483, 166] on link "View External Url" at bounding box center [490, 171] width 59 height 11
click at [488, 260] on link "View External Url" at bounding box center [490, 265] width 59 height 11
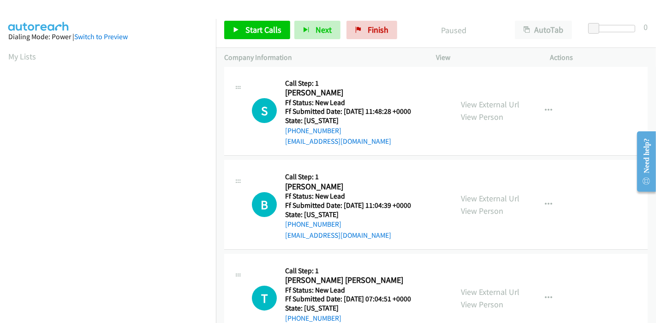
scroll to position [0, 0]
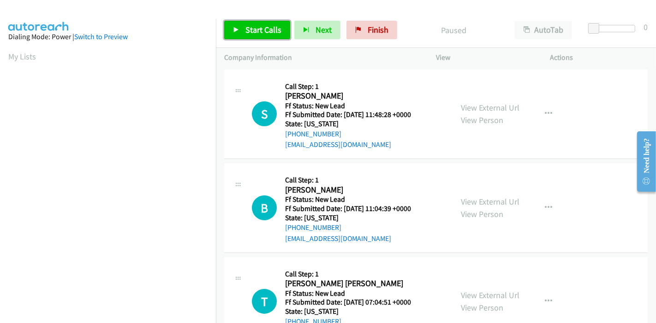
click at [248, 31] on span "Start Calls" at bounding box center [263, 29] width 36 height 11
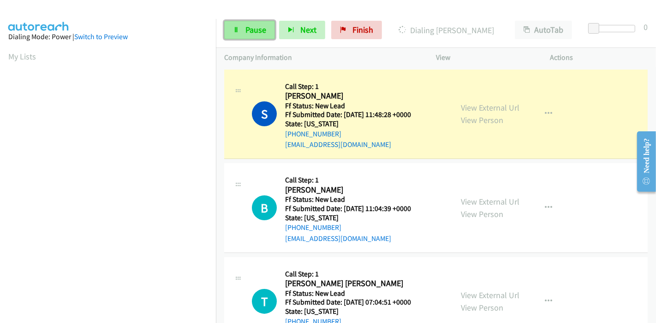
click at [244, 31] on link "Pause" at bounding box center [249, 30] width 51 height 18
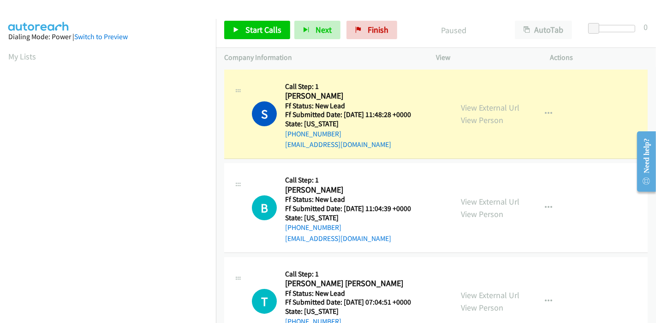
scroll to position [195, 0]
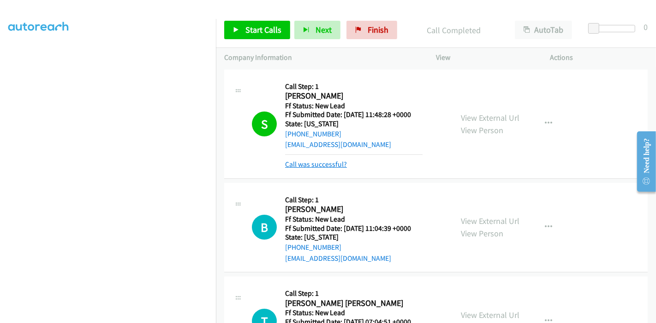
click at [334, 165] on link "Call was successful?" at bounding box center [316, 164] width 62 height 9
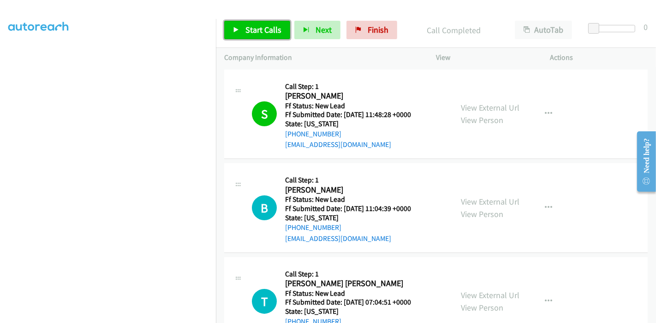
click at [244, 29] on link "Start Calls" at bounding box center [257, 30] width 66 height 18
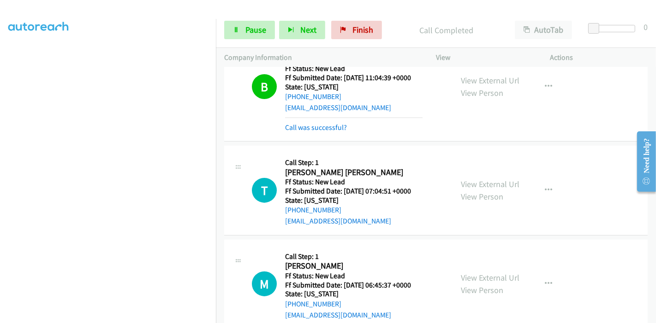
scroll to position [141, 0]
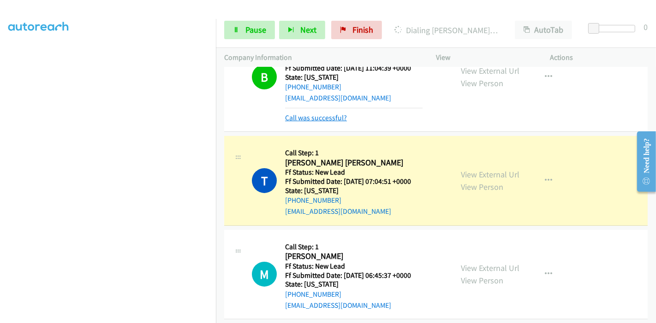
click at [336, 119] on link "Call was successful?" at bounding box center [316, 118] width 62 height 9
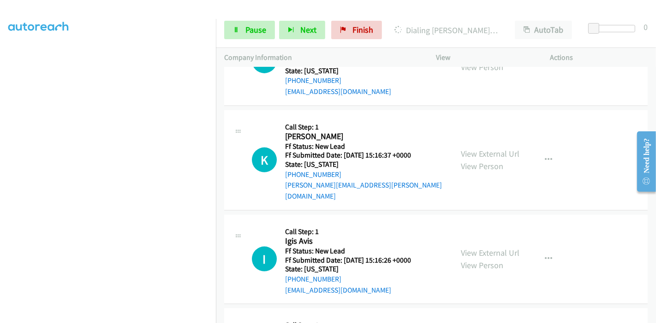
scroll to position [336, 0]
click at [476, 148] on link "View External Url" at bounding box center [490, 153] width 59 height 11
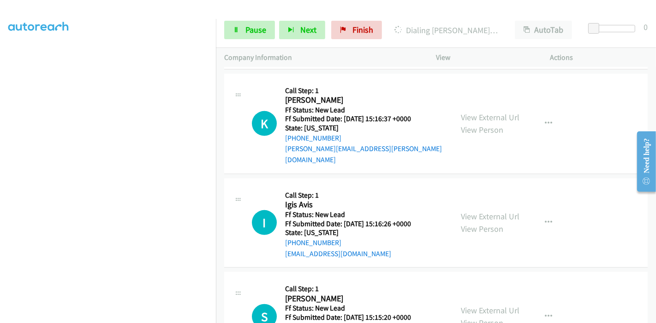
scroll to position [388, 0]
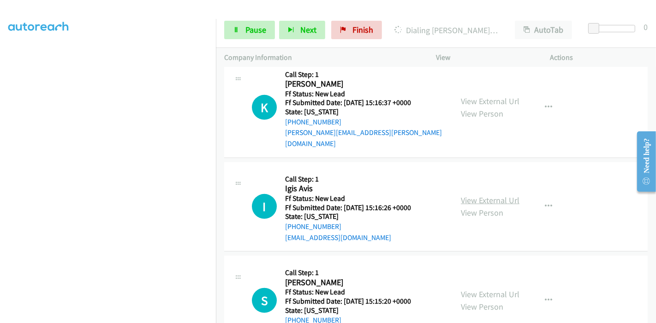
click at [472, 195] on link "View External Url" at bounding box center [490, 200] width 59 height 11
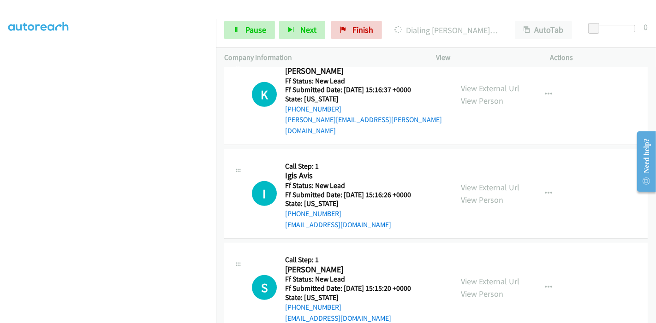
scroll to position [413, 0]
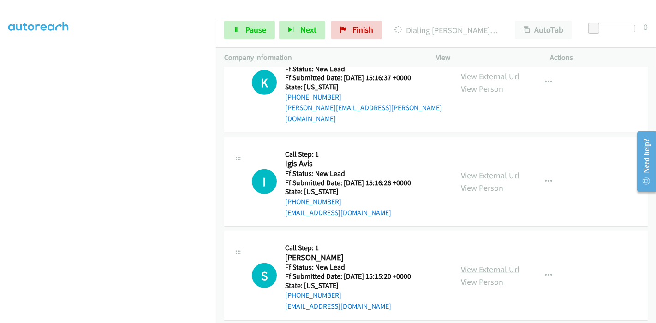
click at [472, 264] on link "View External Url" at bounding box center [490, 269] width 59 height 11
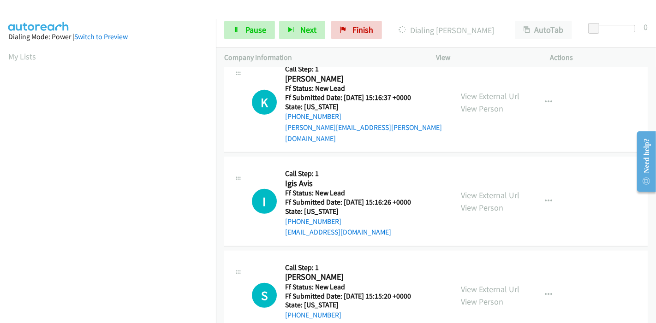
scroll to position [432, 0]
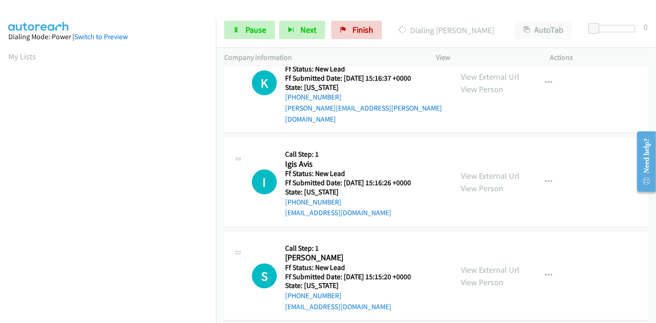
click at [246, 41] on div "Start Calls Pause Next Finish Dialing [PERSON_NAME] AutoTab AutoTab 0" at bounding box center [436, 30] width 440 height 36
click at [247, 35] on span "Pause" at bounding box center [255, 29] width 21 height 11
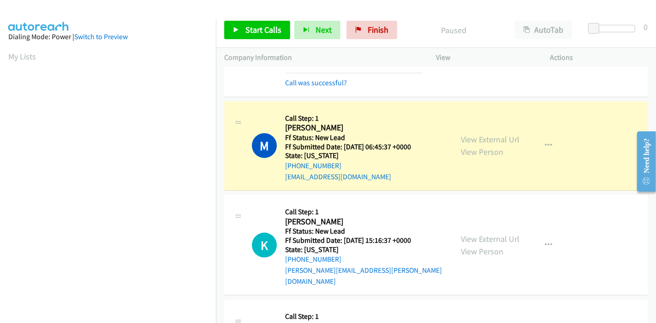
scroll to position [227, 0]
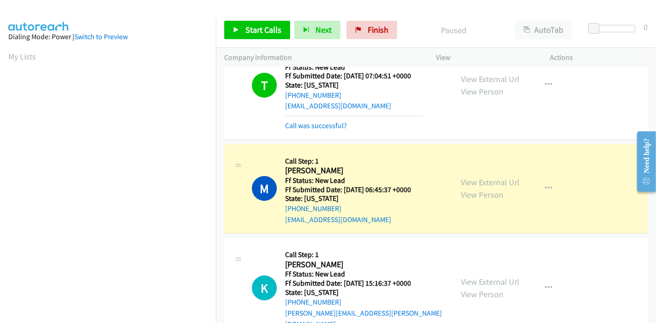
click at [325, 120] on div "Call was successful?" at bounding box center [354, 125] width 138 height 11
click at [325, 121] on link "Call was successful?" at bounding box center [316, 125] width 62 height 9
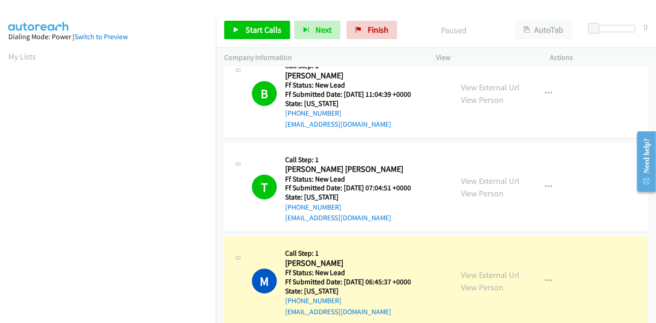
scroll to position [166, 0]
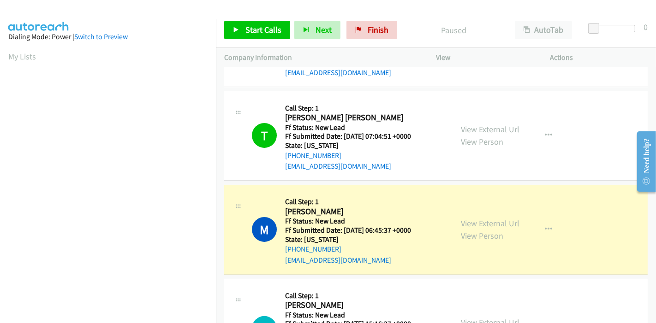
click at [336, 193] on div "Callback Scheduled Call Step: 1 [PERSON_NAME] America/Los_Angeles Ff Status: Ne…" at bounding box center [354, 229] width 138 height 73
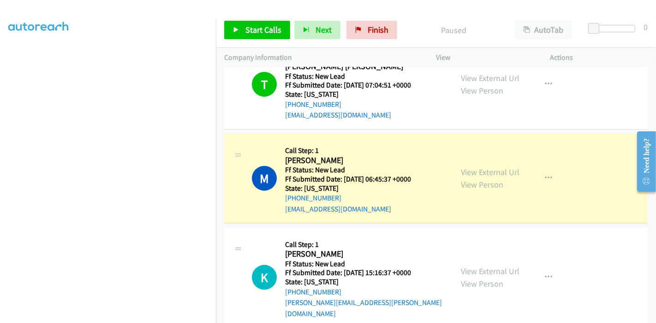
scroll to position [195, 0]
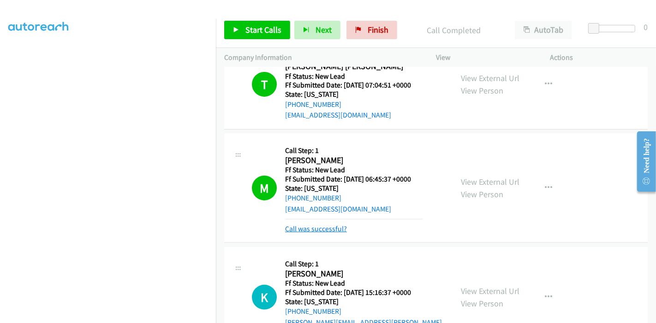
click at [299, 225] on link "Call was successful?" at bounding box center [316, 229] width 62 height 9
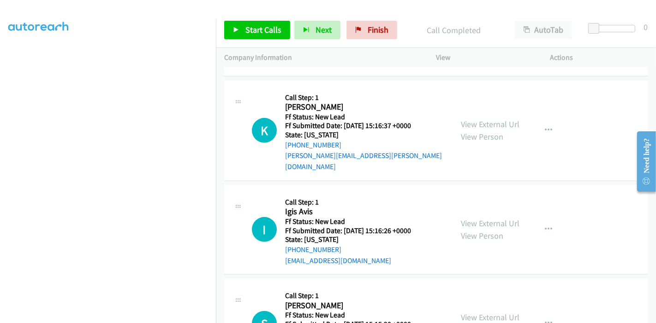
scroll to position [371, 0]
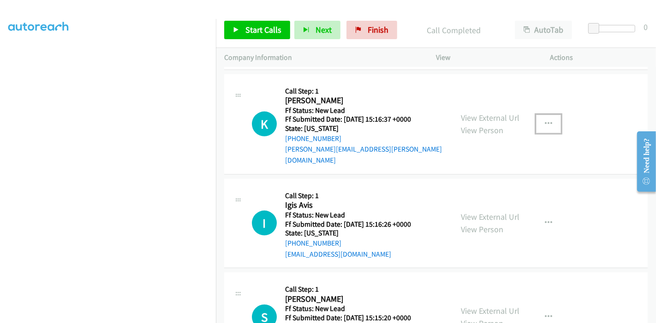
click at [545, 120] on icon "button" at bounding box center [548, 123] width 7 height 7
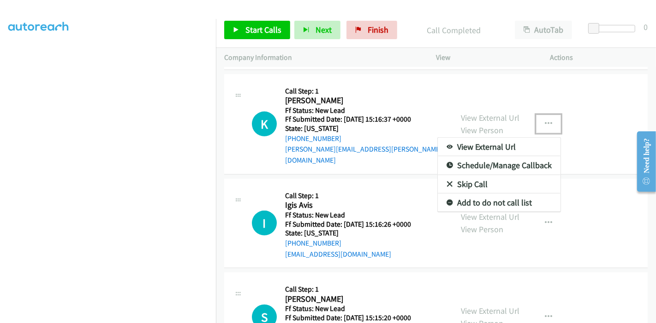
click at [495, 175] on link "Skip Call" at bounding box center [499, 184] width 123 height 18
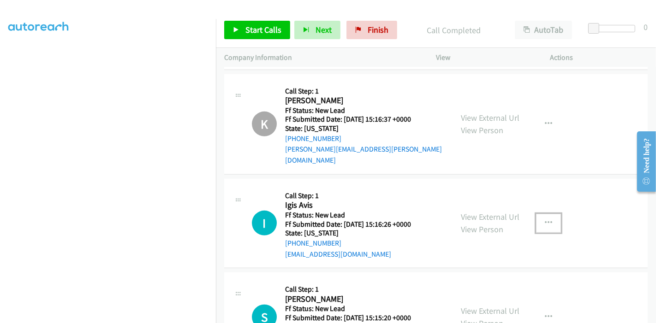
click at [540, 214] on button "button" at bounding box center [548, 223] width 25 height 18
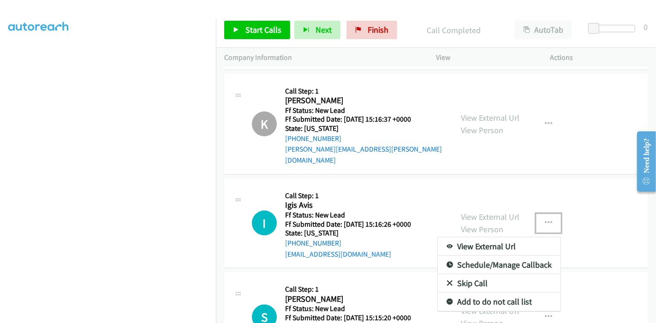
click at [469, 275] on link "Skip Call" at bounding box center [499, 284] width 123 height 18
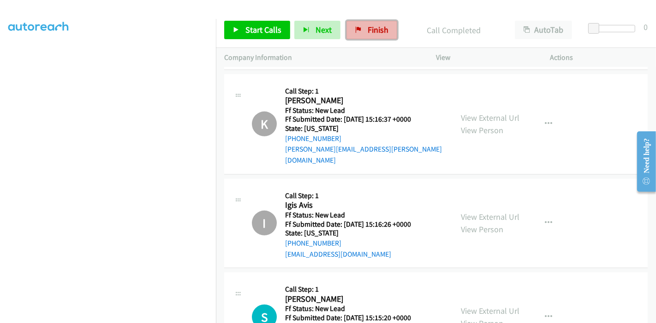
drag, startPoint x: 352, startPoint y: 23, endPoint x: 357, endPoint y: 31, distance: 9.6
click at [352, 23] on link "Finish" at bounding box center [372, 30] width 51 height 18
